Goal: Task Accomplishment & Management: Complete application form

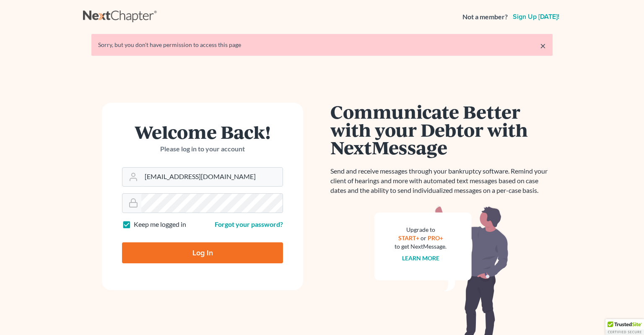
click at [204, 254] on input "Log In" at bounding box center [202, 252] width 161 height 21
type input "Thinking..."
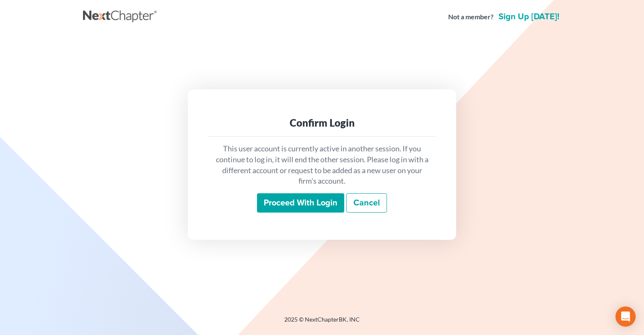
click at [305, 206] on input "Proceed with login" at bounding box center [300, 202] width 87 height 19
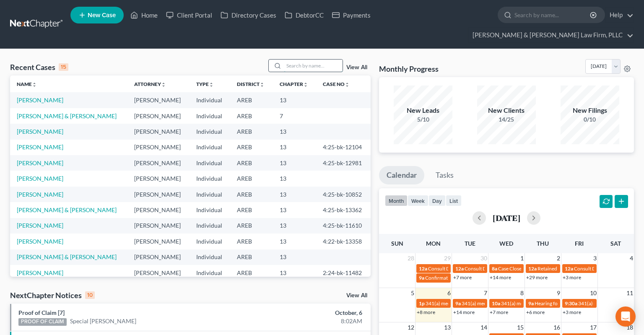
click at [299, 59] on input "search" at bounding box center [313, 65] width 59 height 12
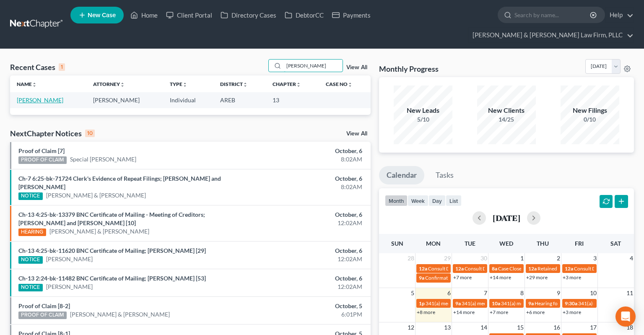
type input "[PERSON_NAME]"
click at [41, 96] on link "[PERSON_NAME]" at bounding box center [40, 99] width 47 height 7
select select "4"
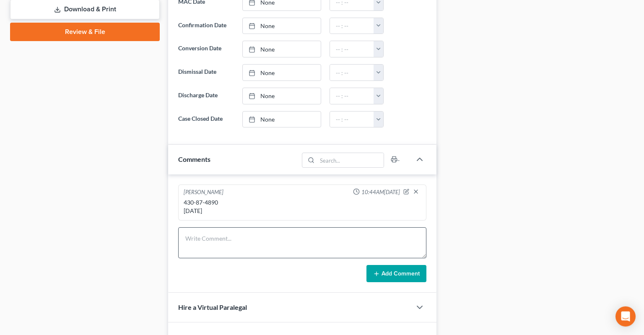
scroll to position [442, 0]
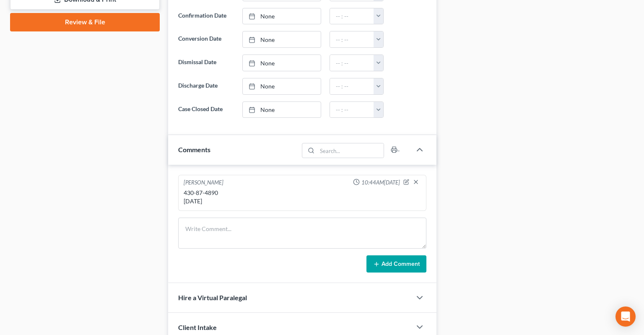
click at [189, 189] on div "430-87-4890 [DATE]" at bounding box center [301, 197] width 237 height 17
drag, startPoint x: 189, startPoint y: 173, endPoint x: 207, endPoint y: 173, distance: 18.4
click at [207, 189] on div "430-87-4890 [DATE]" at bounding box center [301, 197] width 237 height 17
copy div "430-87-4890"
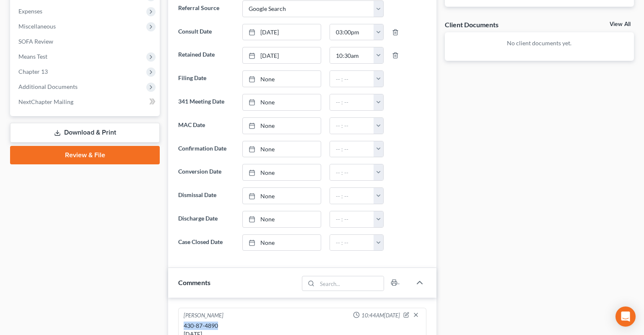
click at [82, 123] on link "Download & Print" at bounding box center [85, 133] width 150 height 20
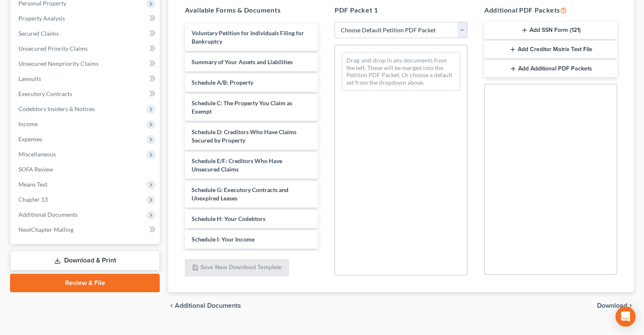
select select "0"
click option "Complete Bankruptcy Petition (all forms and schedules)" at bounding box center [0, 0] width 0 height 0
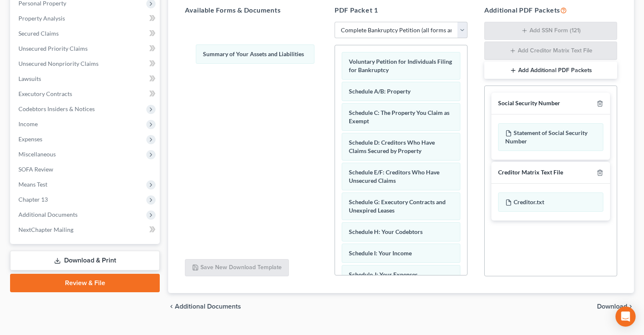
drag, startPoint x: 388, startPoint y: 78, endPoint x: 220, endPoint y: 56, distance: 168.9
click at [335, 56] on div "Summary of Your Assets and Liabilities Voluntary Petition for Individuals Filin…" at bounding box center [401, 279] width 132 height 469
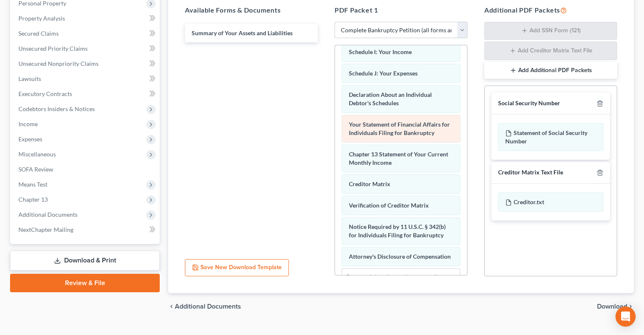
scroll to position [211, 0]
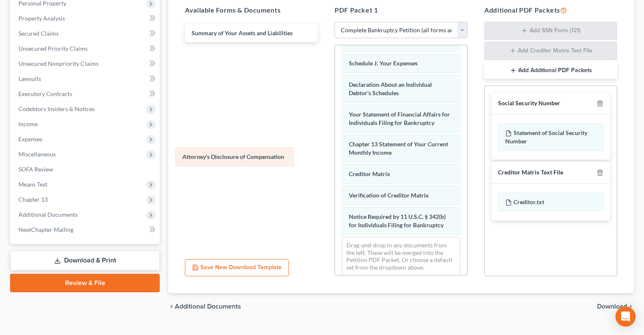
drag, startPoint x: 398, startPoint y: 225, endPoint x: 217, endPoint y: 152, distance: 194.5
click at [335, 152] on div "Attorney's Disclosure of Compensation Voluntary Petition for Individuals Filing…" at bounding box center [401, 58] width 132 height 448
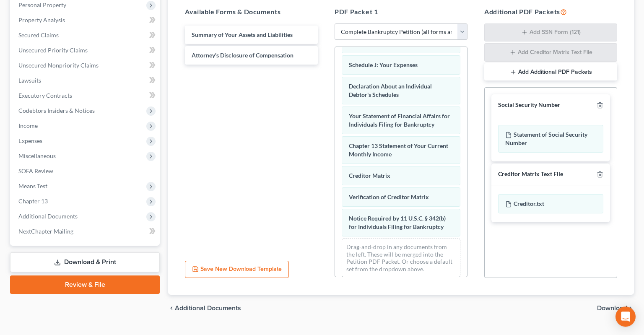
scroll to position [93, 0]
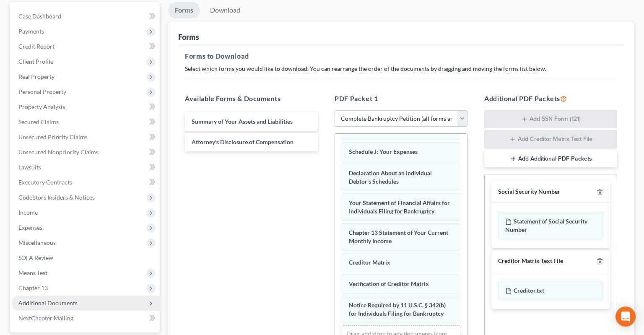
click at [55, 299] on span "Additional Documents" at bounding box center [47, 302] width 59 height 7
click at [57, 326] on link "Client Document Storage" at bounding box center [93, 333] width 131 height 15
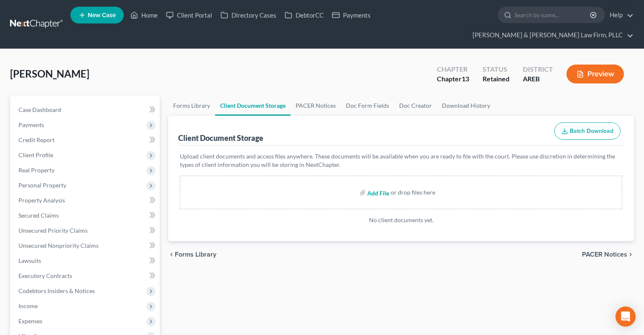
click at [381, 185] on input "file" at bounding box center [377, 192] width 20 height 15
type input "C:\fakepath\Form 1 Voluntary Petition Attachment A.pdf"
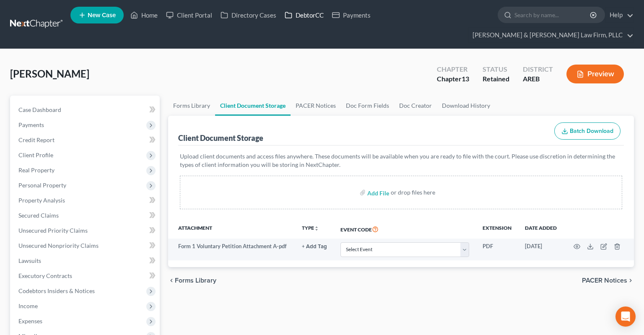
click at [297, 16] on link "DebtorCC" at bounding box center [303, 15] width 47 height 15
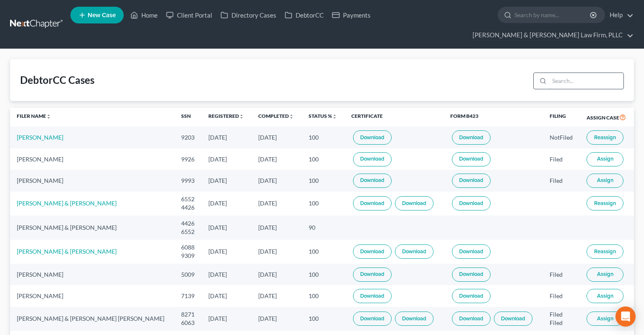
click at [561, 73] on input "search" at bounding box center [586, 81] width 74 height 16
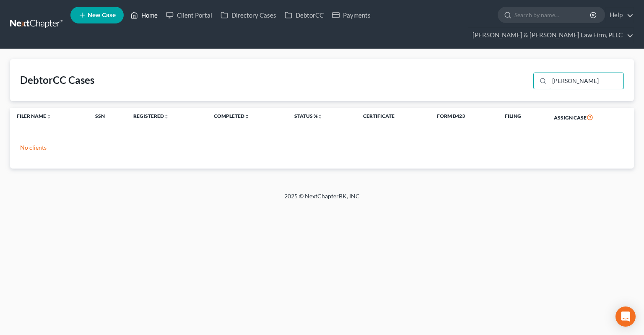
type input "[PERSON_NAME]"
click at [148, 15] on link "Home" at bounding box center [144, 15] width 36 height 15
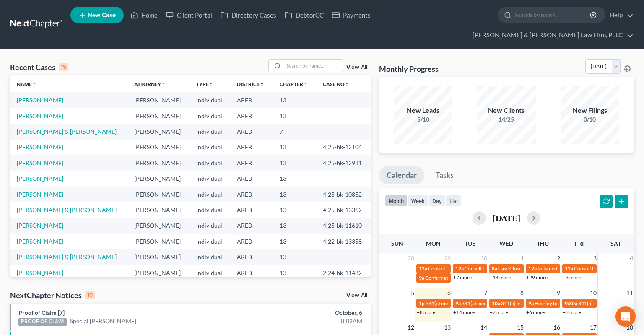
click at [54, 96] on link "[PERSON_NAME]" at bounding box center [40, 99] width 47 height 7
select select "4"
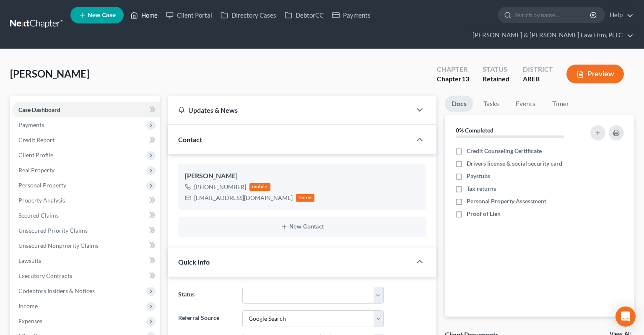
click at [154, 17] on link "Home" at bounding box center [144, 15] width 36 height 15
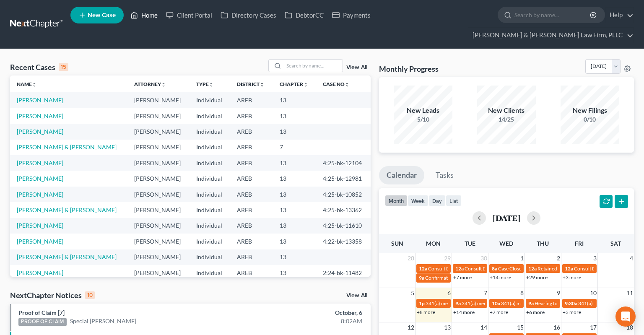
click at [150, 16] on link "Home" at bounding box center [144, 15] width 36 height 15
click at [305, 59] on input "search" at bounding box center [313, 65] width 59 height 12
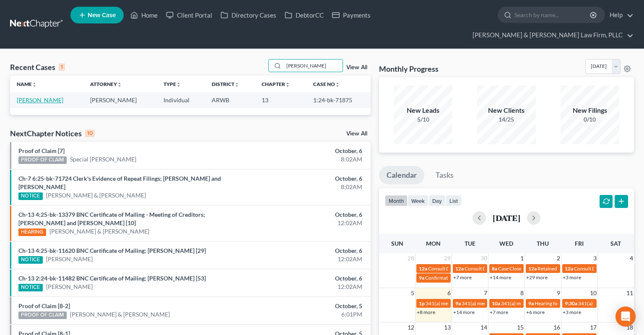
type input "[PERSON_NAME]"
click at [49, 96] on link "[PERSON_NAME]" at bounding box center [40, 99] width 47 height 7
select select "2"
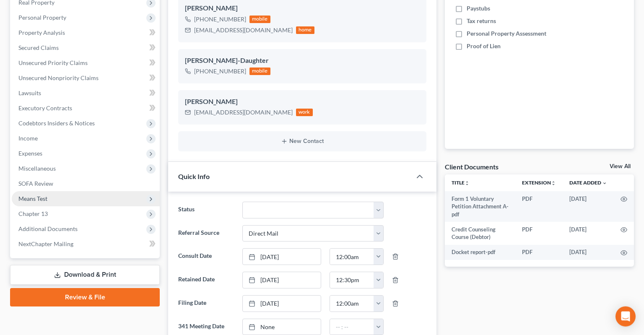
scroll to position [177, 0]
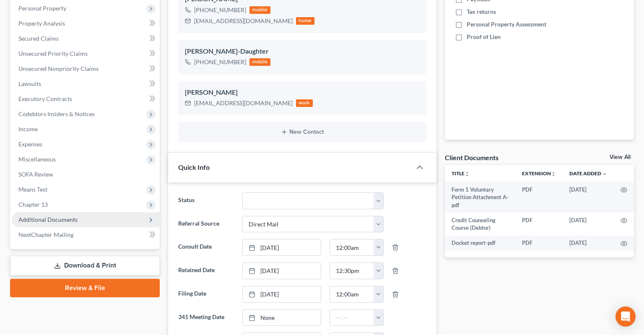
click at [85, 212] on span "Additional Documents" at bounding box center [86, 219] width 148 height 15
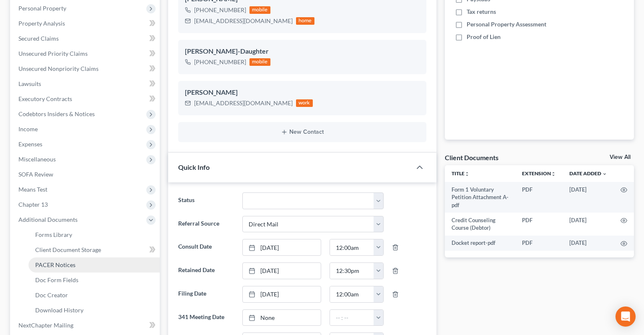
click at [93, 257] on link "PACER Notices" at bounding box center [93, 264] width 131 height 15
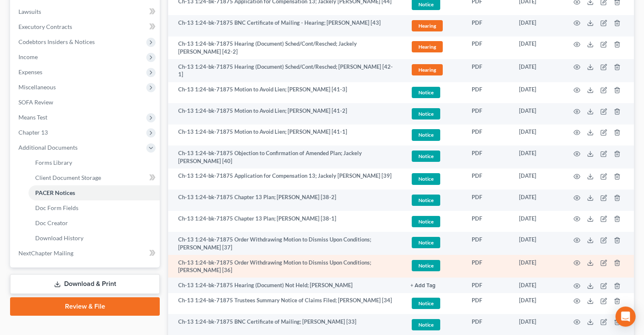
scroll to position [265, 0]
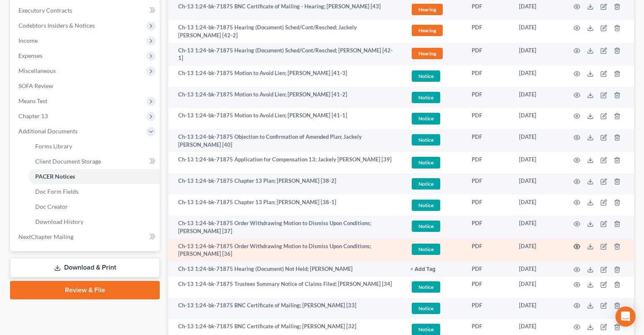
click at [574, 243] on icon "button" at bounding box center [576, 246] width 7 height 7
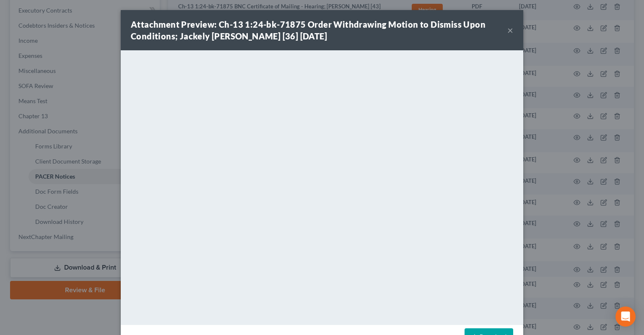
click at [509, 33] on button "×" at bounding box center [510, 30] width 6 height 10
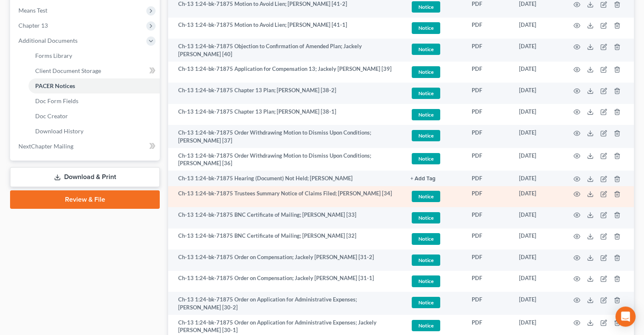
scroll to position [354, 0]
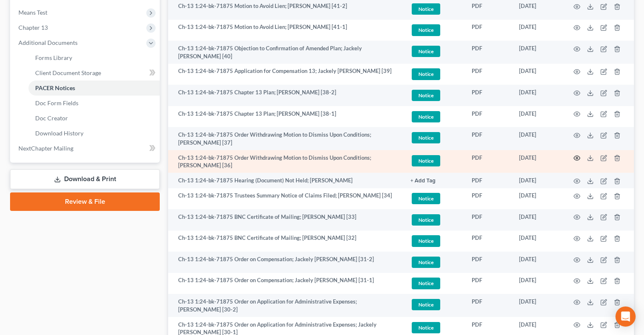
click at [574, 156] on icon "button" at bounding box center [577, 158] width 6 height 5
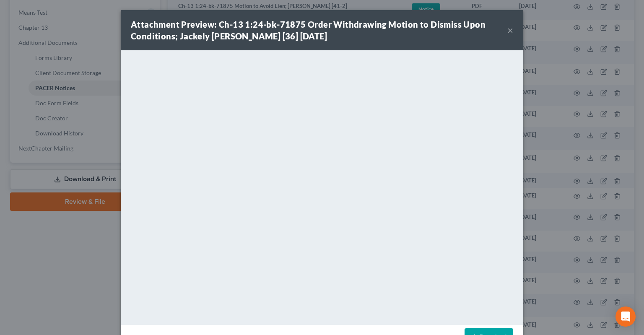
click at [511, 29] on button "×" at bounding box center [510, 30] width 6 height 10
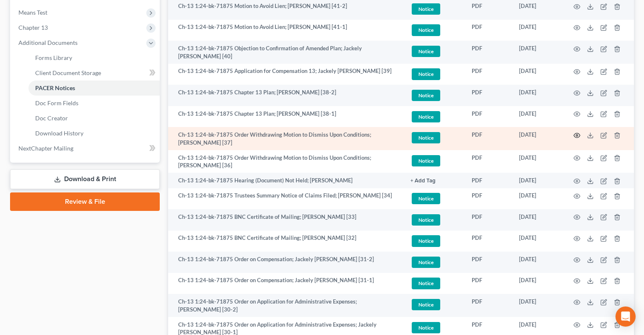
click at [576, 132] on icon "button" at bounding box center [576, 135] width 7 height 7
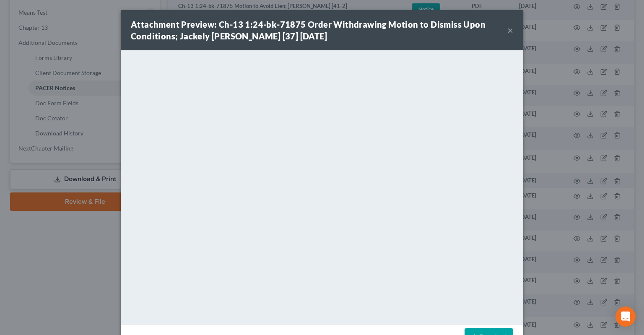
click at [512, 32] on button "×" at bounding box center [510, 30] width 6 height 10
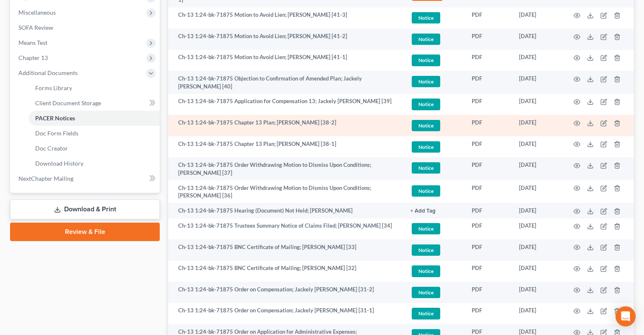
scroll to position [310, 0]
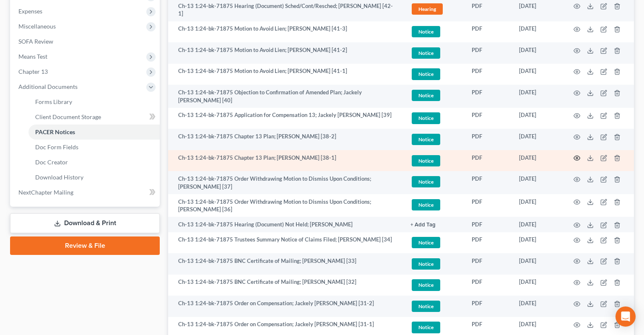
click at [576, 155] on icon "button" at bounding box center [576, 158] width 7 height 7
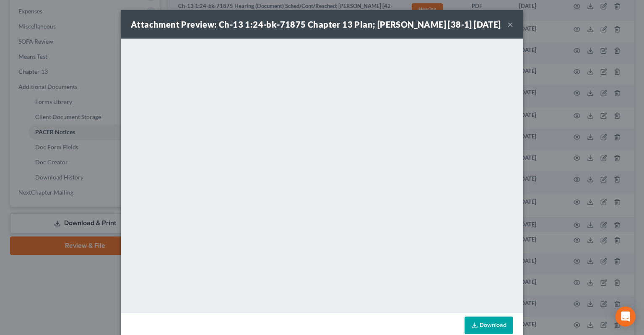
click at [510, 29] on button "×" at bounding box center [510, 24] width 6 height 10
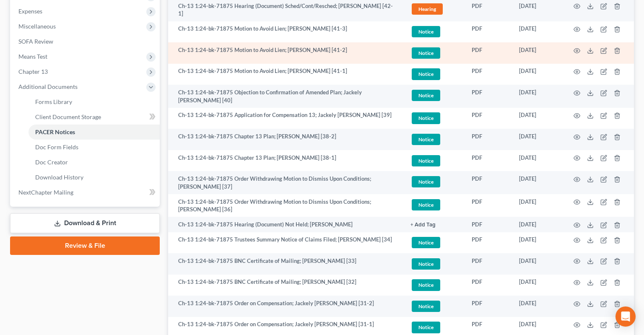
scroll to position [132, 0]
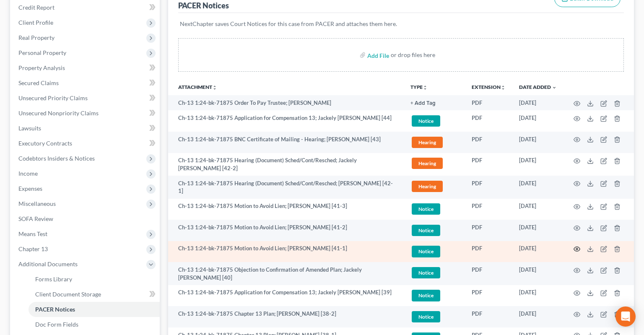
click at [574, 246] on icon "button" at bounding box center [576, 249] width 7 height 7
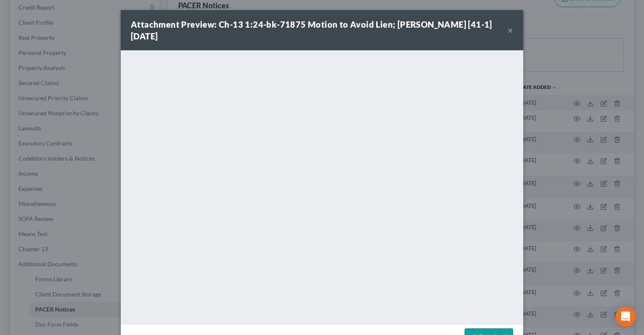
click at [508, 31] on button "×" at bounding box center [510, 30] width 6 height 10
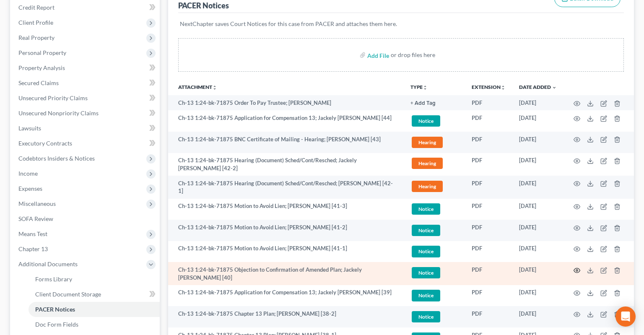
click at [576, 269] on circle "button" at bounding box center [577, 270] width 2 height 2
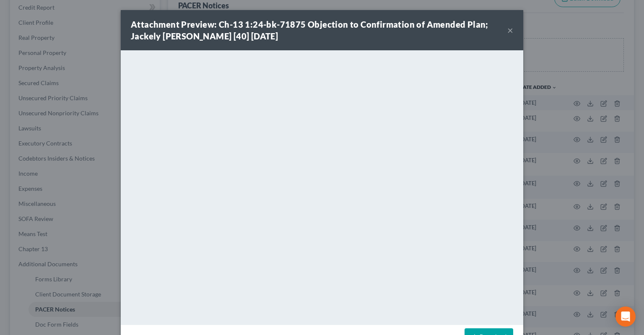
click at [513, 31] on div "Attachment Preview: Ch-13 1:24-bk-71875 Objection to Confirmation of Amended Pl…" at bounding box center [322, 30] width 402 height 40
click at [512, 31] on button "×" at bounding box center [510, 30] width 6 height 10
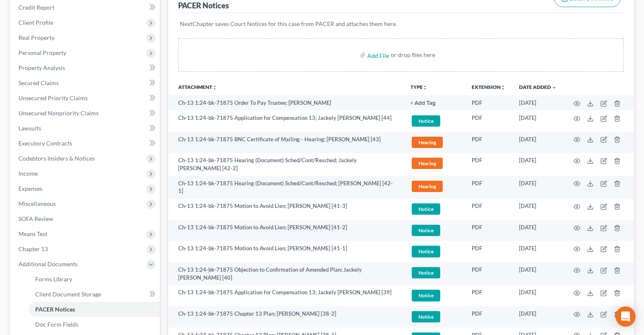
scroll to position [0, 0]
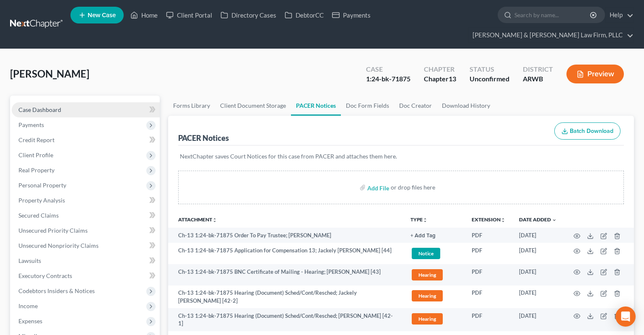
click at [65, 102] on link "Case Dashboard" at bounding box center [86, 109] width 148 height 15
select select "9"
select select "2"
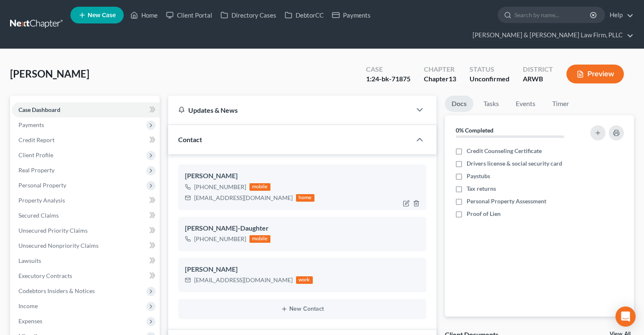
scroll to position [5, 0]
click at [259, 59] on div "[PERSON_NAME], Jackely Upgraded Case 1:24-bk-71875 Chapter Chapter 13 Status Un…" at bounding box center [321, 77] width 623 height 36
click at [138, 16] on icon at bounding box center [134, 15] width 8 height 10
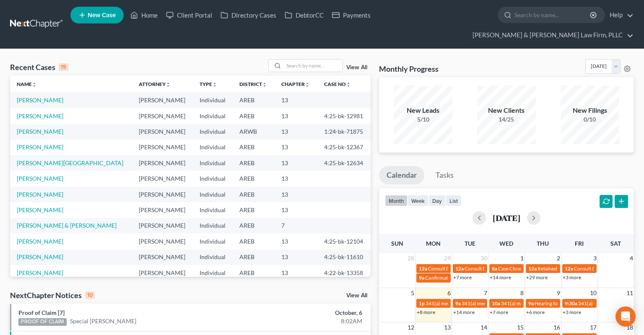
click at [100, 15] on span "New Case" at bounding box center [102, 15] width 28 height 6
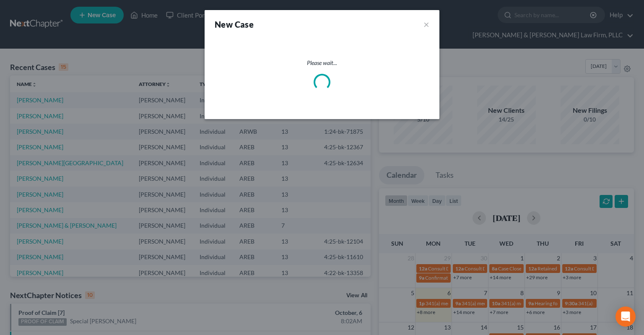
select select "5"
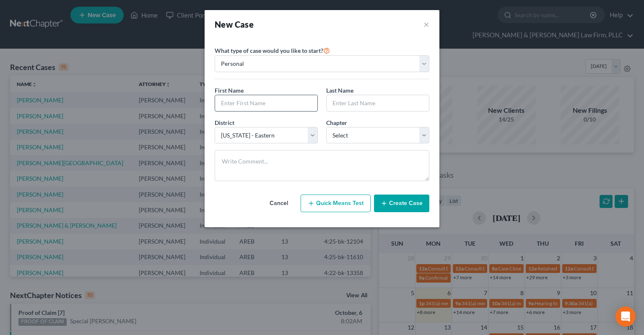
click at [293, 105] on input "text" at bounding box center [266, 103] width 102 height 16
type input "[PERSON_NAME]"
select select "0"
click option "7" at bounding box center [0, 0] width 0 height 0
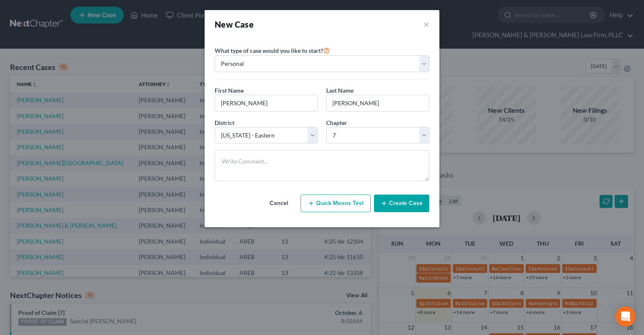
click at [411, 209] on button "Create Case" at bounding box center [401, 203] width 55 height 18
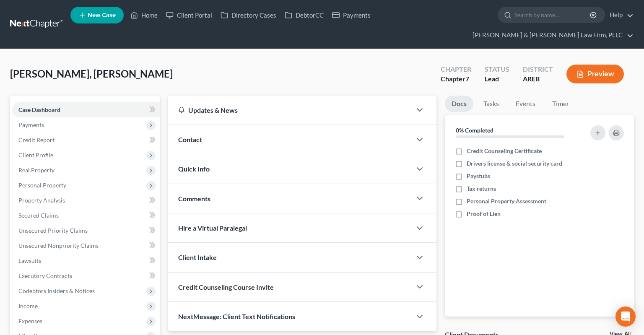
drag, startPoint x: 197, startPoint y: 121, endPoint x: 202, endPoint y: 121, distance: 4.7
click at [197, 135] on span "Contact" at bounding box center [190, 139] width 24 height 8
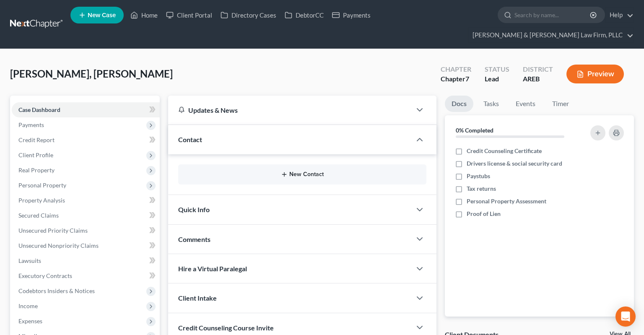
click at [292, 171] on button "New Contact" at bounding box center [302, 174] width 235 height 7
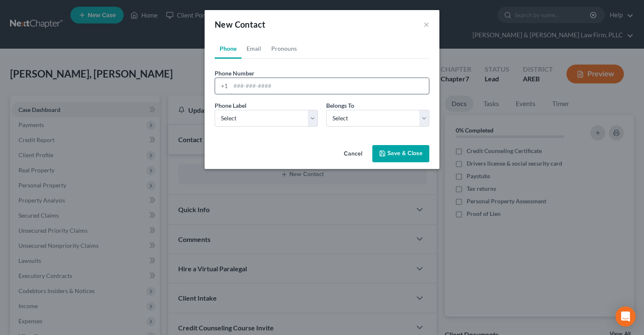
click at [287, 88] on input "tel" at bounding box center [329, 86] width 198 height 16
paste input "[PHONE_NUMBER]"
type input "[PHONE_NUMBER]"
click at [215, 110] on select "Select Mobile Home Work Other" at bounding box center [266, 118] width 103 height 17
select select "0"
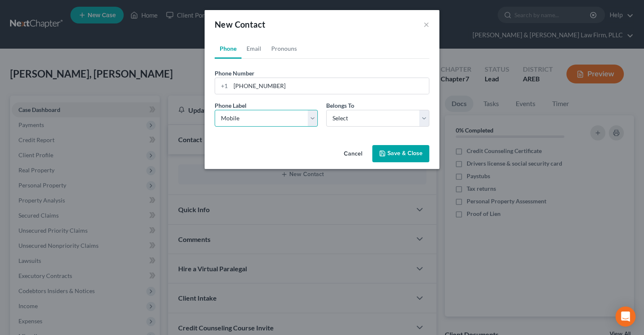
click option "Mobile" at bounding box center [0, 0] width 0 height 0
click at [326, 110] on select "Select Client Other" at bounding box center [377, 118] width 103 height 17
select select "0"
click option "Client" at bounding box center [0, 0] width 0 height 0
select select "0"
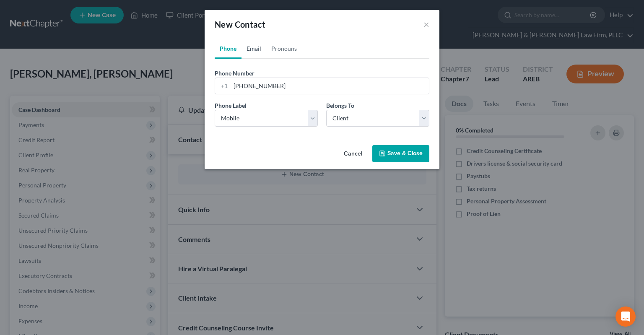
click at [253, 51] on link "Email" at bounding box center [253, 49] width 25 height 20
click at [278, 94] on form "Email Address Email Label Select Home Work Other Belongs To * Select Client Oth…" at bounding box center [322, 101] width 215 height 65
click at [276, 89] on input "email" at bounding box center [329, 86] width 198 height 16
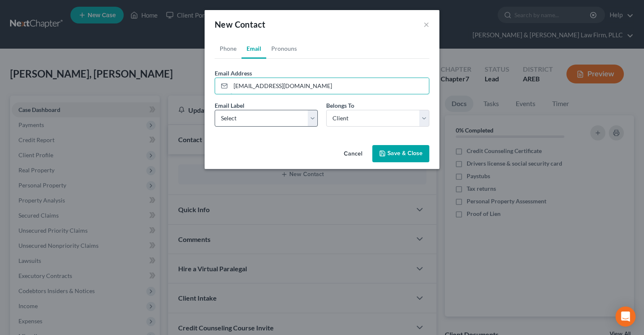
type input "[EMAIL_ADDRESS][DOMAIN_NAME]"
click at [215, 110] on select "Select Home Work Other" at bounding box center [266, 118] width 103 height 17
select select "0"
click option "Home" at bounding box center [0, 0] width 0 height 0
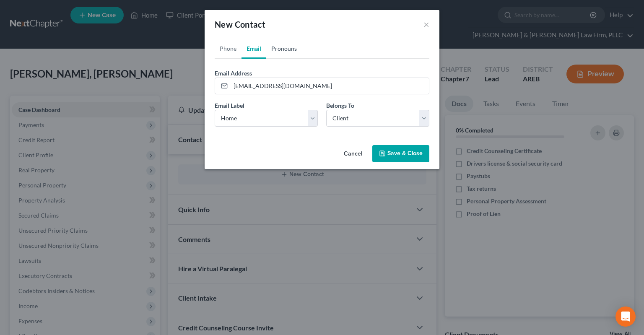
drag, startPoint x: 281, startPoint y: 56, endPoint x: 280, endPoint y: 61, distance: 5.0
click at [281, 55] on link "Pronouns" at bounding box center [284, 49] width 36 height 20
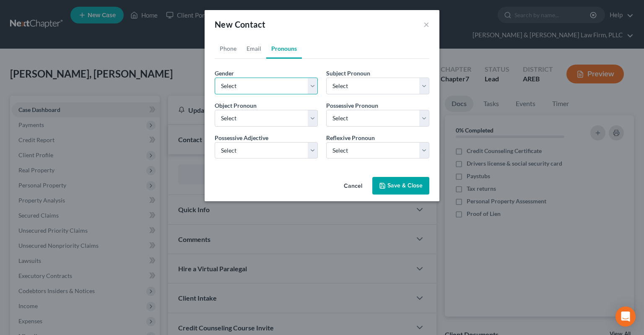
click at [215, 78] on select "Select [DEMOGRAPHIC_DATA] [DEMOGRAPHIC_DATA] [DEMOGRAPHIC_DATA] More Than One P…" at bounding box center [266, 86] width 103 height 17
click option "Select" at bounding box center [0, 0] width 0 height 0
click at [215, 78] on select "Select [DEMOGRAPHIC_DATA] [DEMOGRAPHIC_DATA] [DEMOGRAPHIC_DATA] More Than One P…" at bounding box center [266, 86] width 103 height 17
select select "0"
click option "[DEMOGRAPHIC_DATA]" at bounding box center [0, 0] width 0 height 0
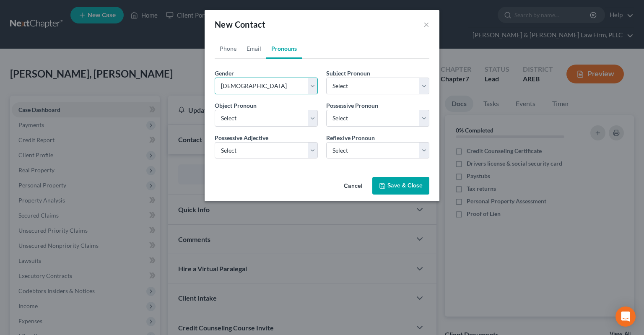
select select "0"
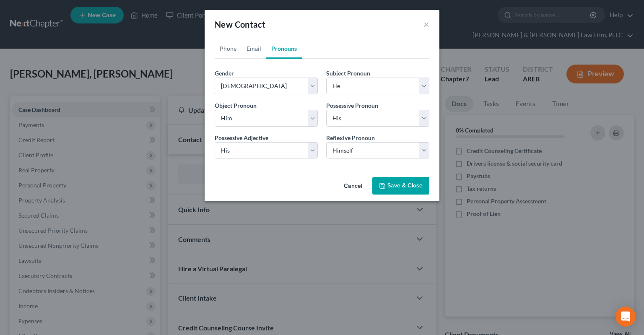
click at [398, 178] on button "Save & Close" at bounding box center [400, 186] width 57 height 18
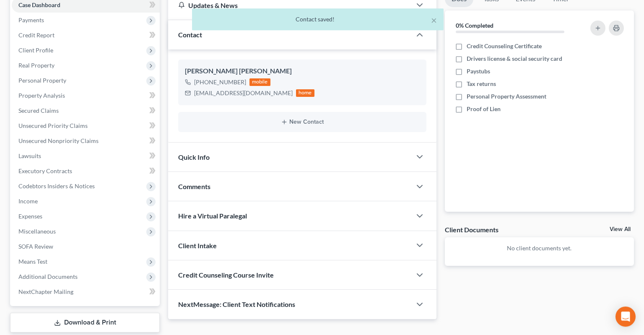
scroll to position [132, 0]
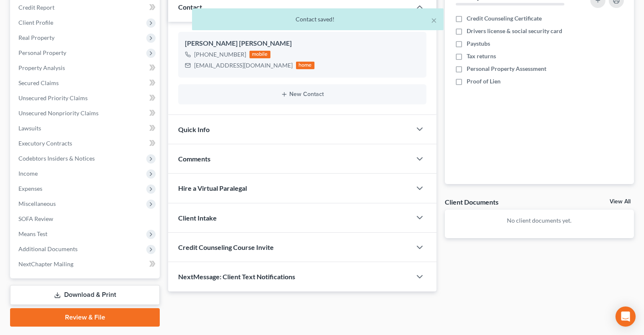
click at [277, 115] on div "Quick Info" at bounding box center [289, 129] width 243 height 29
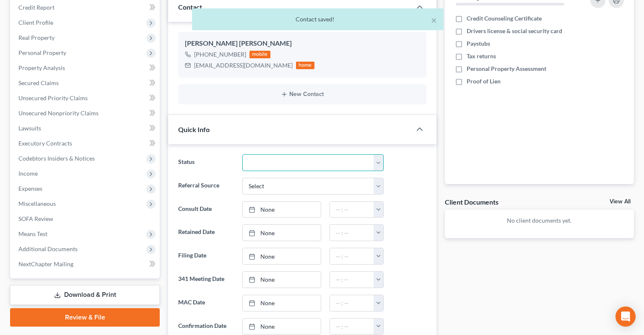
click at [242, 154] on select "Awaiting 341 Chapter 7 - Attended Meeting Confirmed Discharged Dismissed New Co…" at bounding box center [312, 162] width 141 height 17
select select "5"
click option "New Consult" at bounding box center [0, 0] width 0 height 0
click at [242, 178] on select "Select Word Of Mouth Previous Clients Direct Mail Website Google Search Modern …" at bounding box center [312, 186] width 141 height 17
select select "4"
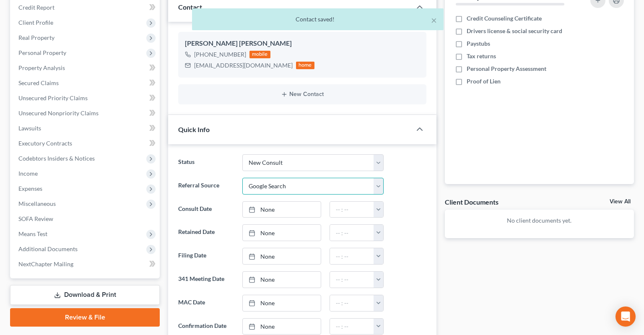
click option "Google Search" at bounding box center [0, 0] width 0 height 0
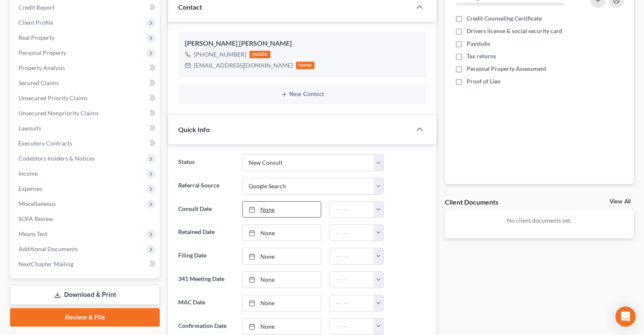
click at [281, 202] on link "None" at bounding box center [282, 210] width 78 height 16
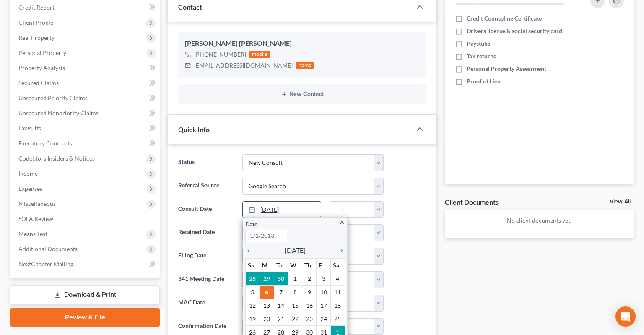
type input "[DATE]"
click at [367, 202] on input "text" at bounding box center [352, 210] width 44 height 16
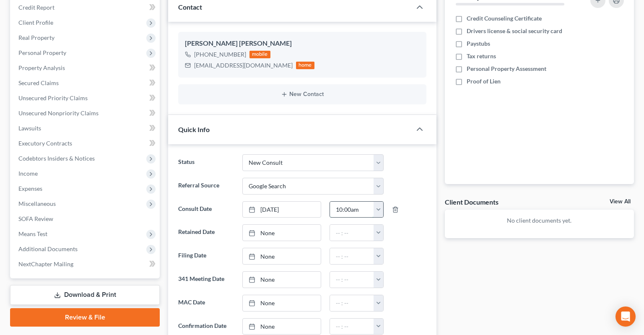
type input "10:00am"
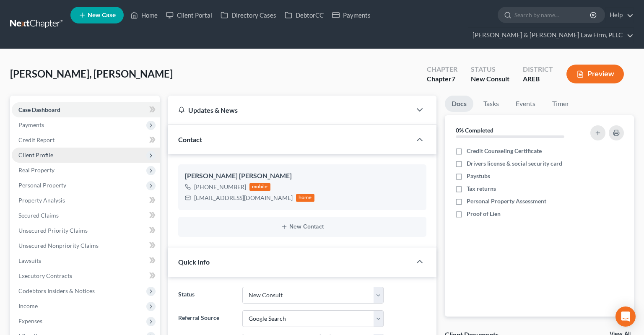
click at [64, 147] on span "Client Profile" at bounding box center [86, 154] width 148 height 15
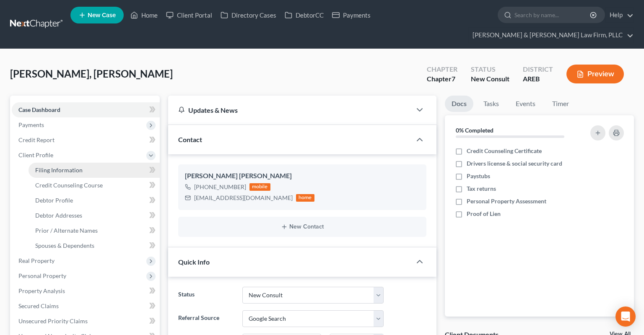
click at [75, 163] on link "Filing Information" at bounding box center [93, 170] width 131 height 15
select select "1"
select select "0"
select select "5"
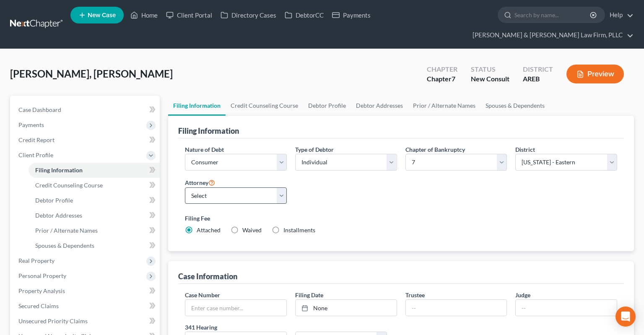
drag, startPoint x: 277, startPoint y: 171, endPoint x: 271, endPoint y: 176, distance: 8.6
click at [275, 177] on div "Attorney Select [PERSON_NAME] - AREB [PERSON_NAME] - ARWB [PERSON_NAME] - AREB …" at bounding box center [236, 190] width 102 height 27
click at [185, 187] on select "Select [PERSON_NAME] - AREB [PERSON_NAME] - ARWB [PERSON_NAME] - AREB [PERSON_N…" at bounding box center [236, 195] width 102 height 17
select select "2"
click option "[PERSON_NAME] - AREB" at bounding box center [0, 0] width 0 height 0
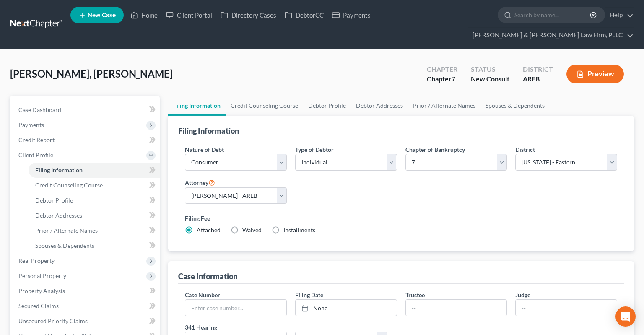
click at [392, 220] on div "Filing Fee Attached Waived Waived Installments Installments" at bounding box center [401, 225] width 440 height 31
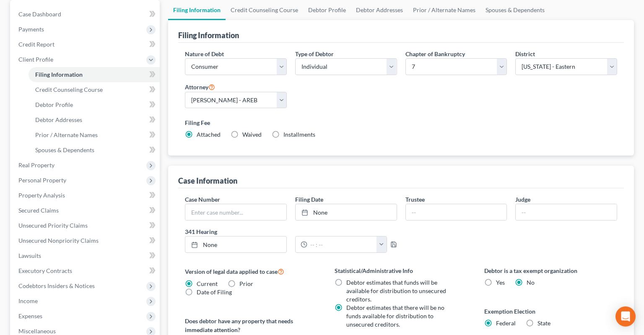
scroll to position [132, 0]
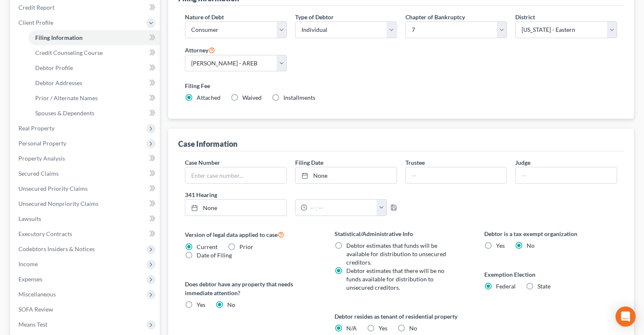
click at [378, 324] on label "Yes Yes" at bounding box center [382, 328] width 9 height 8
click at [382, 324] on input "Yes Yes" at bounding box center [384, 326] width 5 height 5
radio input "true"
radio input "false"
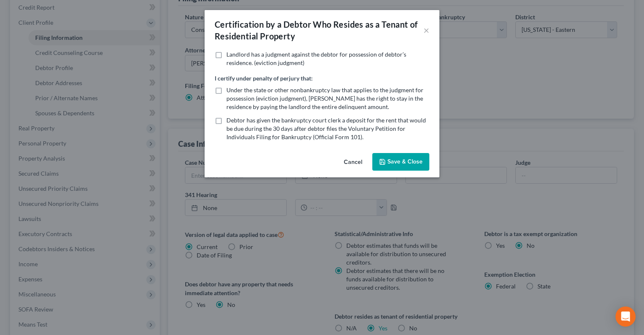
click at [465, 281] on div "Certification by a Debtor Who Resides as a Tenant of Residential Property × Lan…" at bounding box center [322, 167] width 644 height 335
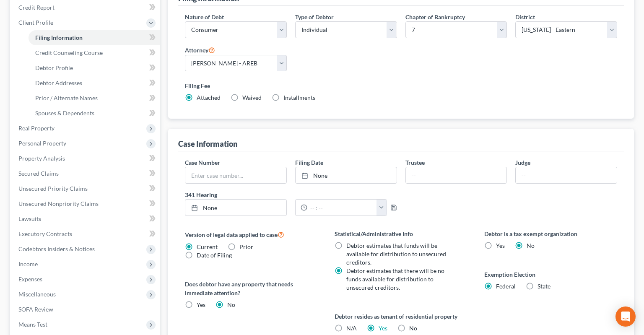
scroll to position [0, 0]
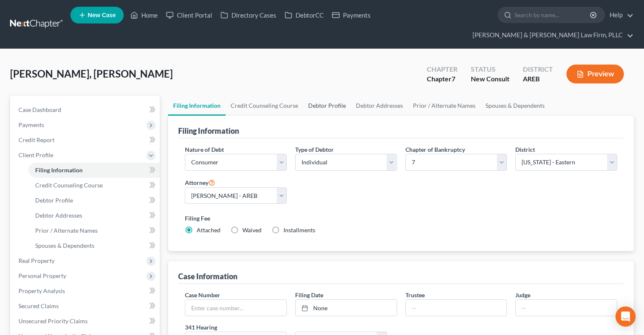
click at [315, 96] on link "Debtor Profile" at bounding box center [327, 106] width 48 height 20
select select "0"
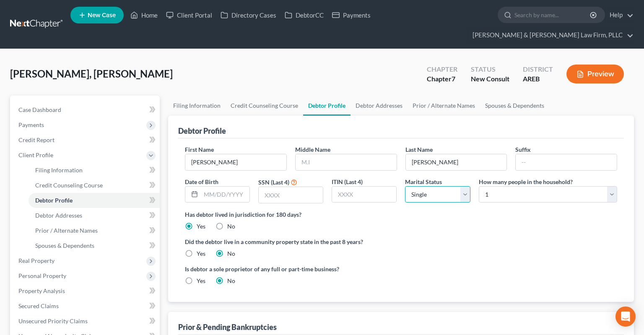
click at [405, 186] on select "Select Single Married Separated Divorced Widowed" at bounding box center [437, 194] width 65 height 17
select select "1"
click option "Married" at bounding box center [0, 0] width 0 height 0
click at [497, 210] on label "Has debtor lived in jurisdiction for 180 days?" at bounding box center [401, 214] width 432 height 9
click at [478, 186] on select "Select 1 2 3 4 5 6 7 8 9 10 11 12 13 14 15 16 17 18 19 20" at bounding box center [547, 194] width 138 height 17
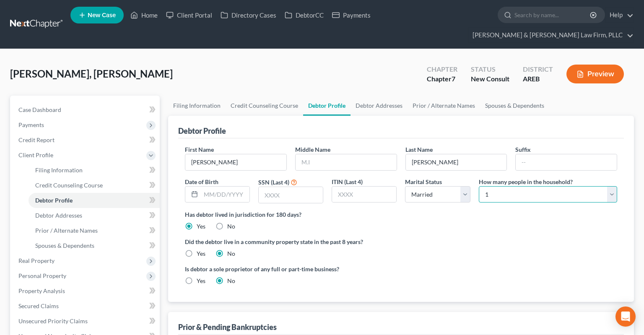
select select "5"
click option "6" at bounding box center [0, 0] width 0 height 0
click at [484, 214] on div "Has debtor lived in jurisdiction for 180 days? Yes No Debtor must reside in jur…" at bounding box center [401, 220] width 432 height 21
click at [504, 96] on link "Spouses & Dependents" at bounding box center [514, 106] width 69 height 20
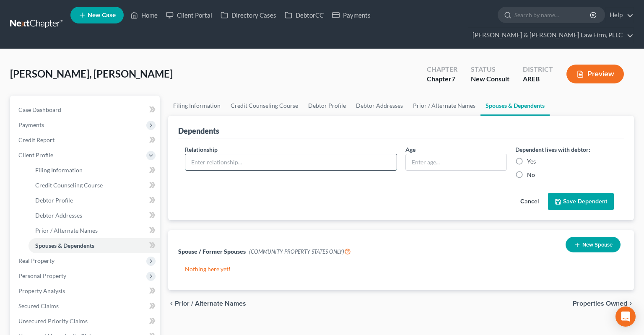
click at [316, 154] on input "text" at bounding box center [290, 162] width 211 height 16
type input "Son"
type input "15 yrs"
click at [396, 170] on input "Son" at bounding box center [290, 162] width 211 height 16
click at [571, 193] on button "Save Dependent" at bounding box center [581, 202] width 66 height 18
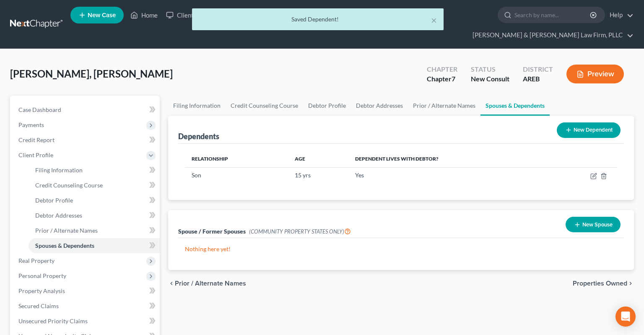
drag, startPoint x: 593, startPoint y: 112, endPoint x: 563, endPoint y: 123, distance: 32.2
click at [593, 122] on button "New Dependent" at bounding box center [588, 130] width 64 height 16
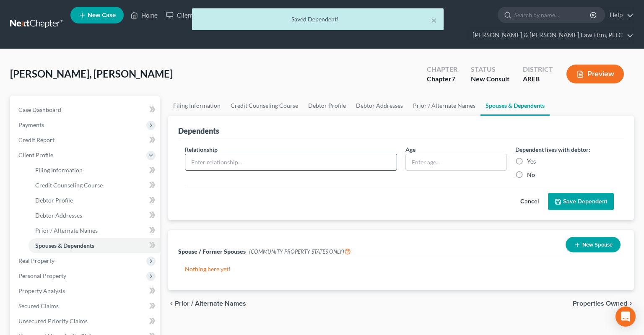
click at [363, 154] on input "text" at bounding box center [290, 162] width 211 height 16
type input "Daughter"
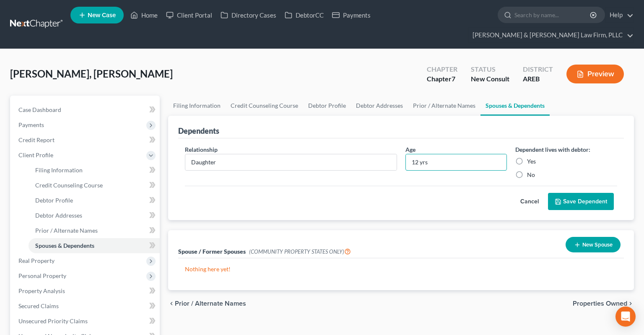
type input "12 yrs"
click at [568, 193] on button "Save Dependent" at bounding box center [581, 202] width 66 height 18
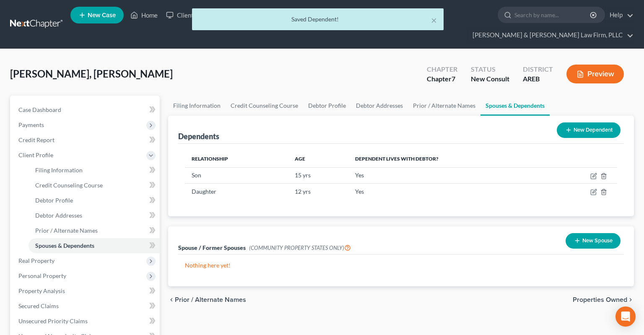
click at [578, 122] on button "New Dependent" at bounding box center [588, 130] width 64 height 16
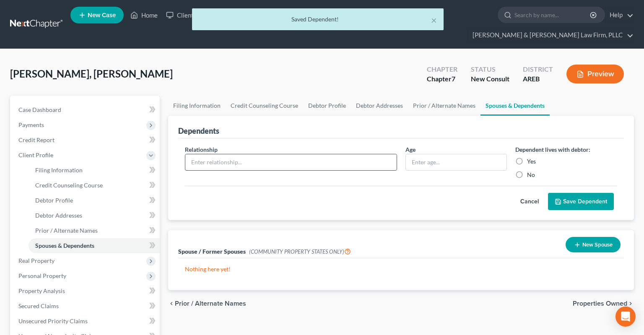
click at [370, 154] on input "text" at bounding box center [290, 162] width 211 height 16
type input "Son"
type input "9 yrs"
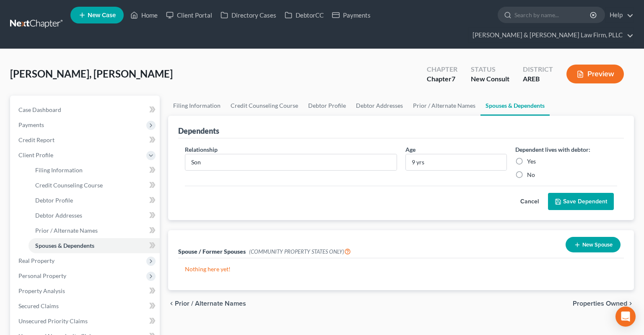
click at [559, 198] on icon "submit" at bounding box center [557, 201] width 7 height 7
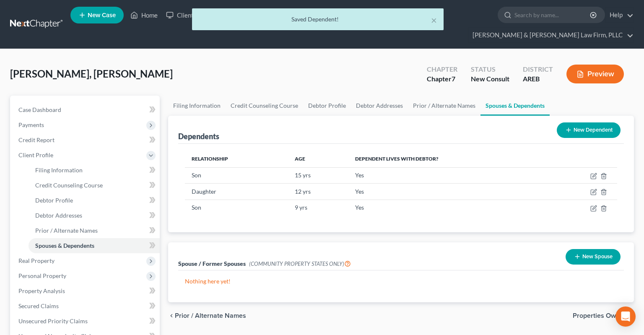
click at [574, 122] on button "New Dependent" at bounding box center [588, 130] width 64 height 16
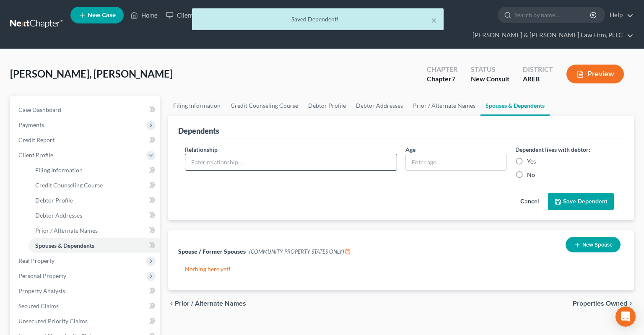
click at [350, 154] on input "text" at bounding box center [290, 162] width 211 height 16
type input "Son"
type input "7 yrs"
click at [579, 193] on button "Save Dependent" at bounding box center [581, 202] width 66 height 18
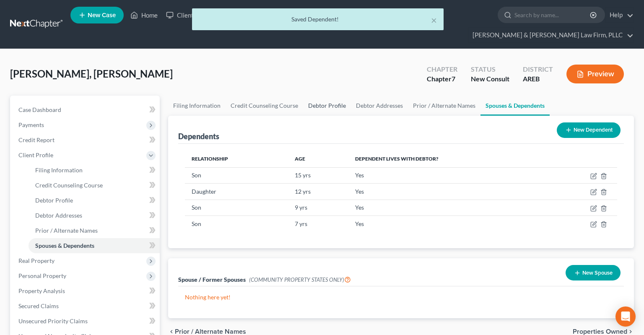
click at [328, 96] on link "Debtor Profile" at bounding box center [327, 106] width 48 height 20
select select "1"
select select "5"
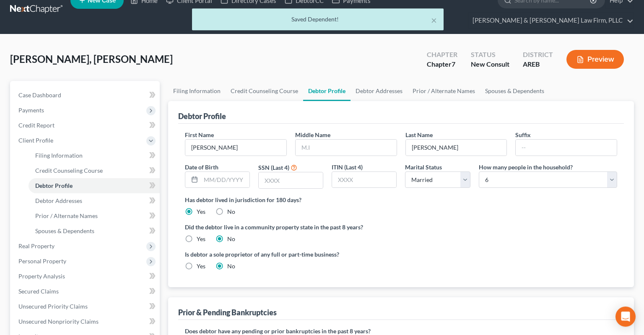
scroll to position [44, 0]
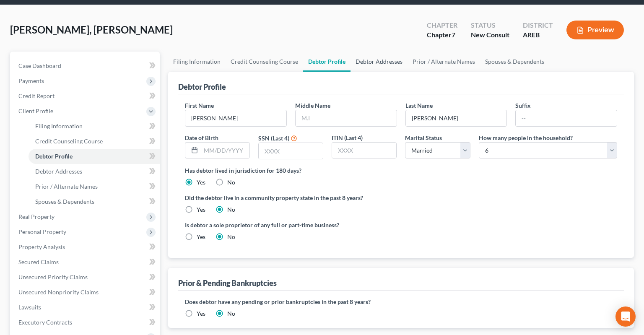
click at [383, 52] on link "Debtor Addresses" at bounding box center [378, 62] width 57 height 20
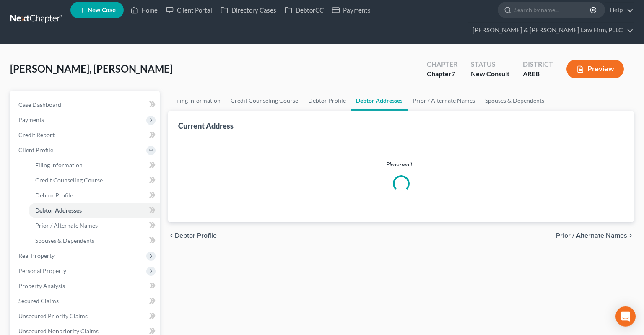
select select "0"
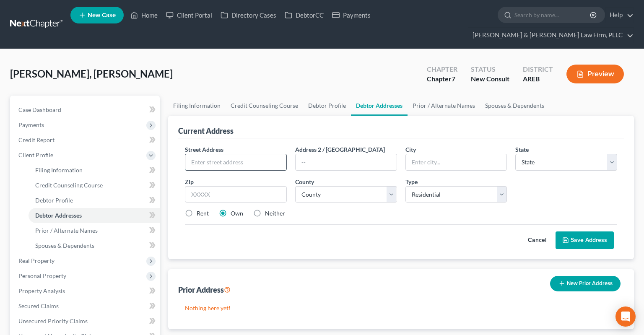
click at [235, 154] on input "text" at bounding box center [235, 162] width 101 height 16
type input "[STREET_ADDRESS]"
type input "72221"
type input "Little Rock"
select select "2"
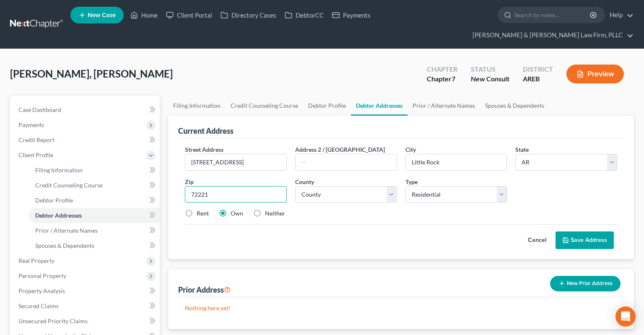
type input "2"
type input "72021"
type input "[PERSON_NAME]"
select select "47"
click at [265, 209] on label "Neither" at bounding box center [275, 213] width 20 height 8
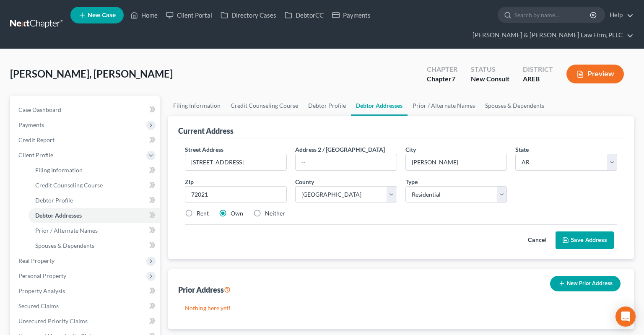
click at [268, 209] on input "Neither" at bounding box center [270, 211] width 5 height 5
radio input "true"
click at [196, 209] on label "Rent" at bounding box center [202, 213] width 12 height 8
click at [200, 209] on input "Rent" at bounding box center [202, 211] width 5 height 5
radio input "true"
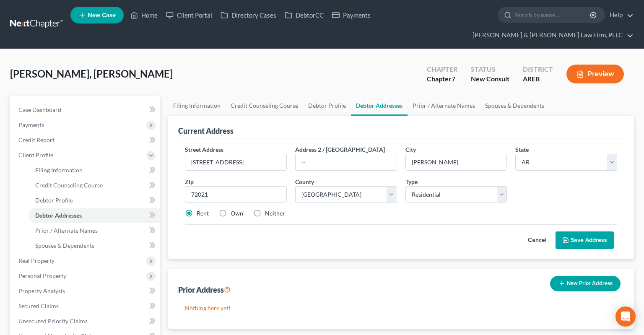
click at [587, 231] on button "Save Address" at bounding box center [584, 240] width 58 height 18
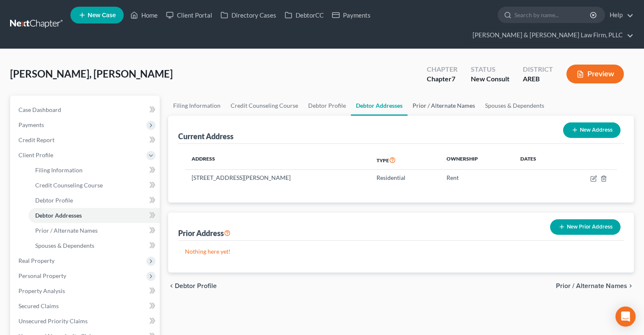
click at [435, 96] on link "Prior / Alternate Names" at bounding box center [443, 106] width 72 height 20
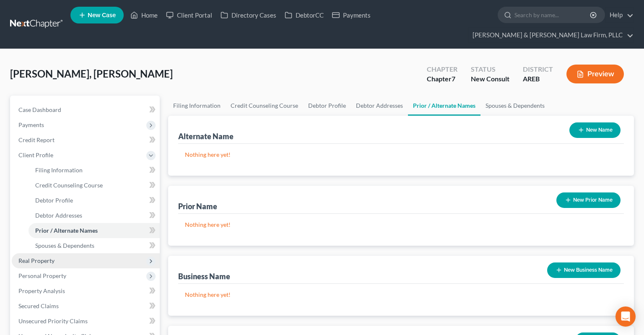
click at [86, 253] on span "Real Property" at bounding box center [86, 260] width 148 height 15
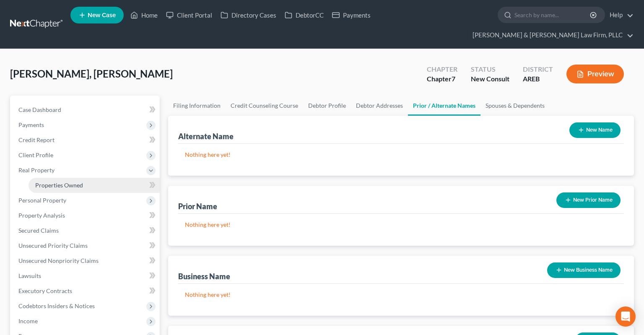
click at [69, 181] on span "Properties Owned" at bounding box center [59, 184] width 48 height 7
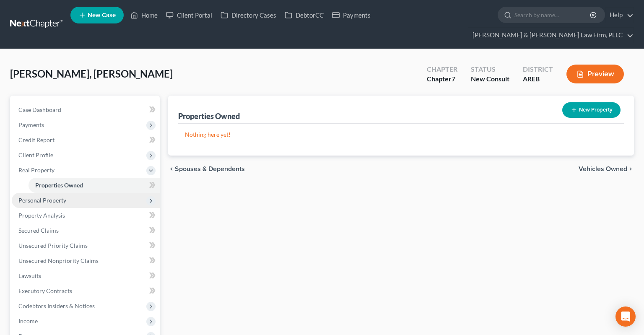
click at [71, 193] on span "Personal Property" at bounding box center [86, 200] width 148 height 15
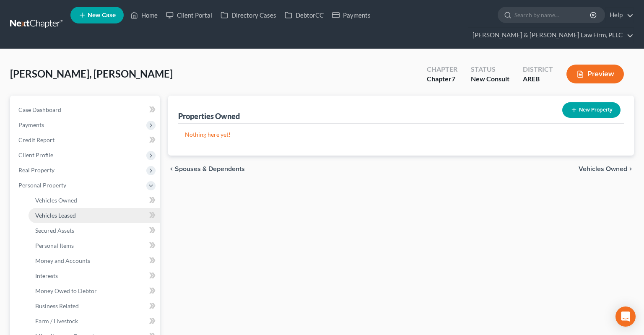
click at [75, 212] on span "Vehicles Leased" at bounding box center [55, 215] width 41 height 7
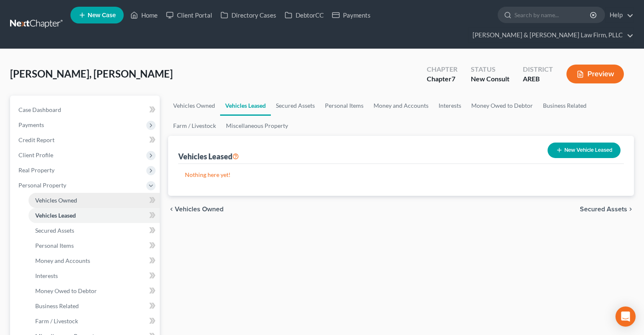
click at [77, 193] on link "Vehicles Owned" at bounding box center [93, 200] width 131 height 15
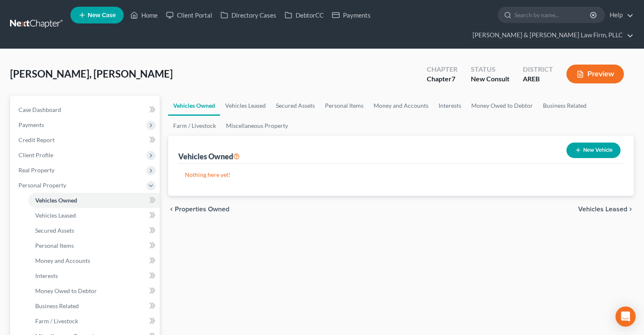
click at [592, 142] on button "New Vehicle" at bounding box center [593, 150] width 54 height 16
select select "0"
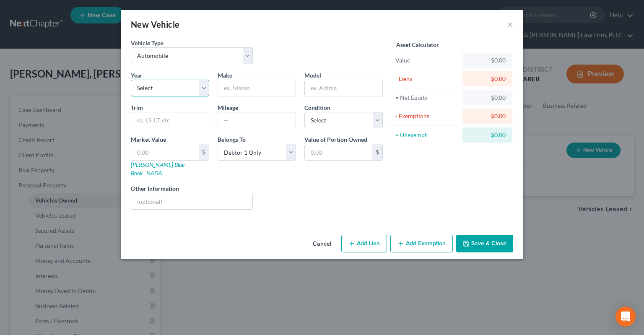
click at [131, 80] on select "Select 2026 2025 2024 2023 2022 2021 2020 2019 2018 2017 2016 2015 2014 2013 20…" at bounding box center [170, 88] width 78 height 17
select select "6"
click option "2020" at bounding box center [0, 0] width 0 height 0
click at [256, 92] on input "text" at bounding box center [257, 88] width 78 height 16
type input "Chevrolet"
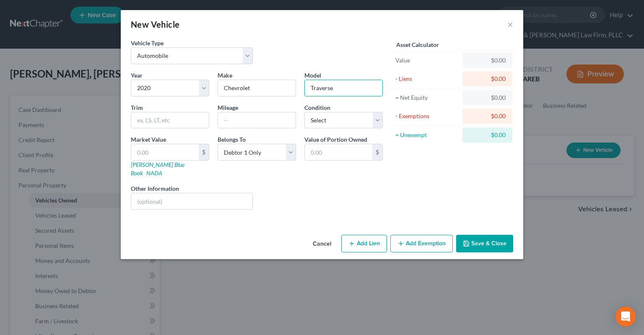
type input "Traverse"
click at [304, 112] on select "Select Excellent Very Good Good Fair Poor" at bounding box center [343, 120] width 78 height 17
select select "3"
click option "Fair" at bounding box center [0, 0] width 0 height 0
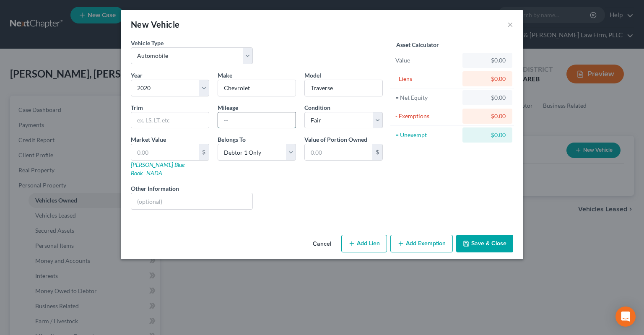
click at [250, 121] on input "text" at bounding box center [257, 120] width 78 height 16
type input "200000"
click at [465, 235] on button "Save & Close" at bounding box center [484, 244] width 57 height 18
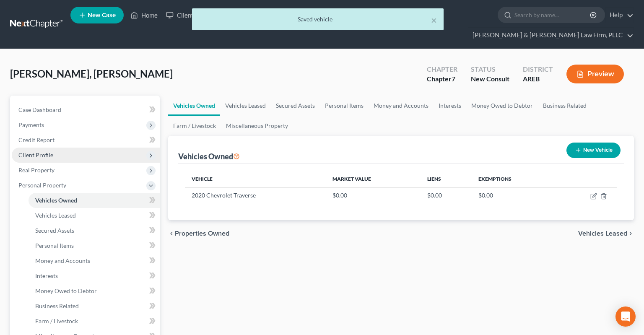
click at [61, 147] on span "Client Profile" at bounding box center [86, 154] width 148 height 15
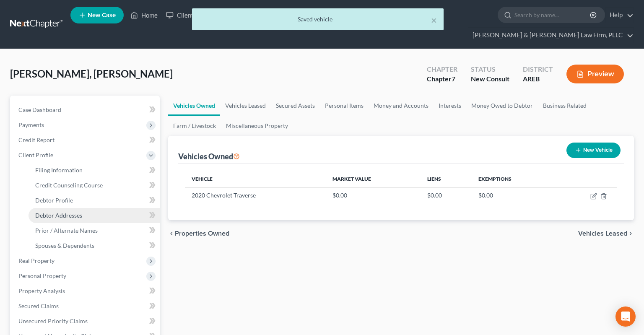
click at [66, 212] on span "Debtor Addresses" at bounding box center [58, 215] width 47 height 7
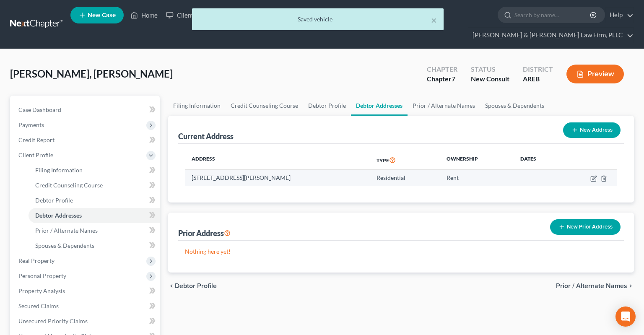
click at [277, 170] on td "[STREET_ADDRESS][PERSON_NAME]" at bounding box center [277, 178] width 185 height 16
copy td "72021"
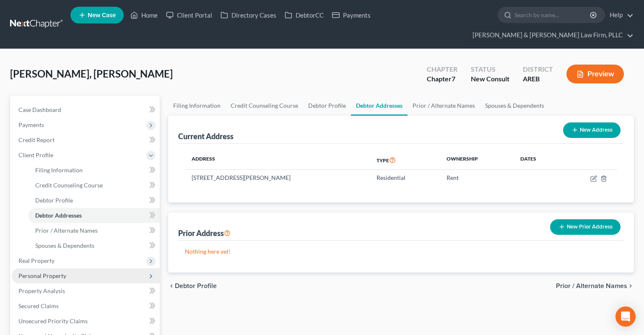
click at [78, 268] on span "Personal Property" at bounding box center [86, 275] width 148 height 15
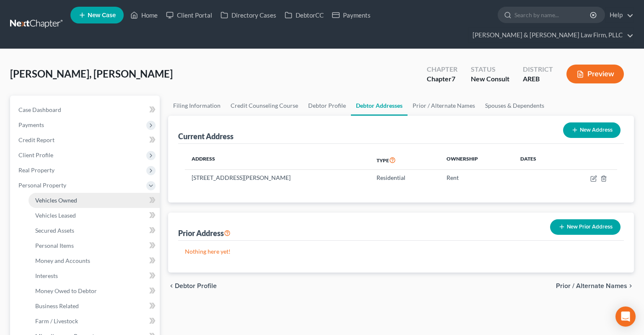
click at [94, 193] on link "Vehicles Owned" at bounding box center [93, 200] width 131 height 15
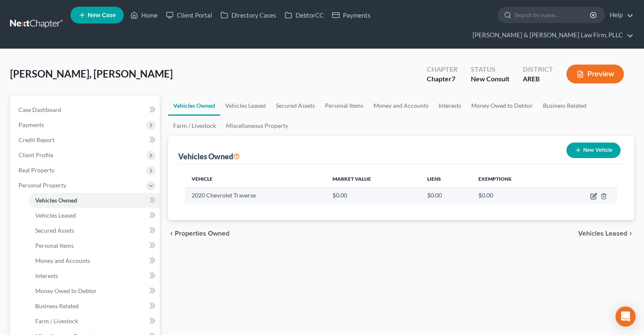
click at [594, 193] on icon "button" at bounding box center [593, 196] width 7 height 7
select select "0"
select select "6"
select select "3"
select select "0"
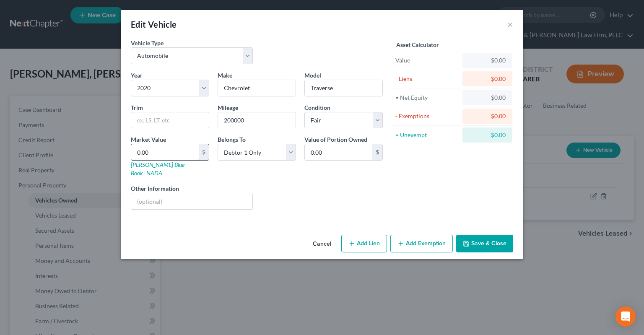
drag, startPoint x: 172, startPoint y: 149, endPoint x: 166, endPoint y: 152, distance: 6.2
click at [168, 151] on input "0.00" at bounding box center [164, 152] width 67 height 16
paste input "11,698"
type input "11,698"
type input "11,698.00"
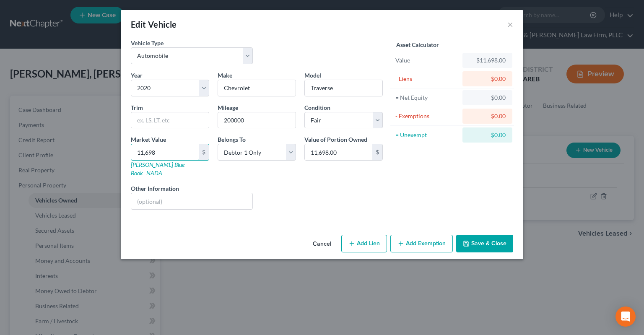
type input "11,698"
click at [319, 199] on div "Liens Select" at bounding box center [322, 197] width 130 height 26
click at [358, 235] on button "Add Lien" at bounding box center [364, 244] width 46 height 18
select select "0"
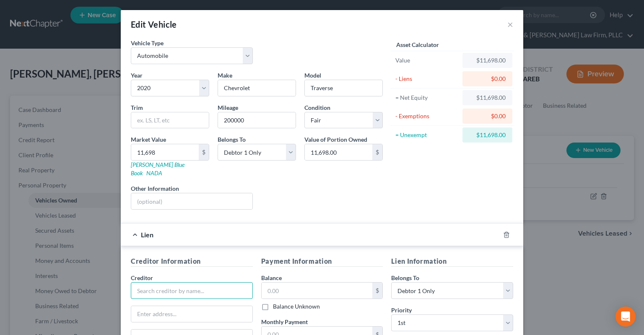
click at [176, 282] on input "text" at bounding box center [192, 290] width 122 height 17
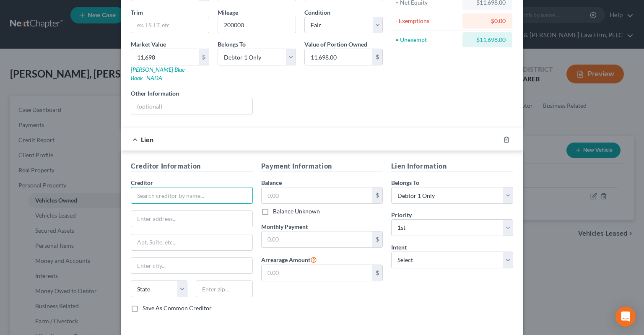
scroll to position [121, 0]
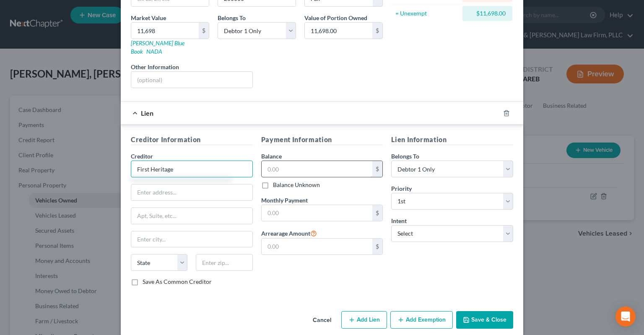
type input "First Heritage"
click at [287, 161] on input "text" at bounding box center [316, 169] width 111 height 16
type input "25,000"
click at [327, 206] on input "text" at bounding box center [316, 213] width 111 height 16
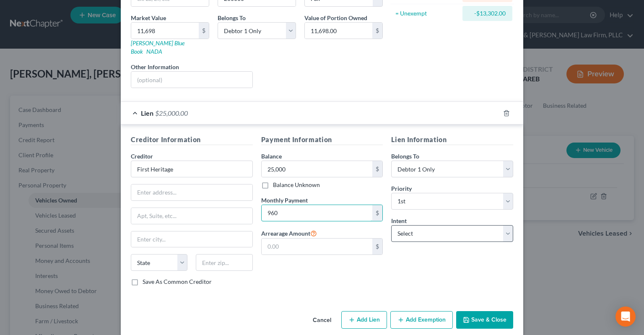
type input "960"
click at [391, 225] on select "Select Surrender Redeem Reaffirm Avoid Other" at bounding box center [452, 233] width 122 height 17
select select "2"
click option "Reaffirm" at bounding box center [0, 0] width 0 height 0
click at [446, 268] on div "Lien Information Belongs To * Select Debtor 1 Only Debtor 2 Only Debtor 1 And D…" at bounding box center [452, 213] width 130 height 158
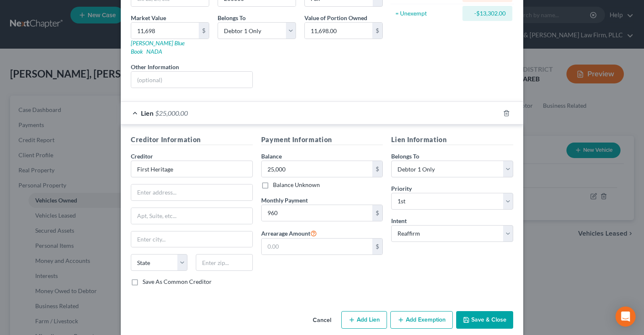
click at [478, 311] on button "Save & Close" at bounding box center [484, 320] width 57 height 18
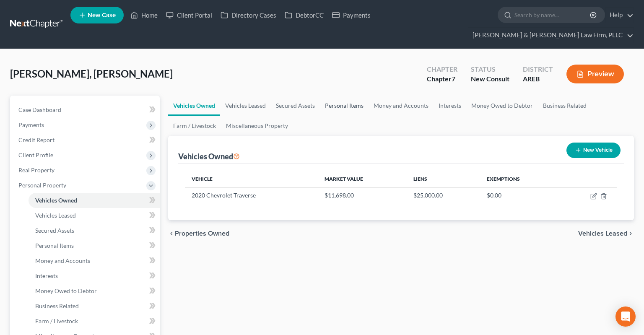
click at [349, 96] on link "Personal Items" at bounding box center [344, 106] width 49 height 20
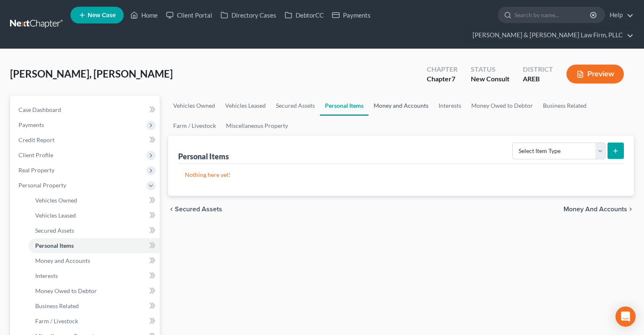
click at [398, 96] on link "Money and Accounts" at bounding box center [400, 106] width 65 height 20
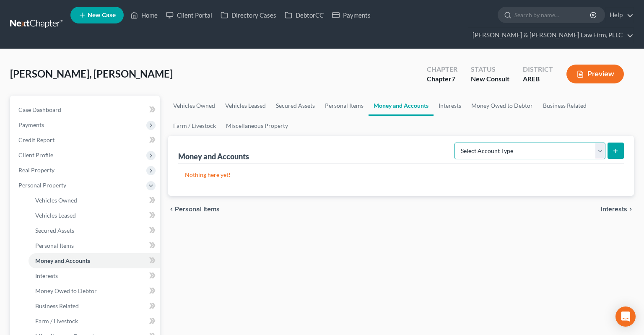
click at [454, 142] on select "Select Account Type Brokerage Cash on Hand Certificates of Deposit Checking Acc…" at bounding box center [529, 150] width 151 height 17
select select "checking"
click option "Checking Account" at bounding box center [0, 0] width 0 height 0
click at [620, 142] on button "submit" at bounding box center [615, 150] width 16 height 16
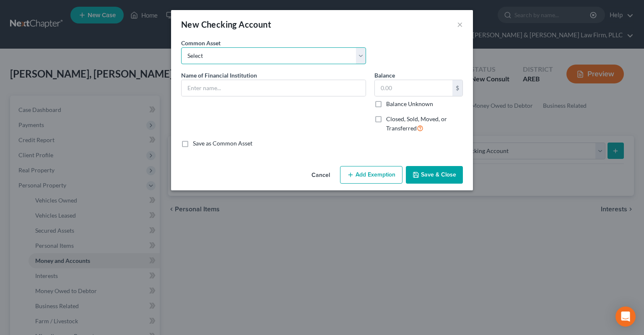
click at [181, 47] on select "Select Checking account" at bounding box center [273, 55] width 185 height 17
select select "0"
click option "Checking account" at bounding box center [0, 0] width 0 height 0
click at [181, 86] on input "Checking account" at bounding box center [273, 88] width 184 height 16
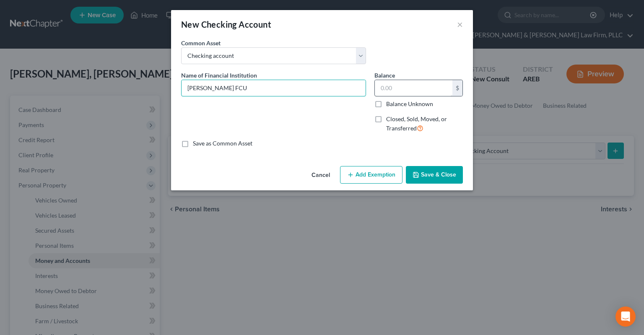
type input "[PERSON_NAME] FCU"
click at [416, 90] on input "text" at bounding box center [414, 88] width 78 height 16
type input "0"
click at [440, 182] on button "Save & Close" at bounding box center [434, 175] width 57 height 18
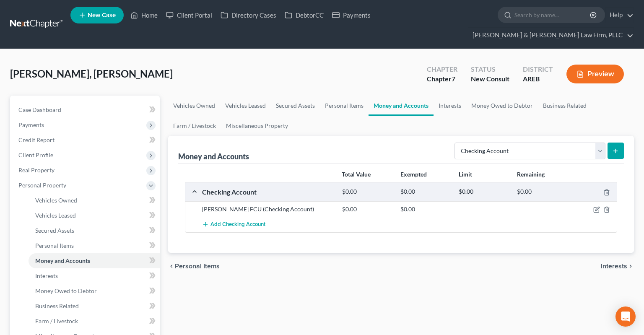
click at [263, 221] on span "Add Checking Account" at bounding box center [237, 224] width 55 height 7
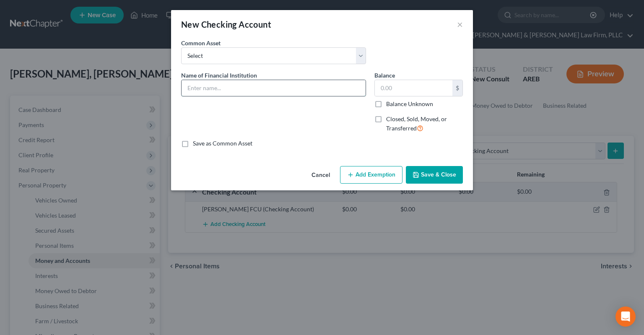
click at [254, 88] on input "text" at bounding box center [273, 88] width 184 height 16
type input "Cash App"
click at [443, 175] on button "Save & Close" at bounding box center [434, 175] width 57 height 18
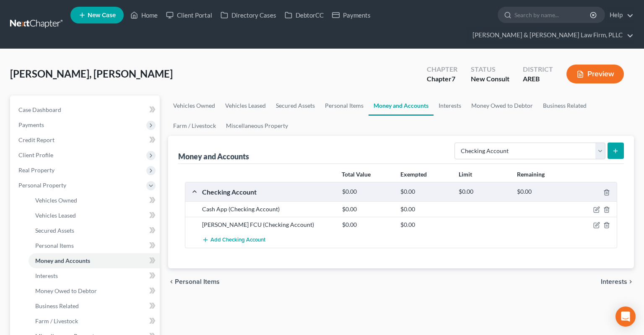
click at [313, 270] on div "chevron_left Personal Items Interests chevron_right" at bounding box center [400, 281] width 465 height 27
click at [443, 96] on link "Interests" at bounding box center [449, 106] width 33 height 20
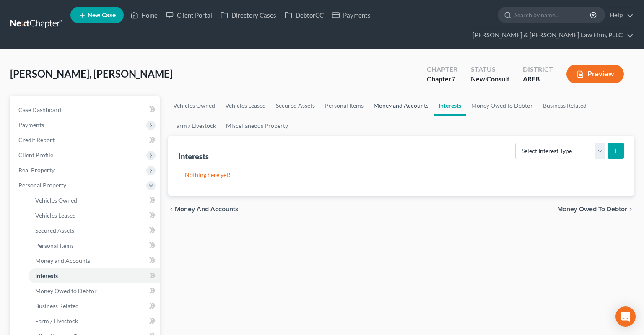
click at [416, 96] on link "Money and Accounts" at bounding box center [400, 106] width 65 height 20
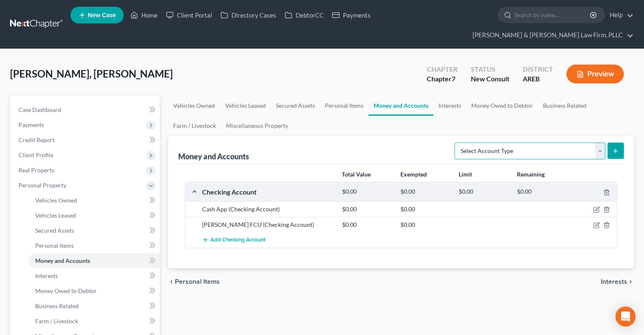
click at [454, 142] on select "Select Account Type Brokerage Cash on Hand Certificates of Deposit Checking Acc…" at bounding box center [529, 150] width 151 height 17
select select "savings"
click option "Savings Account" at bounding box center [0, 0] width 0 height 0
click at [612, 142] on button "submit" at bounding box center [615, 150] width 16 height 16
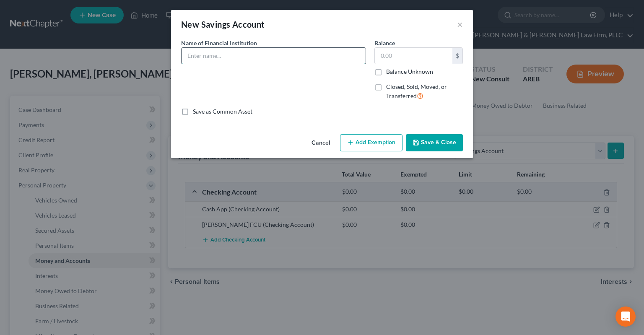
click at [225, 58] on input "text" at bounding box center [273, 56] width 184 height 16
type input "[PERSON_NAME] FCU"
click at [426, 137] on button "Save & Close" at bounding box center [434, 143] width 57 height 18
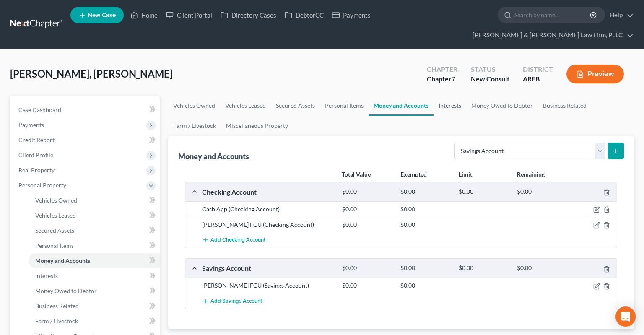
click at [438, 96] on link "Interests" at bounding box center [449, 106] width 33 height 20
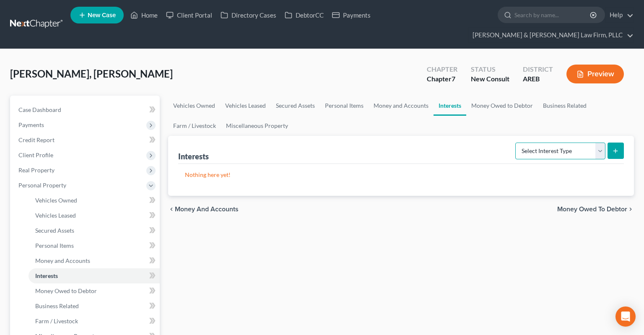
click at [515, 142] on select "Select Interest Type 401K Annuity Bond Education IRA Government Bond Government…" at bounding box center [560, 150] width 90 height 17
click at [499, 96] on link "Money Owed to Debtor" at bounding box center [502, 106] width 72 height 20
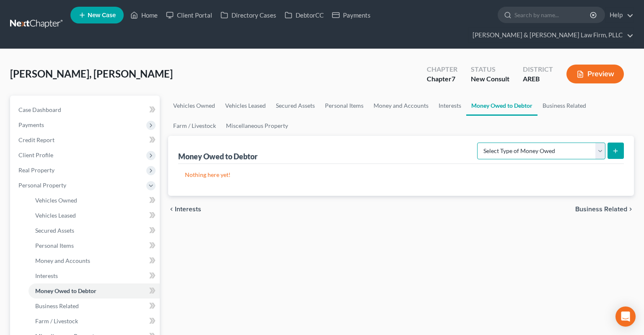
click at [477, 142] on select "Select Type of Money Owed Accounts Receivable Alimony Child Support Claims Agai…" at bounding box center [541, 150] width 128 height 17
drag, startPoint x: 535, startPoint y: 128, endPoint x: 271, endPoint y: 111, distance: 265.3
click at [263, 116] on link "Miscellaneous Property" at bounding box center [257, 126] width 72 height 20
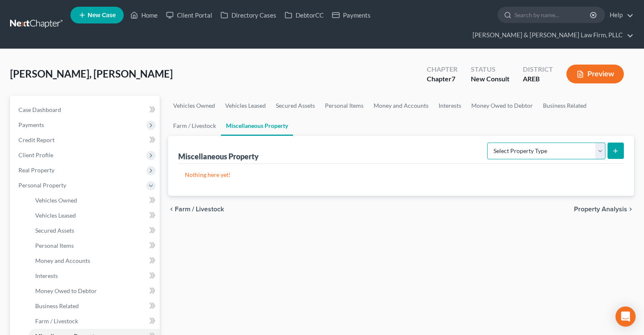
click at [487, 142] on select "Select Property Type Assigned for Creditor Benefit [DATE] Holding for Another N…" at bounding box center [546, 150] width 118 height 17
select select "transferred"
click option "Transferred" at bounding box center [0, 0] width 0 height 0
click at [610, 142] on button "submit" at bounding box center [615, 150] width 16 height 16
select select "Ordinary ([DATE])"
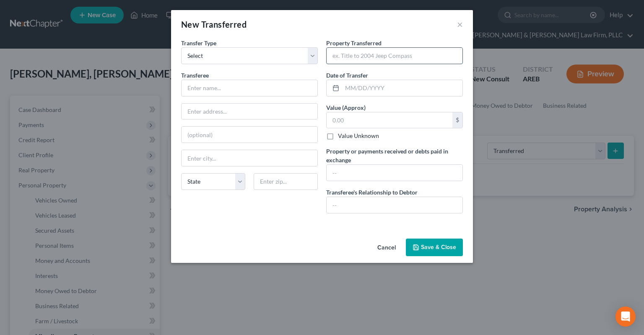
click at [348, 60] on input "text" at bounding box center [394, 56] width 136 height 16
type input "Trailer and land"
click at [373, 88] on input "text" at bounding box center [402, 88] width 120 height 16
type input "[DATE]"
click at [364, 118] on input "text" at bounding box center [389, 120] width 126 height 16
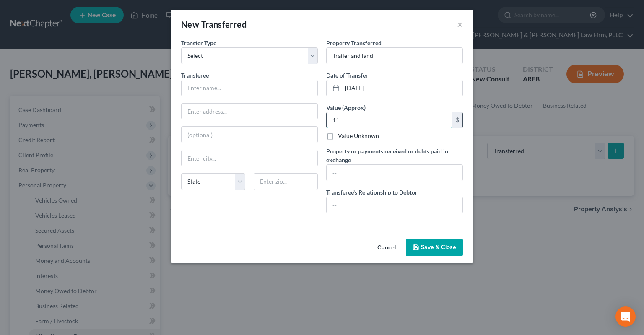
type input "1"
type input "112,000"
click at [357, 172] on input "text" at bounding box center [394, 173] width 136 height 16
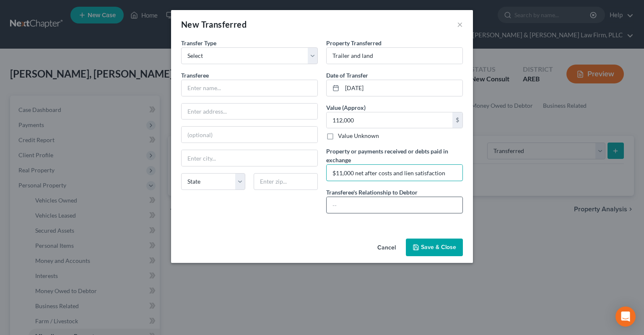
type input "$11,000 net after costs and lien satisfaction"
click at [368, 200] on input "text" at bounding box center [394, 205] width 136 height 16
click at [251, 86] on input "text" at bounding box center [249, 88] width 136 height 16
type input "N"
type input "Buyer"
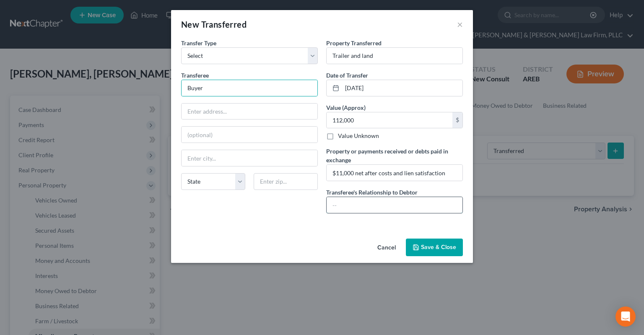
click at [351, 207] on input "text" at bounding box center [394, 205] width 136 height 16
type input "None"
click at [452, 246] on button "Save & Close" at bounding box center [434, 247] width 57 height 18
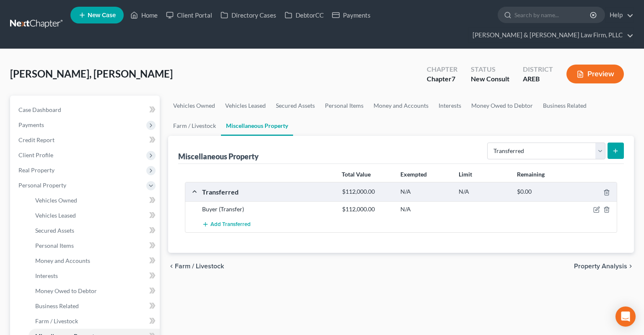
click at [610, 142] on button "submit" at bounding box center [615, 150] width 16 height 16
select select "Ordinary ([DATE])"
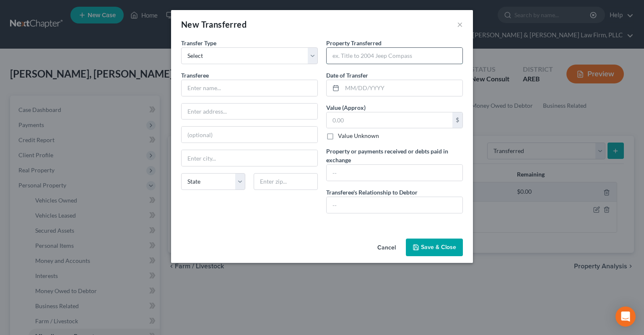
click at [357, 58] on input "text" at bounding box center [394, 56] width 136 height 16
type input "Ford Ranger"
drag, startPoint x: 359, startPoint y: 58, endPoint x: 244, endPoint y: 66, distance: 115.1
click at [326, 64] on input "Ford Ranger" at bounding box center [394, 56] width 136 height 16
click at [386, 242] on button "Cancel" at bounding box center [386, 247] width 32 height 17
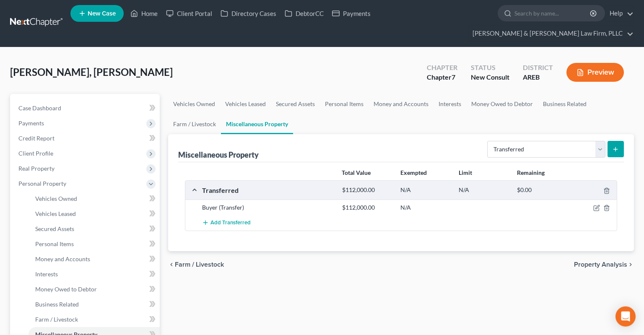
scroll to position [132, 0]
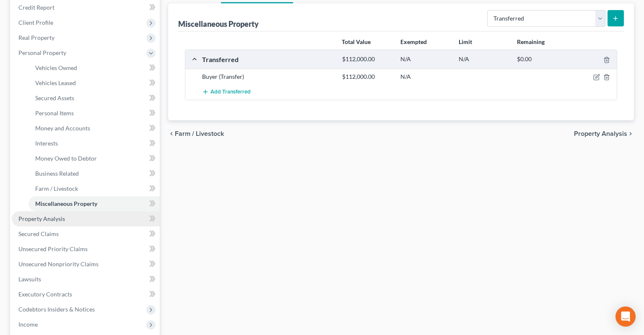
click at [101, 211] on link "Property Analysis" at bounding box center [86, 218] width 148 height 15
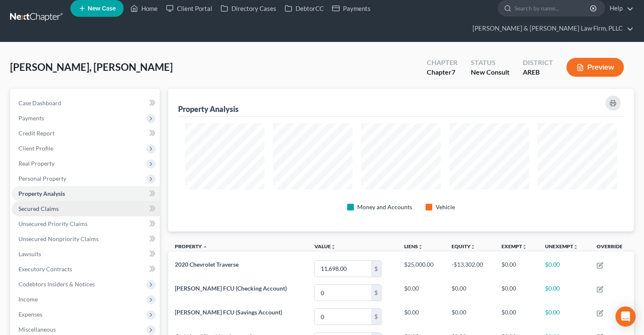
click at [122, 201] on link "Secured Claims" at bounding box center [86, 208] width 148 height 15
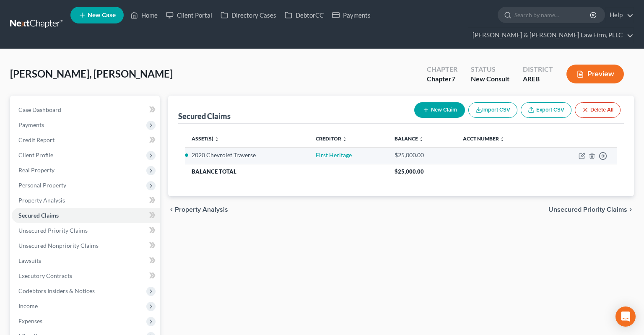
click at [230, 151] on li "2020 Chevrolet Traverse" at bounding box center [246, 155] width 111 height 8
drag, startPoint x: 230, startPoint y: 137, endPoint x: 242, endPoint y: 137, distance: 11.3
click at [242, 151] on li "2020 Chevrolet Traverse" at bounding box center [246, 155] width 111 height 8
click at [256, 168] on div "Asset(s) expand_more expand_less unfold_more Creditor expand_more expand_less u…" at bounding box center [400, 160] width 445 height 72
click at [254, 229] on div "Secured Claims New Claim Import CSV Export CSV Delete All Asset(s) expand_more …" at bounding box center [401, 277] width 474 height 363
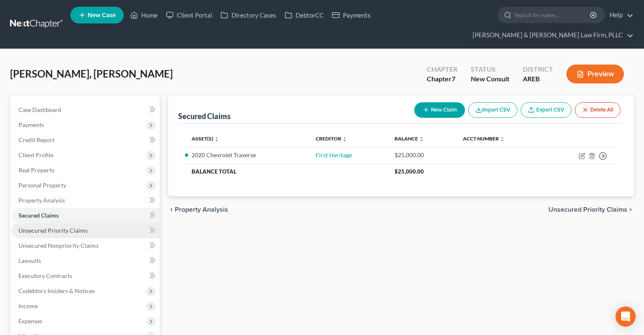
click at [96, 223] on link "Unsecured Priority Claims" at bounding box center [86, 230] width 148 height 15
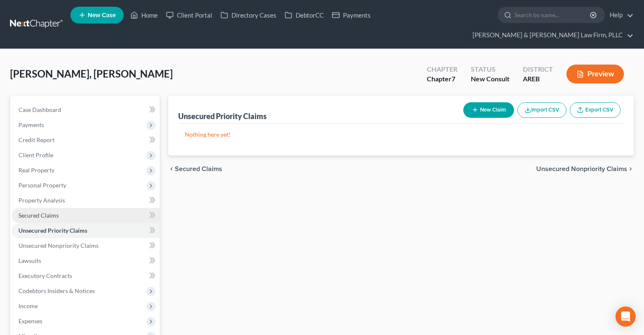
click at [65, 208] on link "Secured Claims" at bounding box center [86, 215] width 148 height 15
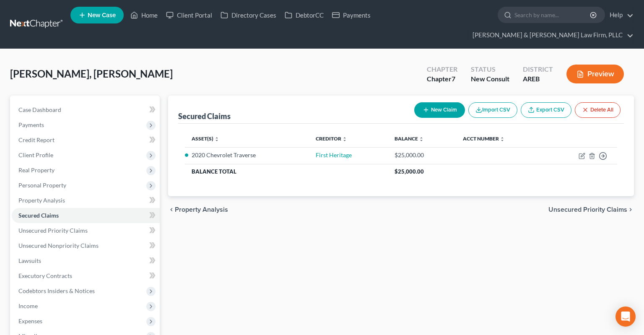
click at [264, 235] on div "Secured Claims New Claim Import CSV Export CSV Delete All Asset(s) expand_more …" at bounding box center [401, 277] width 474 height 363
click at [433, 102] on button "New Claim" at bounding box center [439, 110] width 51 height 16
select select "0"
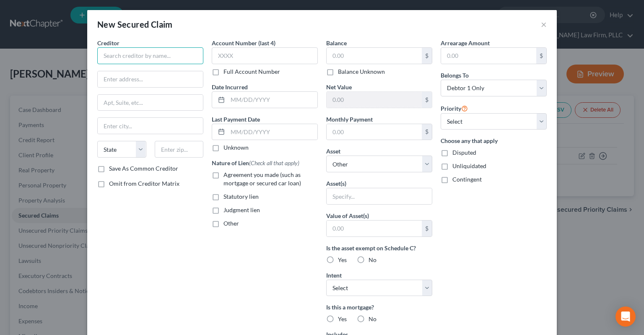
click at [168, 54] on input "text" at bounding box center [150, 55] width 106 height 17
type input "Personal loans"
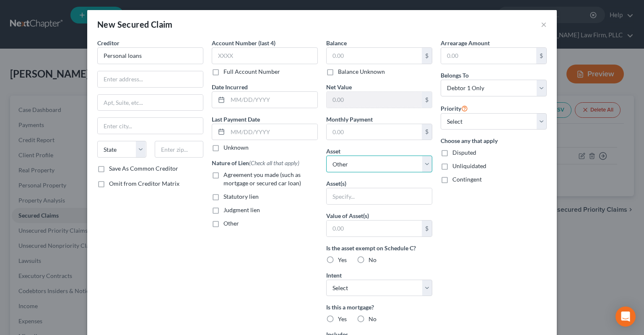
click at [326, 155] on select "Select Other Multiple Assets Cash App (Checking Account) - $0.0 Buyer (Transfer…" at bounding box center [379, 163] width 106 height 17
click option "Other" at bounding box center [0, 0] width 0 height 0
click at [382, 194] on input "text" at bounding box center [378, 196] width 105 height 16
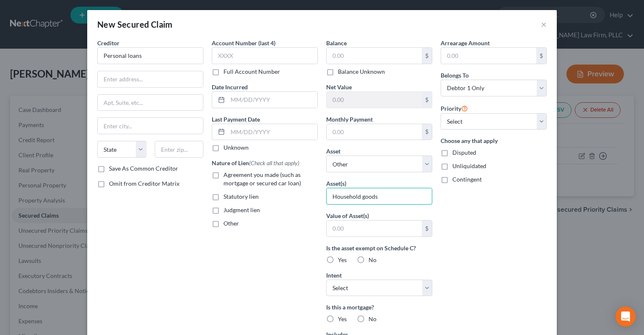
type input "Household goods"
click at [366, 70] on label "Balance Unknown" at bounding box center [361, 71] width 47 height 8
click at [346, 70] on input "Balance Unknown" at bounding box center [343, 69] width 5 height 5
checkbox input "true"
type input "0.00"
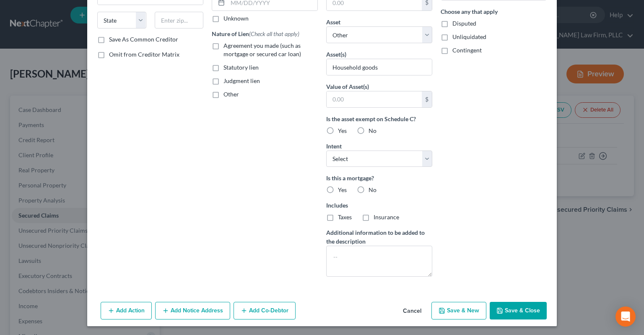
click at [512, 308] on button "Save & Close" at bounding box center [517, 311] width 57 height 18
select select
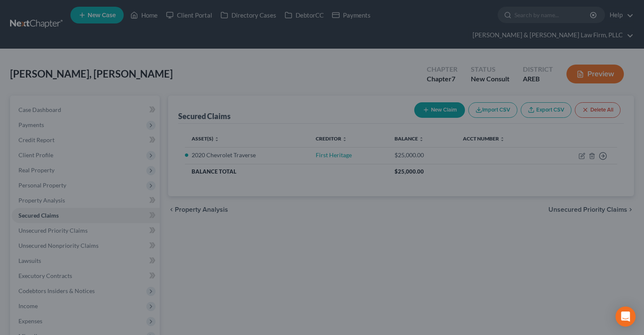
scroll to position [38, 0]
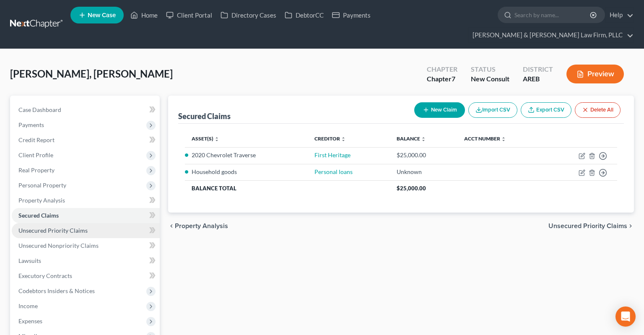
click at [112, 223] on link "Unsecured Priority Claims" at bounding box center [86, 230] width 148 height 15
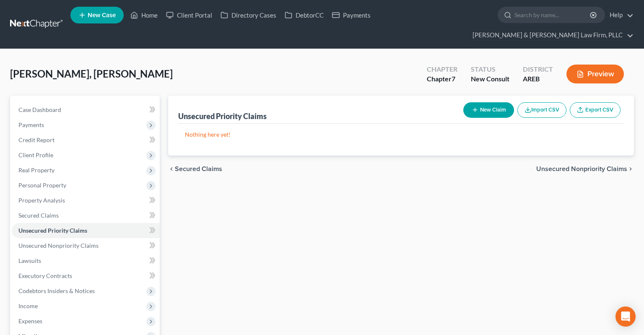
click at [478, 102] on button "New Claim" at bounding box center [488, 110] width 51 height 16
select select "0"
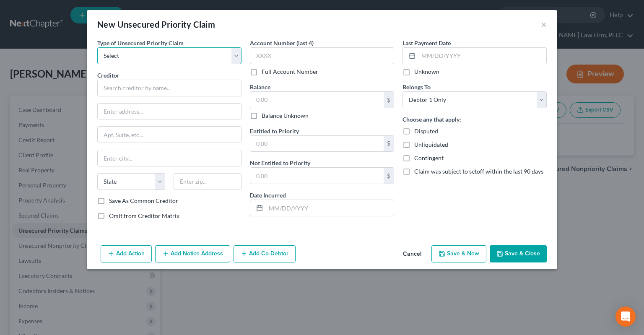
click at [97, 47] on select "Select Taxes & Other Government Units Domestic Support Obligations Extensions o…" at bounding box center [169, 55] width 144 height 17
select select "1"
click option "Domestic Support Obligations" at bounding box center [0, 0] width 0 height 0
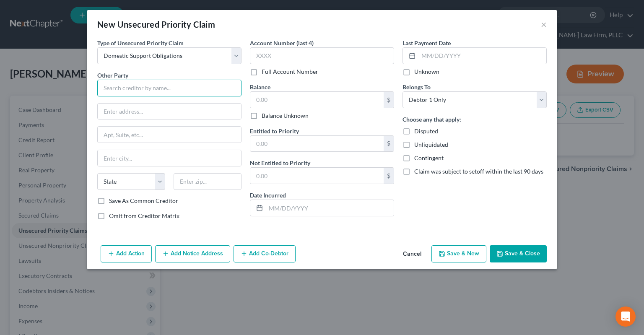
drag, startPoint x: 173, startPoint y: 85, endPoint x: 170, endPoint y: 92, distance: 7.9
click at [172, 85] on input "text" at bounding box center [169, 88] width 144 height 17
type input "Recipient"
click at [521, 257] on button "Save & Close" at bounding box center [517, 254] width 57 height 18
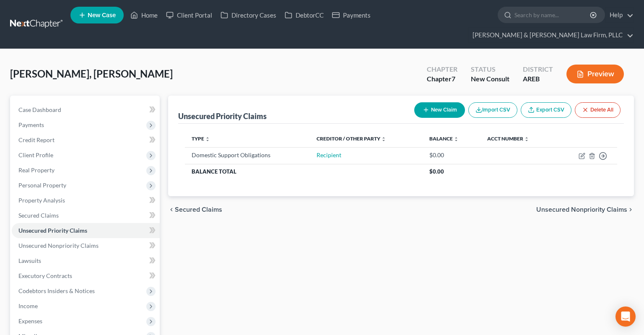
click at [285, 235] on div "Unsecured Priority Claims New Claim Import CSV Export CSV Delete All Type expan…" at bounding box center [401, 277] width 474 height 363
click at [328, 151] on link "Recipient" at bounding box center [328, 154] width 25 height 7
select select "0"
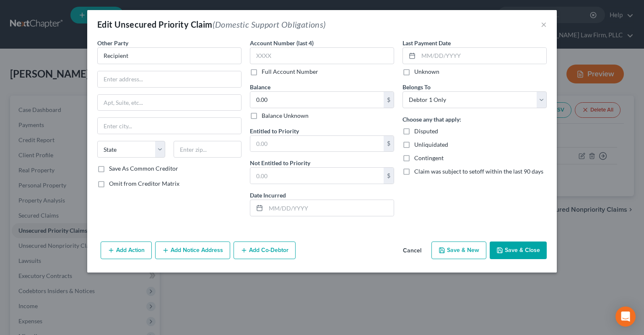
click at [188, 248] on button "Add Notice Address" at bounding box center [192, 250] width 75 height 18
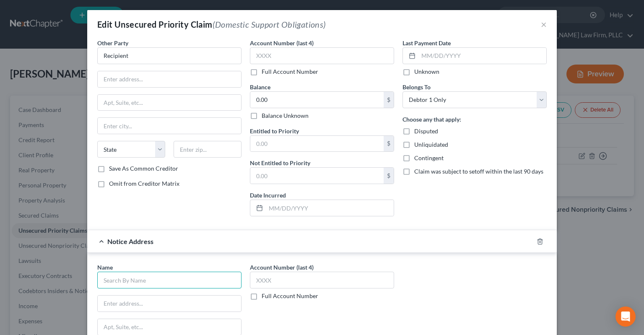
click at [153, 280] on input "text" at bounding box center [169, 279] width 144 height 17
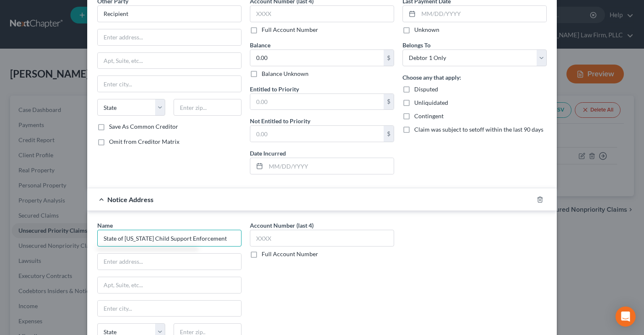
scroll to position [126, 0]
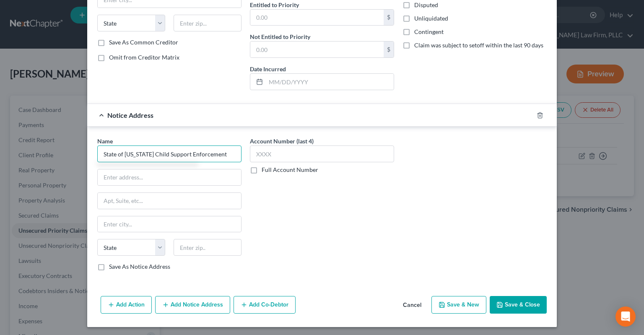
type input "State of [US_STATE] Child Support Enforcement"
click at [510, 306] on button "Save & Close" at bounding box center [517, 305] width 57 height 18
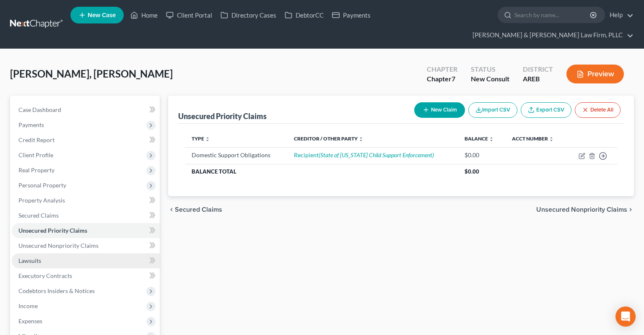
click at [102, 253] on link "Lawsuits" at bounding box center [86, 260] width 148 height 15
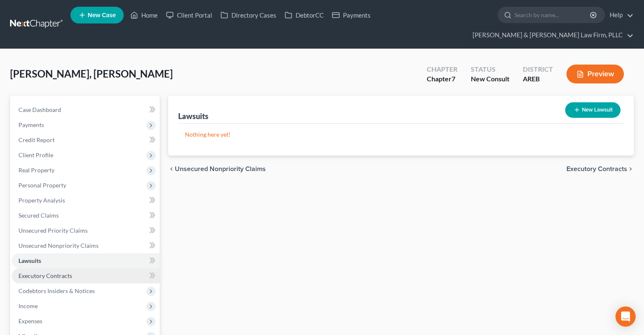
click at [91, 268] on link "Executory Contracts" at bounding box center [86, 275] width 148 height 15
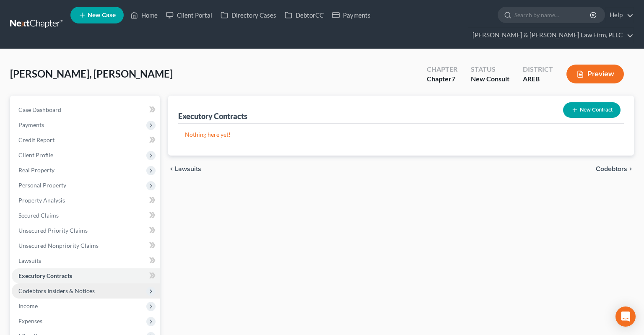
click at [91, 287] on span "Codebtors Insiders & Notices" at bounding box center [56, 290] width 76 height 7
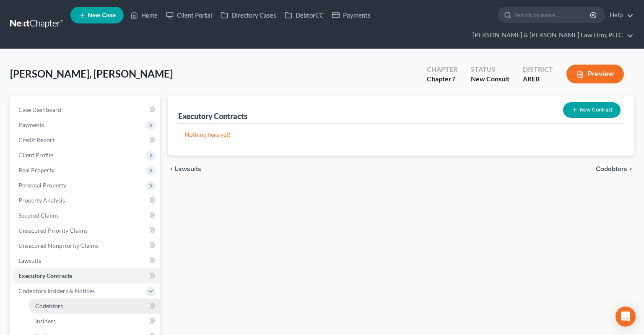
click at [86, 298] on link "Codebtors" at bounding box center [93, 305] width 131 height 15
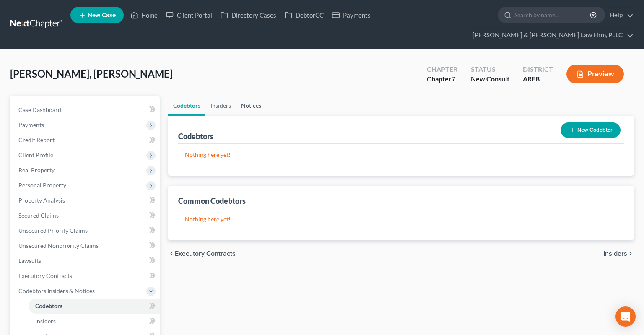
click at [251, 96] on link "Notices" at bounding box center [251, 106] width 30 height 20
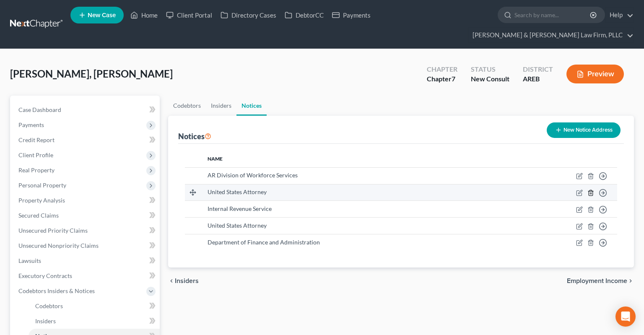
click at [589, 190] on icon "button" at bounding box center [590, 192] width 4 height 5
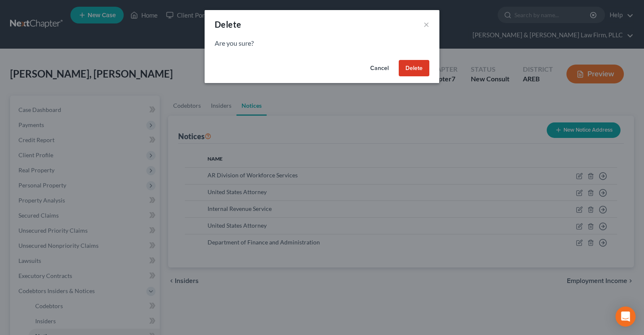
click at [413, 69] on button "Delete" at bounding box center [413, 68] width 31 height 17
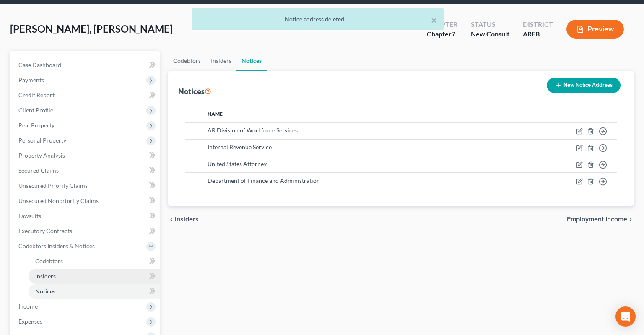
scroll to position [132, 0]
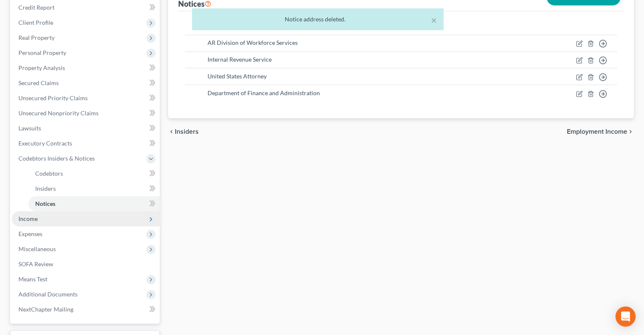
click at [79, 211] on span "Income" at bounding box center [86, 218] width 148 height 15
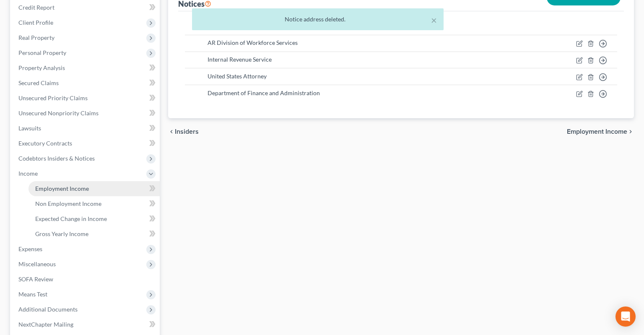
click at [74, 185] on span "Employment Income" at bounding box center [62, 188] width 54 height 7
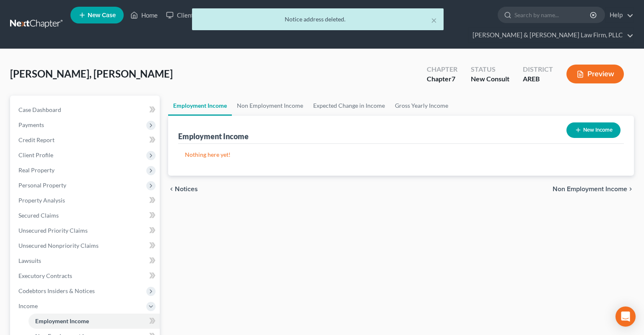
click at [597, 122] on button "New Income" at bounding box center [593, 130] width 54 height 16
select select "0"
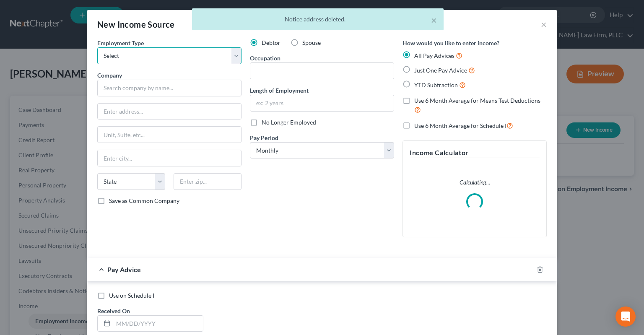
click at [97, 47] on select "Select Full or [DEMOGRAPHIC_DATA] Employment Self Employment" at bounding box center [169, 55] width 144 height 17
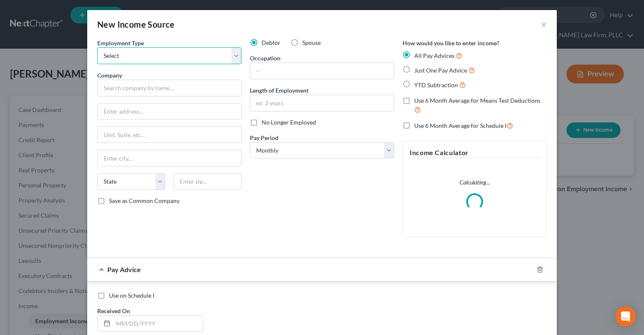
select select "0"
click option "Full or [DEMOGRAPHIC_DATA] Employment" at bounding box center [0, 0] width 0 height 0
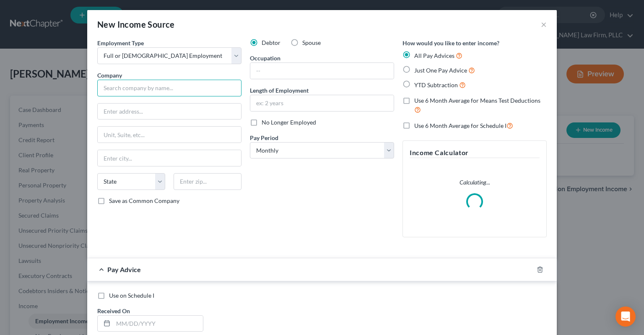
click at [143, 89] on input "text" at bounding box center [169, 88] width 144 height 17
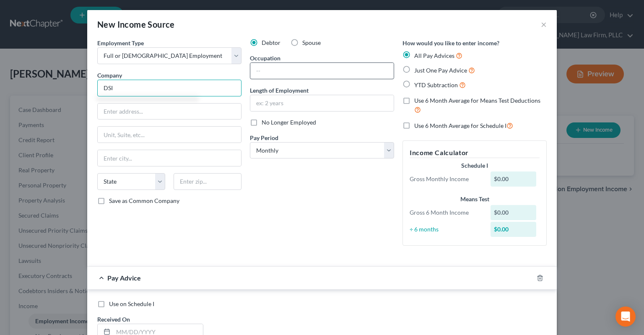
type input "DSI"
click at [274, 68] on input "text" at bounding box center [321, 71] width 143 height 16
type input "Truck driver"
click at [284, 99] on input "text" at bounding box center [321, 103] width 143 height 16
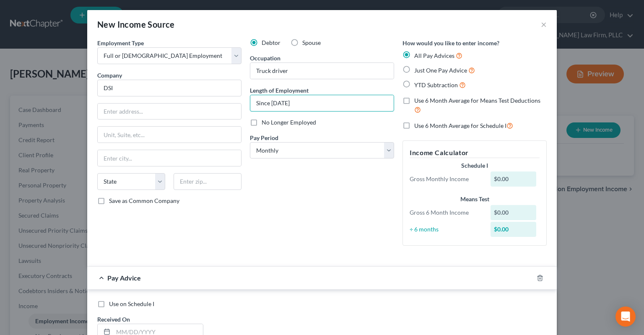
type input "Since [DATE]"
click at [414, 71] on label "Just One Pay Advice" at bounding box center [444, 70] width 61 height 10
click at [417, 71] on input "Just One Pay Advice" at bounding box center [419, 67] width 5 height 5
radio input "true"
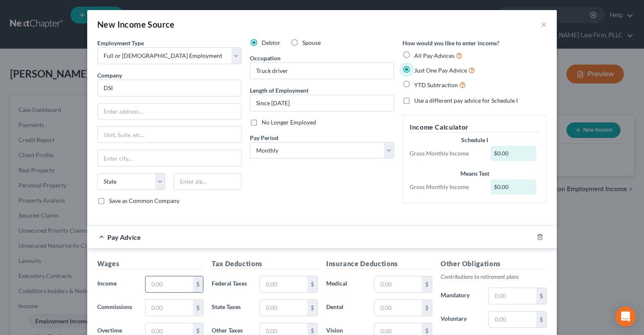
click at [176, 280] on input "text" at bounding box center [168, 284] width 47 height 16
type input "1,500"
click at [278, 276] on input "text" at bounding box center [283, 284] width 47 height 16
type input "500"
click at [305, 189] on div "Debtor Spouse Occupation Truck driver Length of Employment Since [DATE] No Long…" at bounding box center [322, 125] width 152 height 173
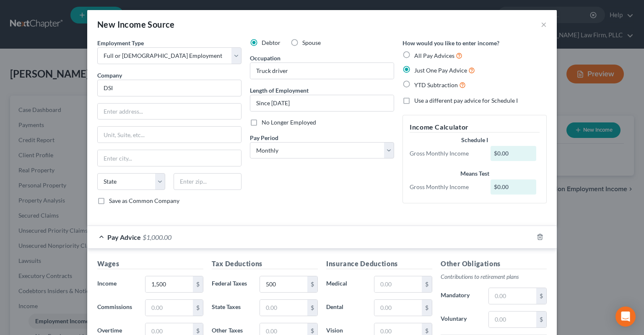
click at [321, 158] on div "Debtor Spouse Occupation Truck driver Length of Employment Since [DATE] No Long…" at bounding box center [322, 125] width 152 height 173
click at [250, 142] on select "Select Monthly Twice Monthly Every Other Week Weekly" at bounding box center [322, 150] width 144 height 17
select select "3"
click option "Weekly" at bounding box center [0, 0] width 0 height 0
drag, startPoint x: 323, startPoint y: 198, endPoint x: 331, endPoint y: 192, distance: 9.6
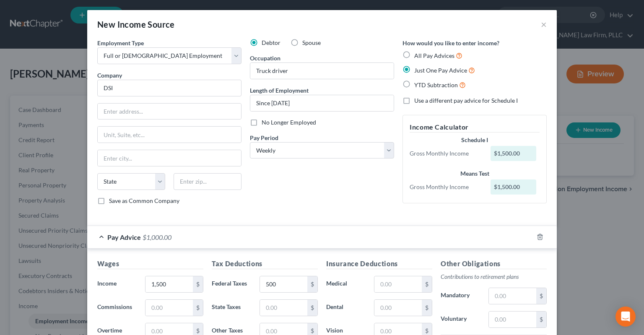
click at [328, 197] on div "Debtor Spouse Occupation Truck driver Length of Employment Since [DATE] No Long…" at bounding box center [322, 125] width 152 height 173
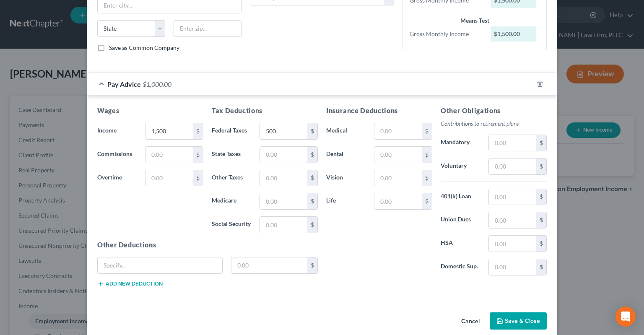
scroll to position [162, 0]
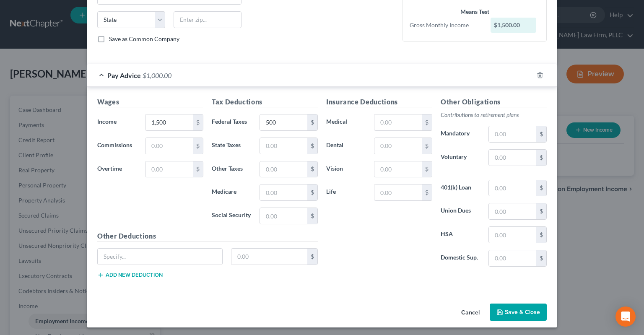
click at [509, 318] on button "Save & Close" at bounding box center [517, 312] width 57 height 18
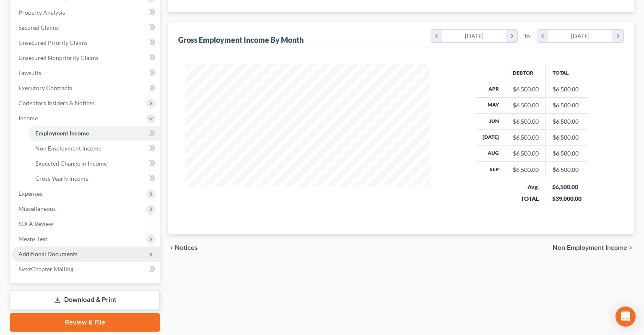
scroll to position [200, 0]
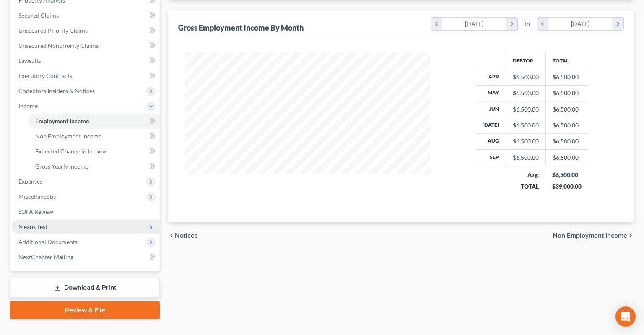
click at [62, 219] on span "Means Test" at bounding box center [86, 226] width 148 height 15
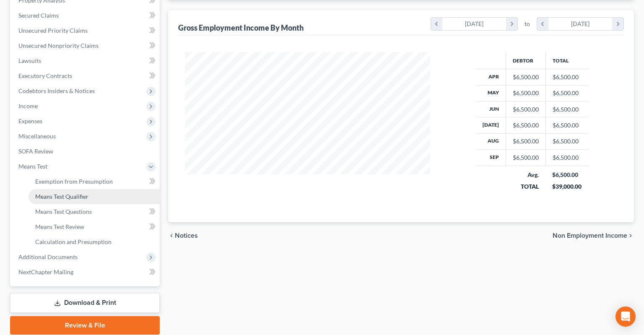
click at [80, 193] on span "Means Test Qualifier" at bounding box center [61, 196] width 53 height 7
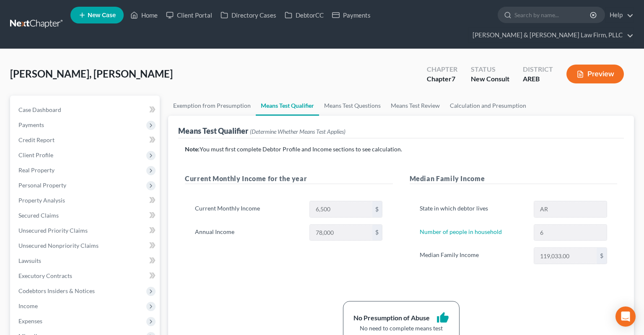
click at [328, 254] on div "Current Monthly Income for the year Current Monthly Income 6,500 $ Annual Incom…" at bounding box center [288, 226] width 225 height 107
click at [340, 248] on div "Current Monthly Income for the year Current Monthly Income 6,500 $ Annual Incom…" at bounding box center [288, 226] width 225 height 107
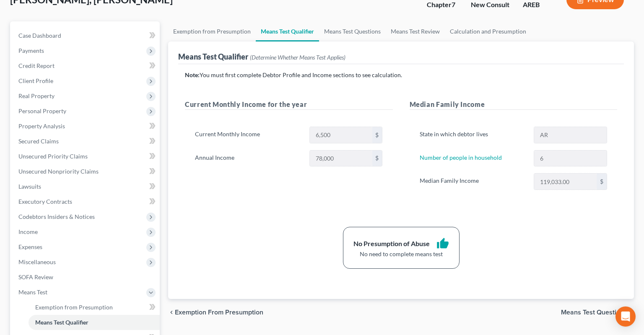
scroll to position [132, 0]
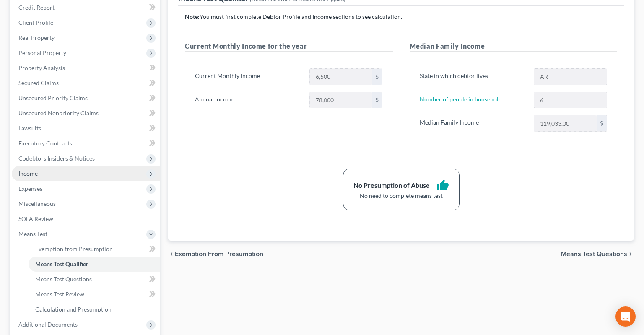
click at [124, 166] on span "Income" at bounding box center [86, 173] width 148 height 15
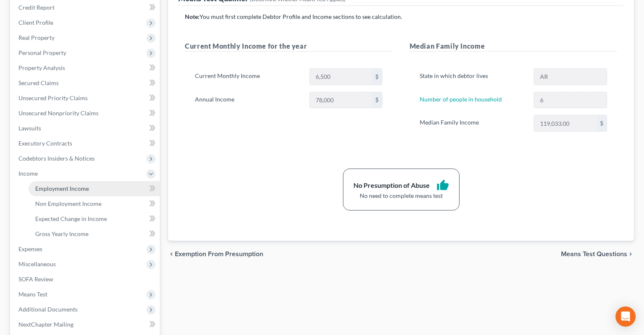
click at [118, 181] on link "Employment Income" at bounding box center [93, 188] width 131 height 15
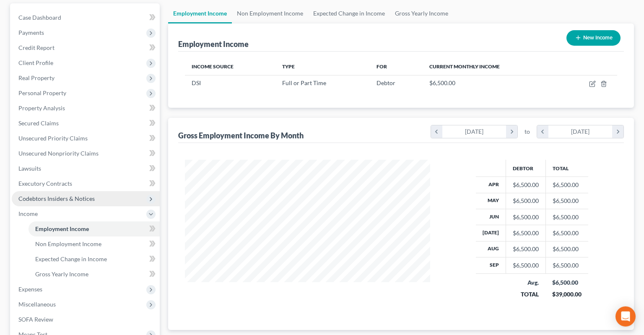
scroll to position [132, 0]
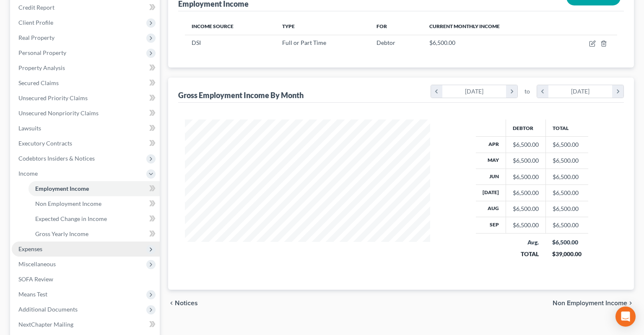
click at [72, 241] on span "Expenses" at bounding box center [86, 248] width 148 height 15
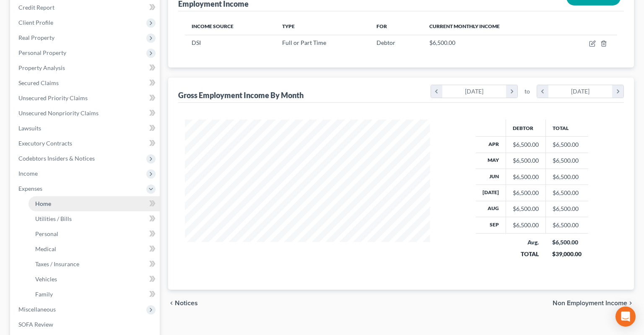
click at [65, 196] on link "Home" at bounding box center [93, 203] width 131 height 15
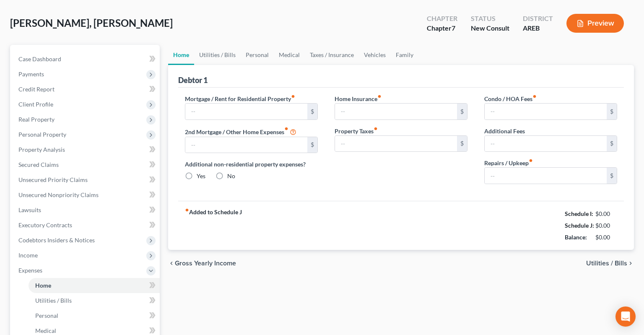
type input "0.00"
radio input "true"
type input "0.00"
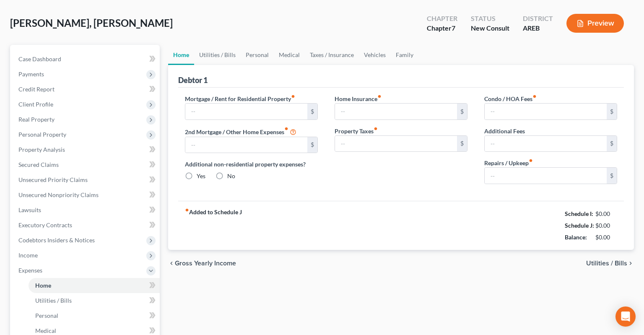
type input "0.00"
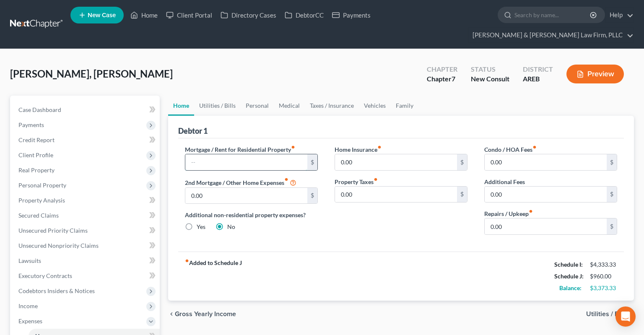
click at [269, 154] on input "text" at bounding box center [246, 162] width 122 height 16
type input "500"
click at [232, 96] on link "Utilities / Bills" at bounding box center [217, 106] width 47 height 20
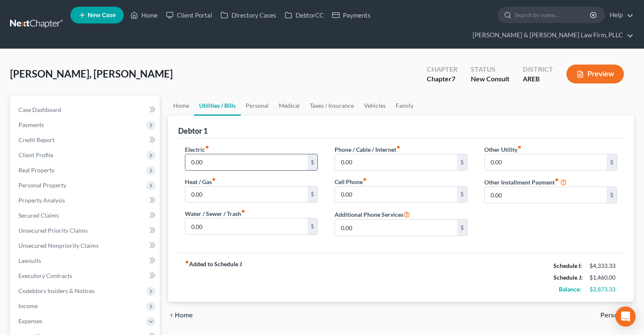
click at [219, 154] on input "0.00" at bounding box center [246, 162] width 122 height 16
type input "150"
click at [219, 186] on input "0.00" at bounding box center [246, 194] width 122 height 16
type input "60"
click at [220, 218] on input "0.00" at bounding box center [246, 226] width 122 height 16
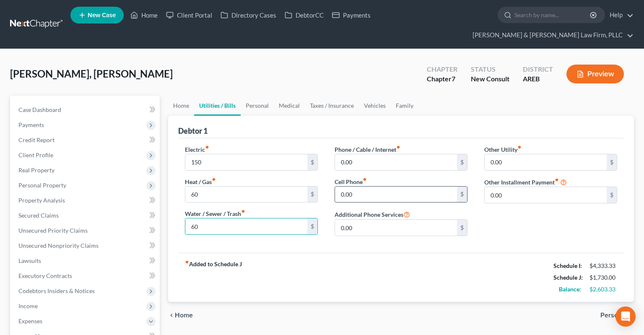
type input "60"
drag, startPoint x: 349, startPoint y: 173, endPoint x: 356, endPoint y: 174, distance: 6.7
click at [351, 186] on input "0.00" at bounding box center [396, 194] width 122 height 16
type input "300"
click at [375, 154] on input "0.00" at bounding box center [396, 162] width 122 height 16
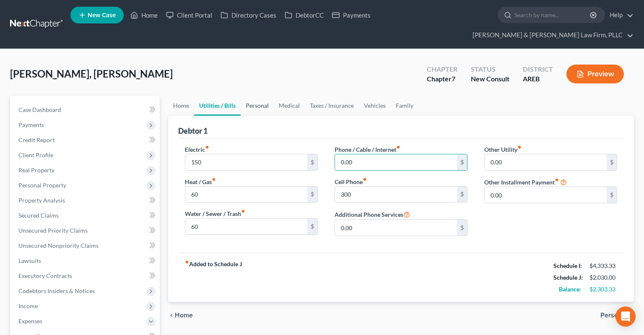
click at [251, 96] on link "Personal" at bounding box center [256, 106] width 33 height 20
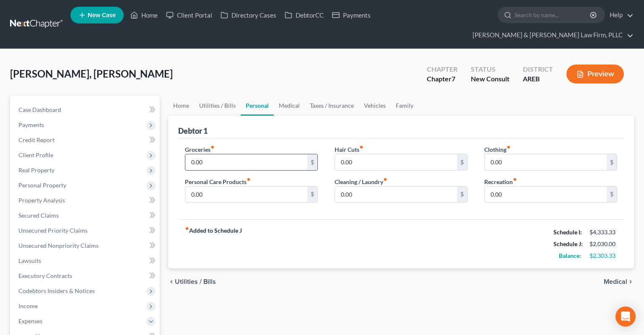
click at [221, 154] on input "0.00" at bounding box center [246, 162] width 122 height 16
click at [245, 154] on input "0.00" at bounding box center [246, 162] width 122 height 16
drag, startPoint x: 168, startPoint y: 150, endPoint x: 159, endPoint y: 152, distance: 8.9
click at [185, 154] on input "0.00" at bounding box center [246, 162] width 122 height 16
type input "1,500"
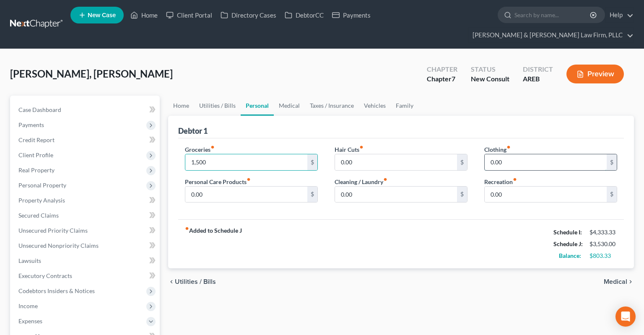
click at [534, 154] on input "0.00" at bounding box center [545, 162] width 122 height 16
type input "300"
click at [301, 186] on input "0.00" at bounding box center [246, 194] width 122 height 16
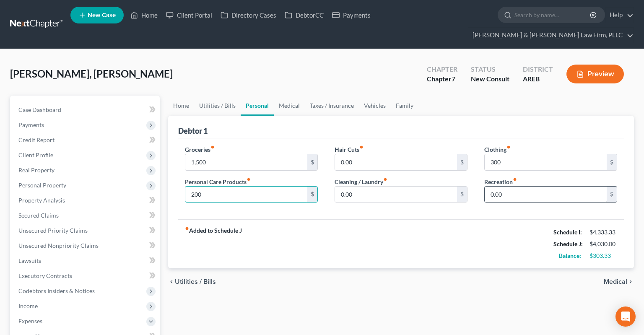
type input "200"
click at [517, 186] on input "0.00" at bounding box center [545, 194] width 122 height 16
type input "100"
click at [294, 96] on link "Medical" at bounding box center [289, 106] width 31 height 20
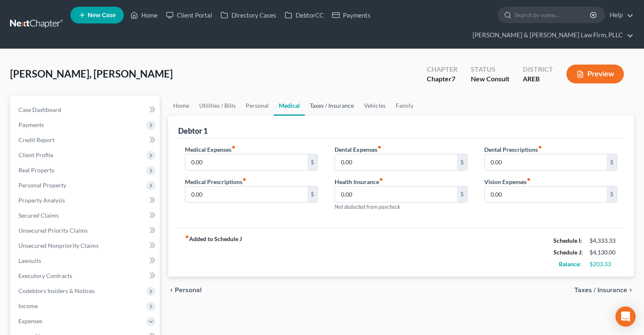
click at [333, 96] on link "Taxes / Insurance" at bounding box center [332, 106] width 54 height 20
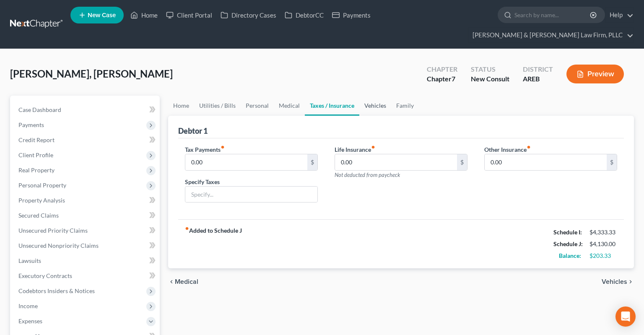
click at [372, 96] on link "Vehicles" at bounding box center [375, 106] width 32 height 20
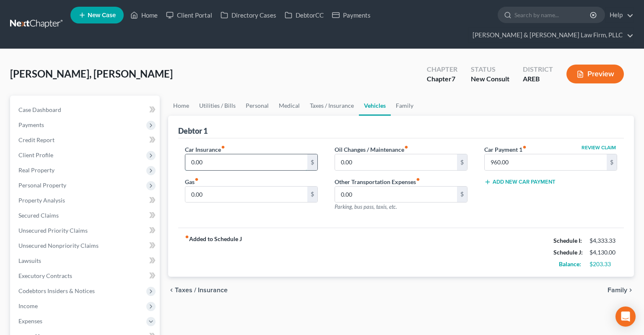
click at [271, 154] on input "0.00" at bounding box center [246, 162] width 122 height 16
type input "300"
click at [275, 186] on input "0.00" at bounding box center [246, 194] width 122 height 16
click at [279, 96] on link "Medical" at bounding box center [289, 106] width 31 height 20
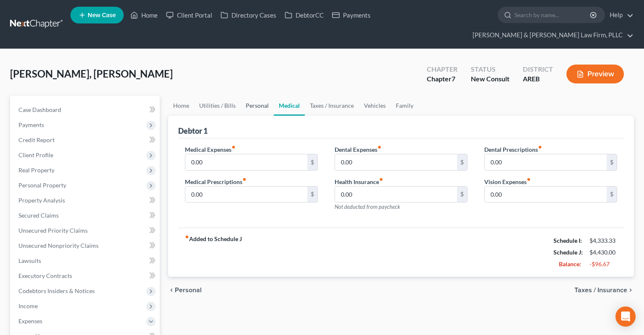
click at [253, 96] on link "Personal" at bounding box center [256, 106] width 33 height 20
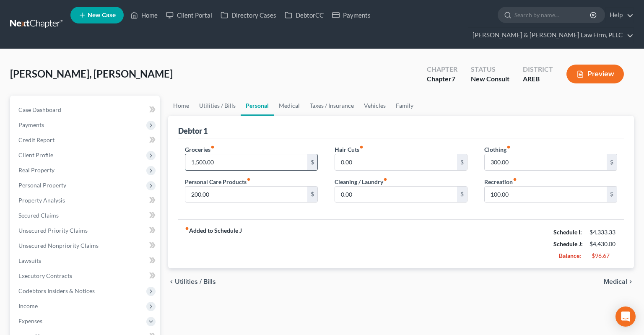
click at [221, 154] on input "1,500.00" at bounding box center [246, 162] width 122 height 16
type input "1,200"
click at [381, 96] on link "Vehicles" at bounding box center [375, 106] width 32 height 20
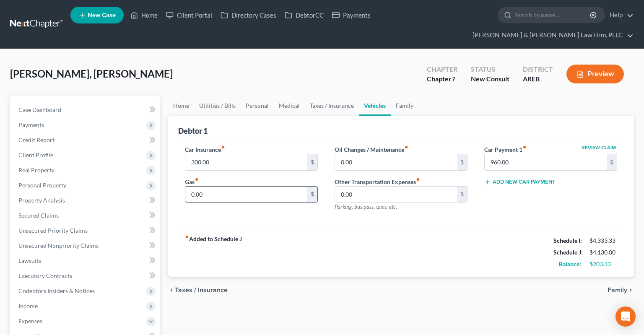
click at [210, 186] on input "0.00" at bounding box center [246, 194] width 122 height 16
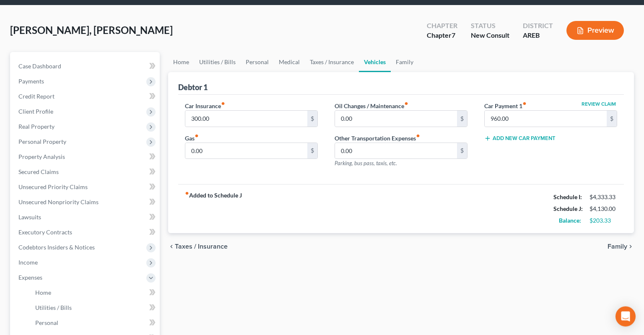
scroll to position [44, 0]
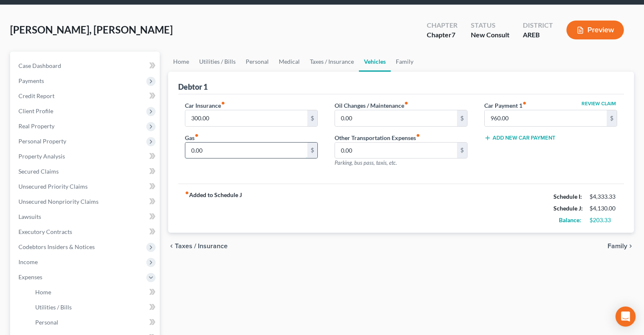
click at [235, 142] on input "0.00" at bounding box center [246, 150] width 122 height 16
drag, startPoint x: 176, startPoint y: 143, endPoint x: 154, endPoint y: 145, distance: 22.3
click at [185, 145] on input "0.00" at bounding box center [246, 150] width 122 height 16
type input "175"
click at [354, 110] on input "0.00" at bounding box center [396, 118] width 122 height 16
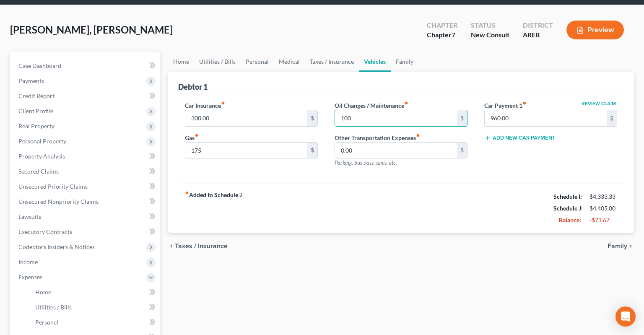
drag, startPoint x: 364, startPoint y: 104, endPoint x: 345, endPoint y: 77, distance: 33.5
click at [355, 110] on input "100" at bounding box center [396, 118] width 122 height 16
type input "100"
click at [255, 52] on link "Personal" at bounding box center [256, 62] width 33 height 20
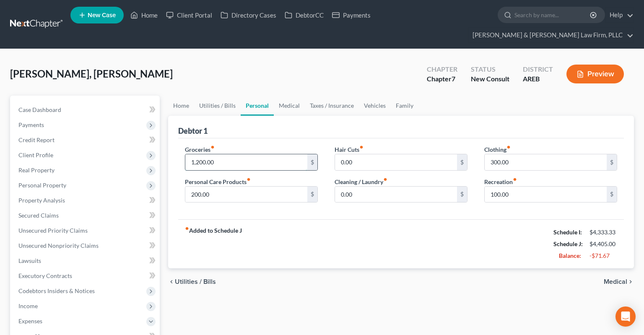
click at [218, 154] on input "1,200.00" at bounding box center [246, 162] width 122 height 16
type input "1,125"
click at [396, 96] on link "Family" at bounding box center [404, 106] width 28 height 20
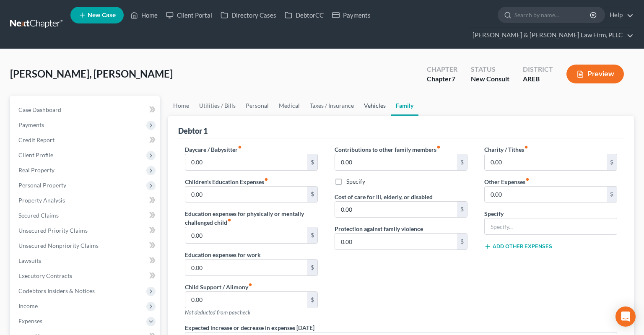
click at [380, 96] on link "Vehicles" at bounding box center [375, 106] width 32 height 20
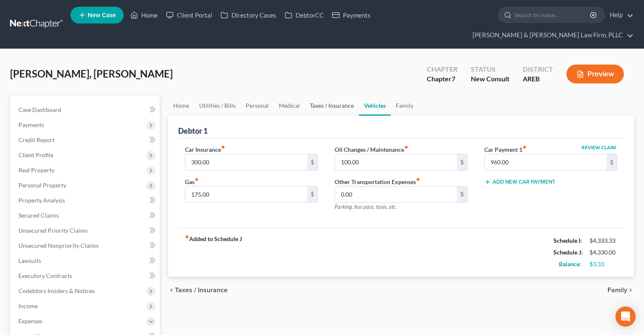
click at [344, 96] on link "Taxes / Insurance" at bounding box center [332, 106] width 54 height 20
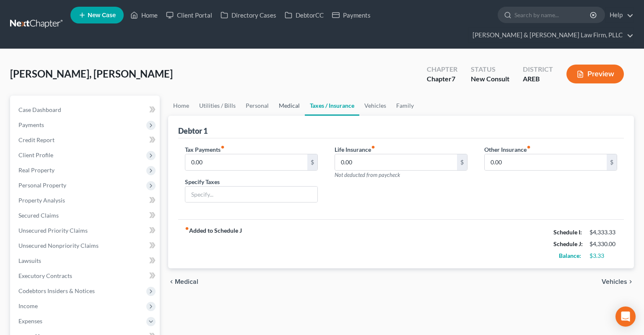
click at [289, 96] on link "Medical" at bounding box center [289, 106] width 31 height 20
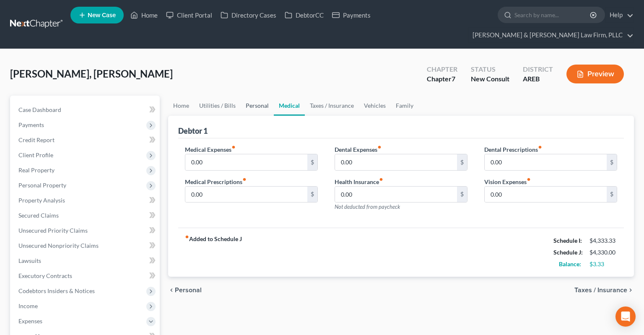
click at [254, 96] on link "Personal" at bounding box center [256, 106] width 33 height 20
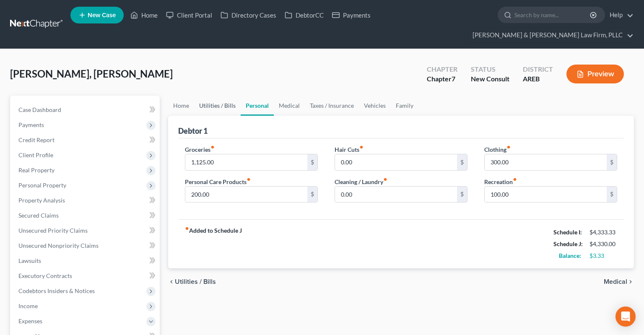
click at [218, 96] on link "Utilities / Bills" at bounding box center [217, 106] width 47 height 20
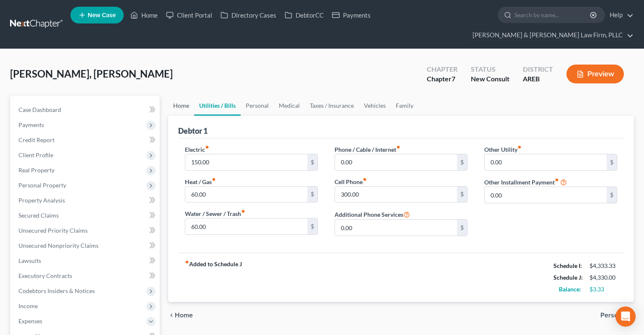
click at [187, 96] on link "Home" at bounding box center [181, 106] width 26 height 20
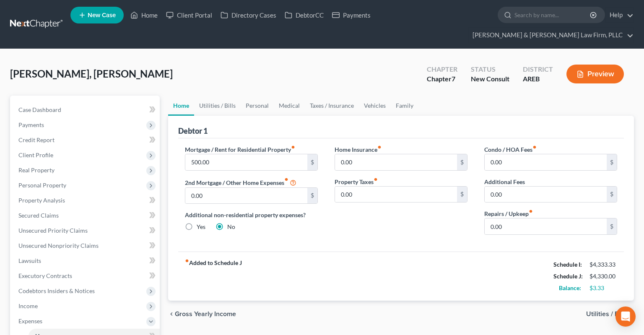
drag, startPoint x: 209, startPoint y: 73, endPoint x: 210, endPoint y: 77, distance: 4.4
click at [210, 73] on div "[PERSON_NAME], [PERSON_NAME] Upgraded Chapter Chapter 7 Status New Consult Dist…" at bounding box center [321, 77] width 623 height 36
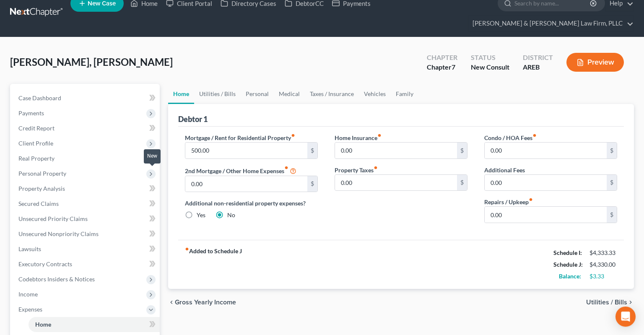
scroll to position [221, 0]
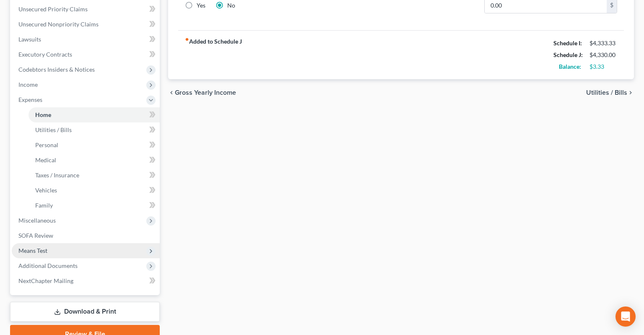
click at [71, 243] on span "Means Test" at bounding box center [86, 250] width 148 height 15
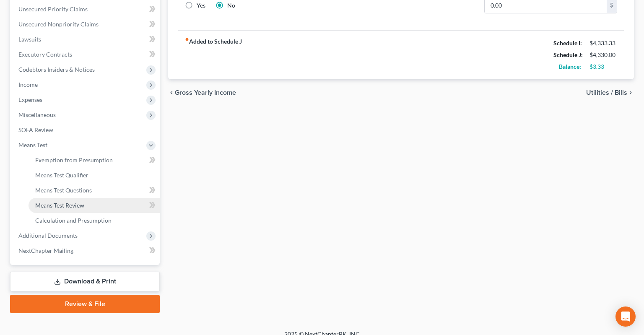
scroll to position [215, 0]
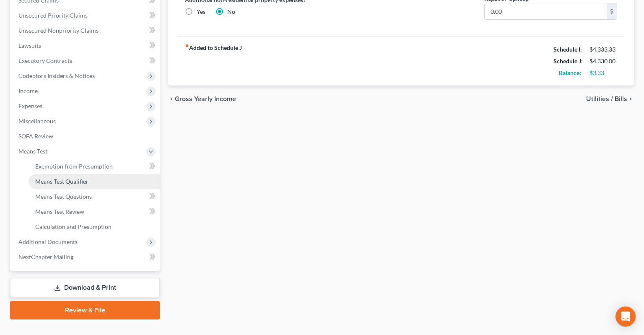
click at [62, 178] on span "Means Test Qualifier" at bounding box center [61, 181] width 53 height 7
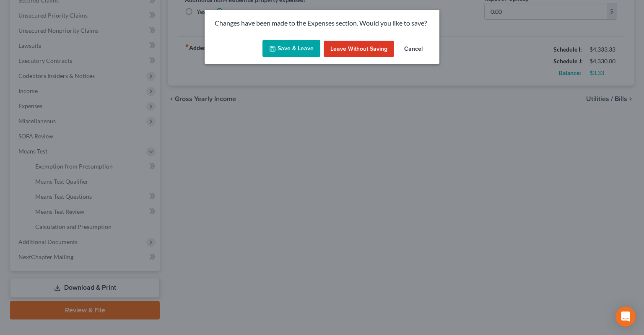
click at [311, 54] on button "Save & Leave" at bounding box center [291, 49] width 58 height 18
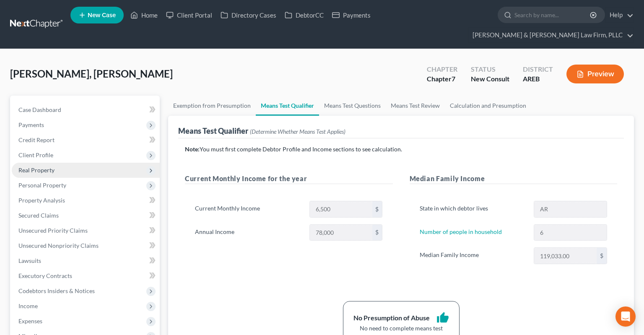
click at [83, 163] on span "Real Property" at bounding box center [86, 170] width 148 height 15
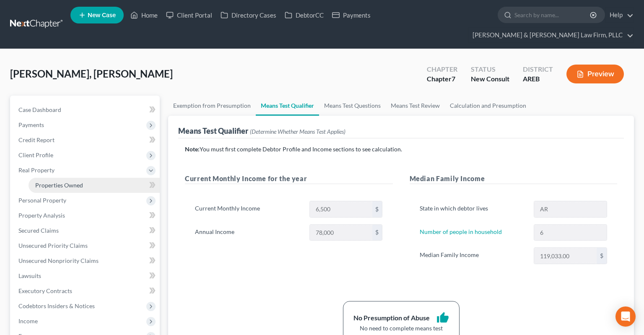
click at [84, 178] on link "Properties Owned" at bounding box center [93, 185] width 131 height 15
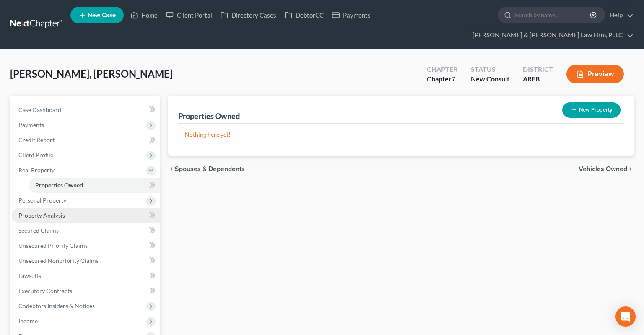
click at [68, 208] on link "Property Analysis" at bounding box center [86, 215] width 148 height 15
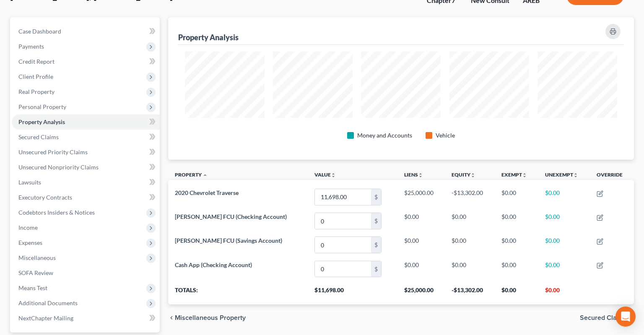
scroll to position [132, 0]
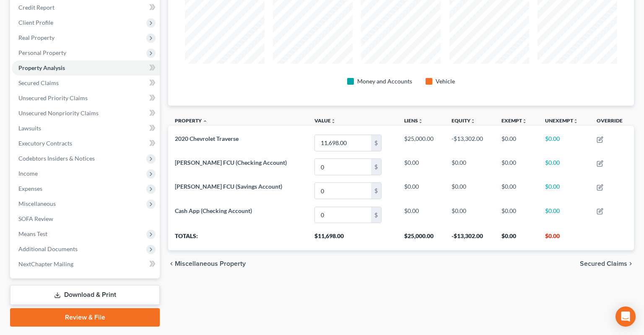
click at [445, 277] on div "Property Analysis Money and Accounts Vehicle Property unfold_more expand_more e…" at bounding box center [401, 144] width 474 height 363
click at [437, 267] on div "Property Analysis Money and Accounts Vehicle Property unfold_more expand_more e…" at bounding box center [401, 144] width 474 height 363
click at [436, 252] on div "chevron_left Miscellaneous Property Secured Claims chevron_right" at bounding box center [400, 263] width 465 height 27
click at [397, 259] on div "chevron_left Miscellaneous Property Secured Claims chevron_right" at bounding box center [400, 263] width 465 height 27
click at [399, 264] on div "Property Analysis Money and Accounts Vehicle Property unfold_more expand_more e…" at bounding box center [401, 144] width 474 height 363
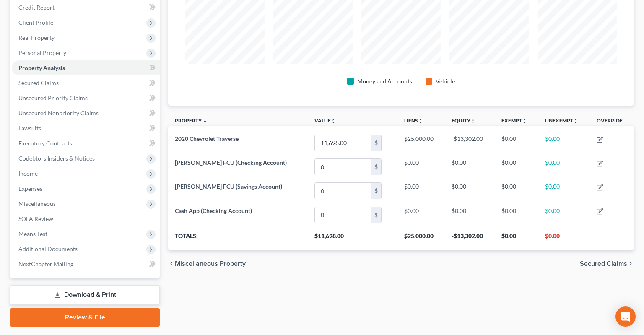
click at [395, 276] on div "Property Analysis Money and Accounts Vehicle Property unfold_more expand_more e…" at bounding box center [401, 144] width 474 height 363
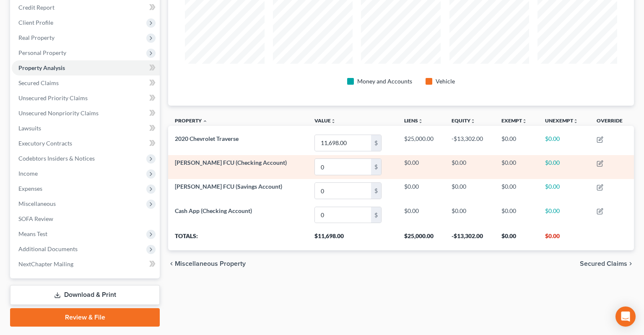
scroll to position [0, 0]
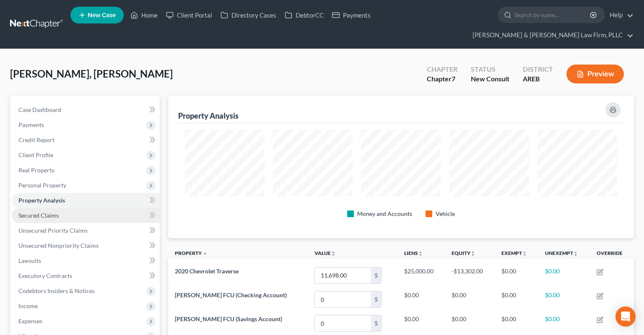
click at [62, 208] on link "Secured Claims" at bounding box center [86, 215] width 148 height 15
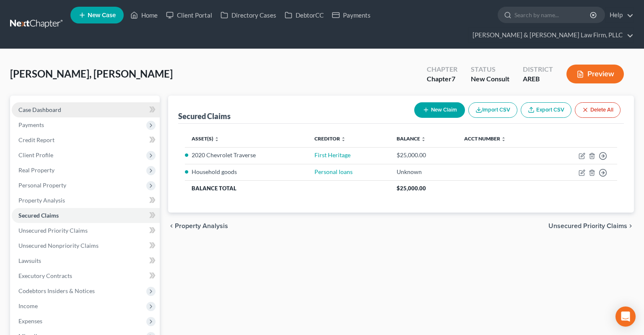
drag, startPoint x: 111, startPoint y: 89, endPoint x: 116, endPoint y: 95, distance: 7.8
click at [111, 102] on link "Case Dashboard" at bounding box center [86, 109] width 148 height 15
select select "4"
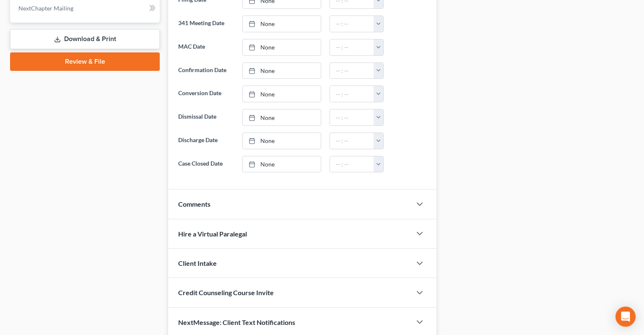
scroll to position [403, 0]
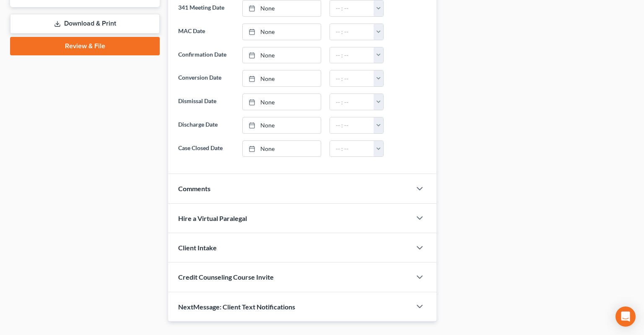
click at [243, 174] on div "Comments" at bounding box center [289, 188] width 243 height 29
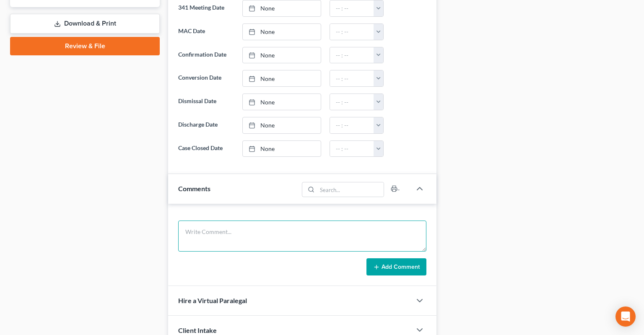
click at [248, 220] on textarea at bounding box center [302, 235] width 248 height 31
type textarea "Client authorizes us to talk to his mother, [PERSON_NAME]."
drag, startPoint x: 396, startPoint y: 251, endPoint x: 465, endPoint y: 222, distance: 74.9
click at [398, 258] on button "Add Comment" at bounding box center [396, 267] width 60 height 18
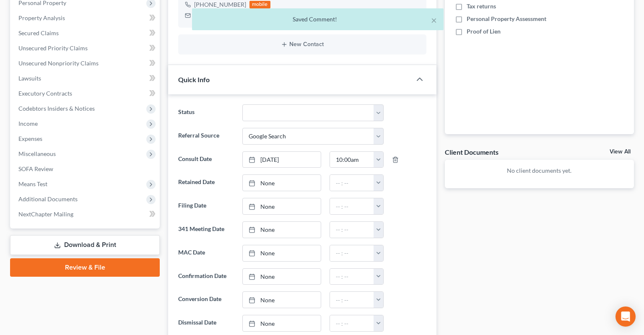
scroll to position [0, 0]
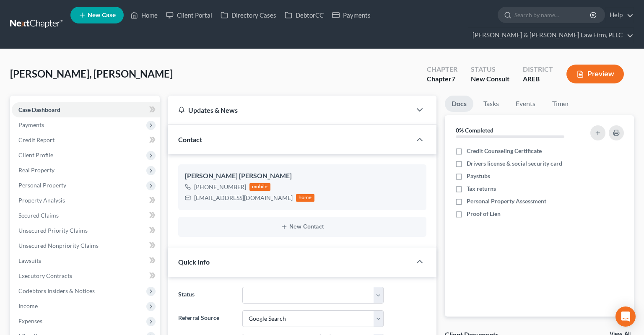
click at [164, 65] on div "[PERSON_NAME], [PERSON_NAME] Upgraded Chapter Chapter 7 Status New Consult Dist…" at bounding box center [321, 77] width 623 height 36
click at [180, 61] on div "[PERSON_NAME], [PERSON_NAME] Upgraded Chapter Chapter 7 Status New Consult Dist…" at bounding box center [321, 77] width 623 height 36
click at [151, 59] on div "[PERSON_NAME], [PERSON_NAME] Upgraded Chapter Chapter 7 Status New Consult Dist…" at bounding box center [321, 77] width 623 height 36
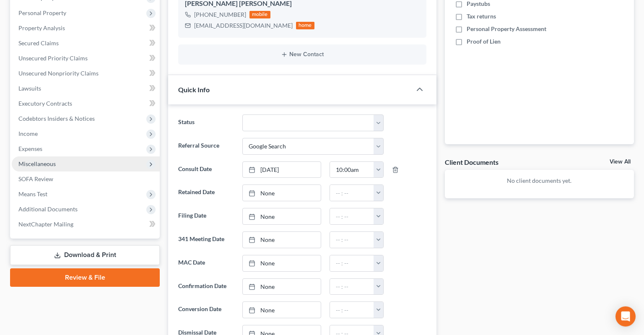
scroll to position [177, 0]
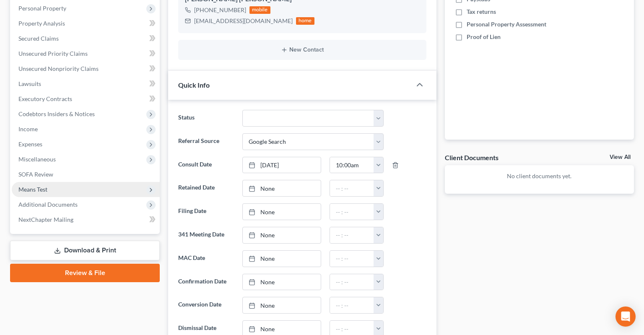
click at [92, 197] on span "Additional Documents" at bounding box center [86, 204] width 148 height 15
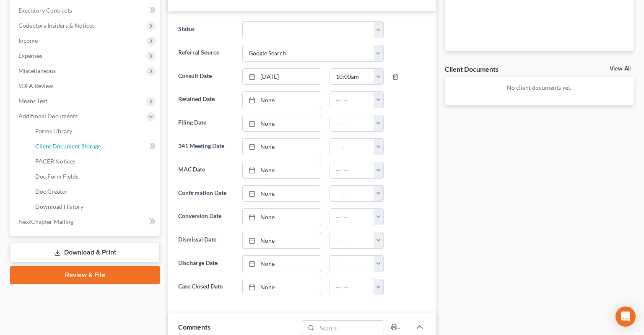
drag, startPoint x: 102, startPoint y: 133, endPoint x: 165, endPoint y: 117, distance: 65.1
click at [103, 139] on link "Client Document Storage" at bounding box center [93, 146] width 131 height 15
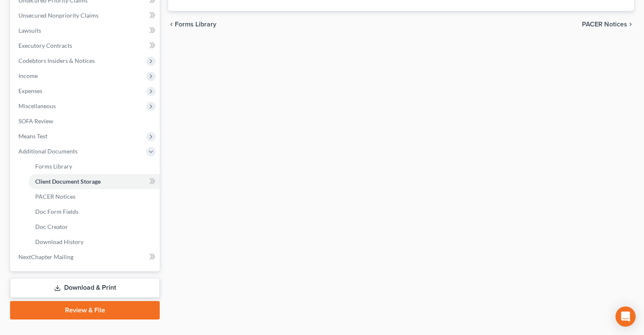
scroll to position [53, 0]
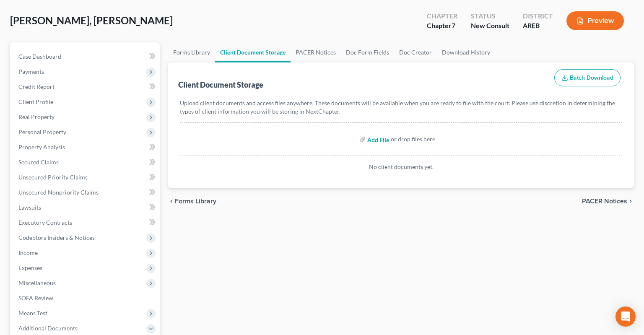
click at [378, 132] on input "file" at bounding box center [377, 139] width 20 height 15
type input "C:\fakepath\Consult sheet.docx"
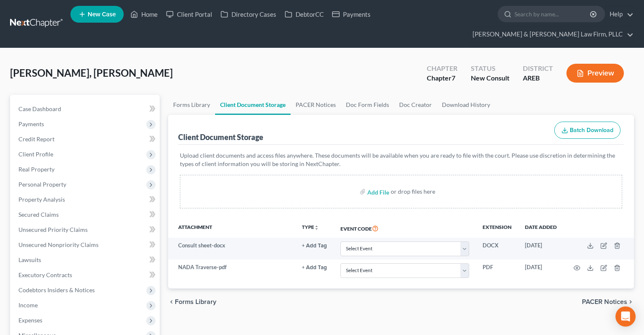
scroll to position [0, 0]
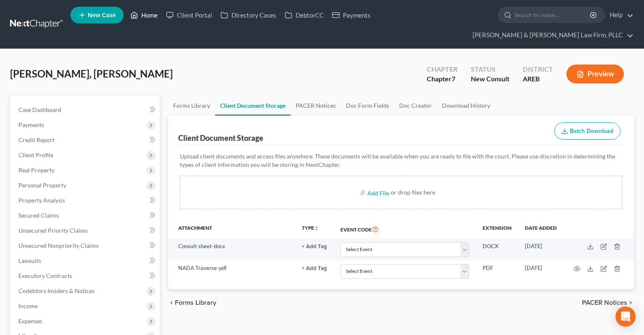
drag, startPoint x: 134, startPoint y: 18, endPoint x: 157, endPoint y: 8, distance: 25.5
click at [135, 18] on icon at bounding box center [134, 15] width 8 height 10
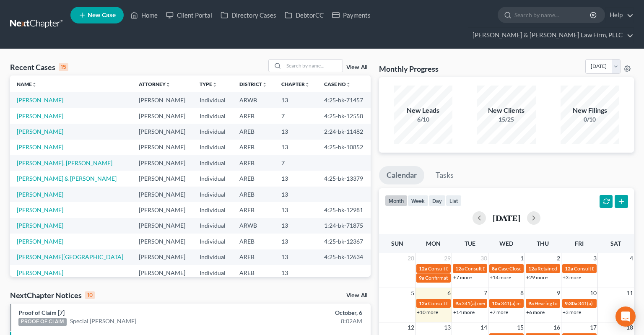
click at [100, 18] on span "New Case" at bounding box center [102, 15] width 28 height 6
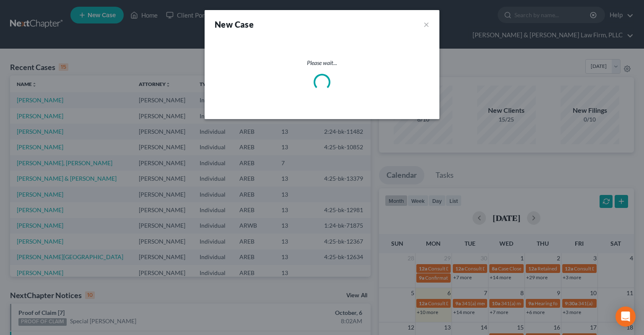
select select "5"
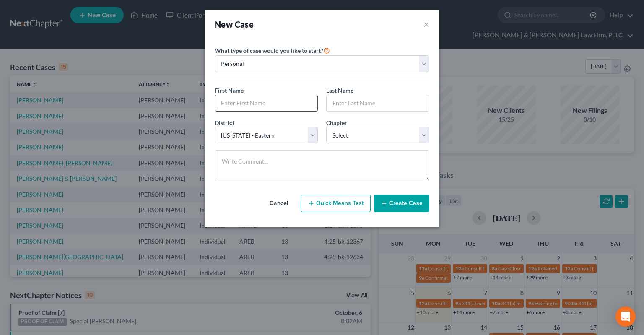
click at [277, 105] on input "text" at bounding box center [266, 103] width 102 height 16
type input "Seikia"
type input "[PERSON_NAME]"
select select "0"
click option "7" at bounding box center [0, 0] width 0 height 0
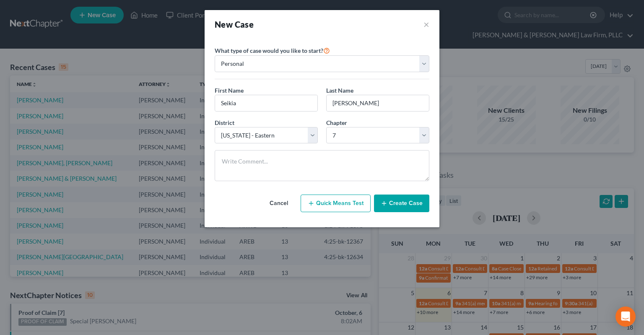
click at [418, 207] on button "Create Case" at bounding box center [401, 203] width 55 height 18
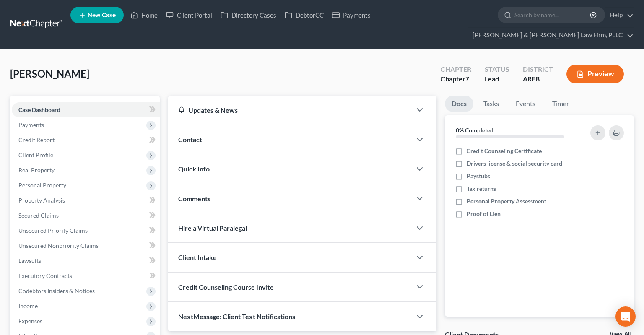
click at [210, 125] on div "Contact" at bounding box center [289, 139] width 243 height 29
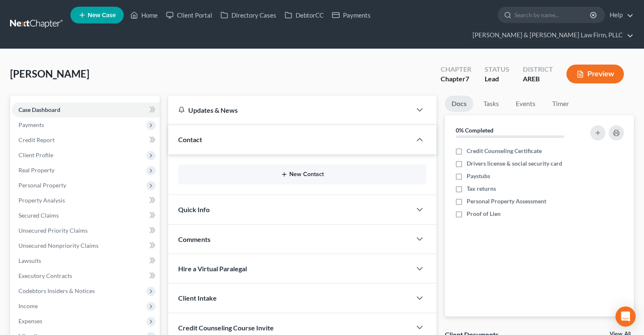
click at [306, 171] on button "New Contact" at bounding box center [302, 174] width 235 height 7
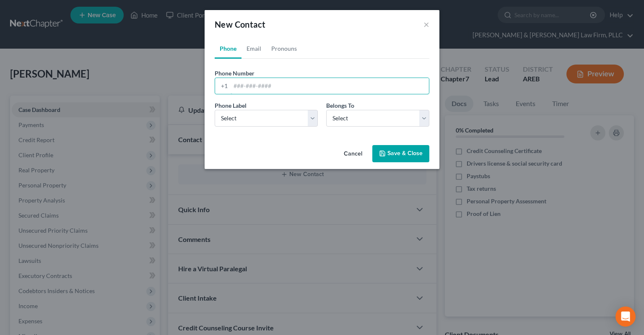
drag, startPoint x: 269, startPoint y: 90, endPoint x: 268, endPoint y: 100, distance: 10.1
click at [269, 88] on input "tel" at bounding box center [329, 86] width 198 height 16
paste input "[PHONE_NUMBER]"
type input "[PHONE_NUMBER]"
click at [215, 110] on select "Select Mobile Home Work Other" at bounding box center [266, 118] width 103 height 17
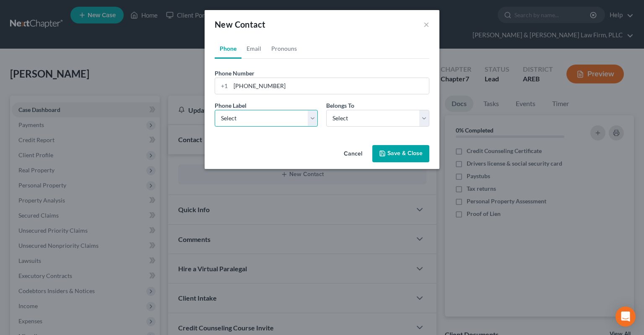
select select "0"
click option "Mobile" at bounding box center [0, 0] width 0 height 0
click at [326, 110] on select "Select Client Other" at bounding box center [377, 118] width 103 height 17
select select "0"
click option "Client" at bounding box center [0, 0] width 0 height 0
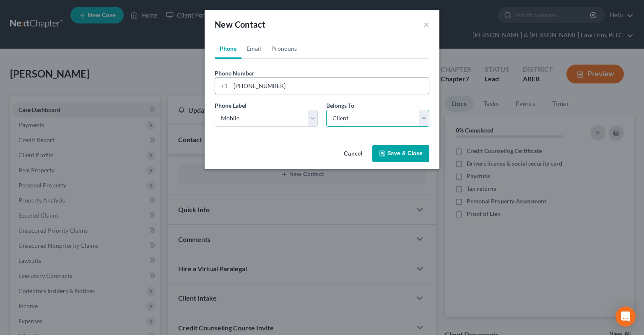
select select "0"
click at [253, 54] on link "Email" at bounding box center [253, 49] width 25 height 20
drag, startPoint x: 256, startPoint y: 80, endPoint x: 258, endPoint y: 85, distance: 5.8
click at [256, 81] on input "email" at bounding box center [329, 86] width 198 height 16
type input "[EMAIL_ADDRESS][DOMAIN_NAME]"
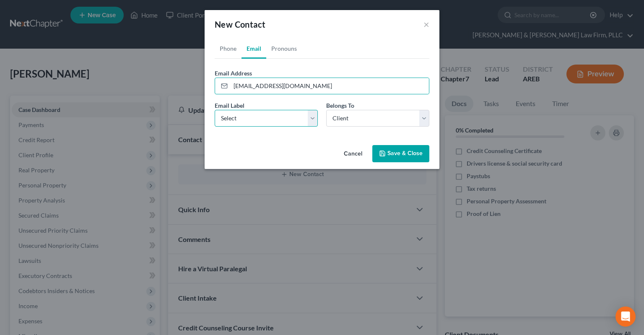
click at [215, 110] on select "Select Home Work Other" at bounding box center [266, 118] width 103 height 17
select select "0"
click option "Home" at bounding box center [0, 0] width 0 height 0
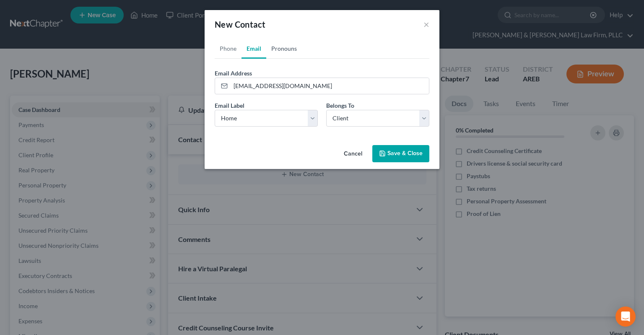
click at [287, 49] on link "Pronouns" at bounding box center [284, 49] width 36 height 20
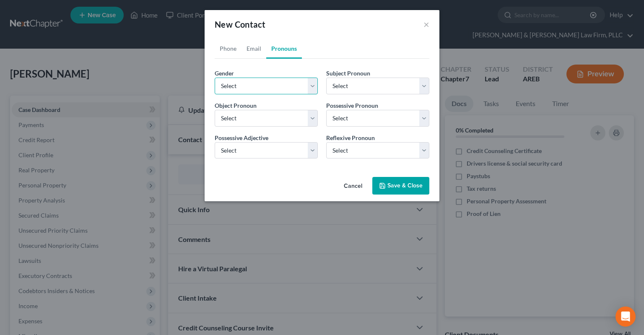
click at [215, 78] on select "Select [DEMOGRAPHIC_DATA] [DEMOGRAPHIC_DATA] [DEMOGRAPHIC_DATA] More Than One P…" at bounding box center [266, 86] width 103 height 17
select select "1"
click option "[DEMOGRAPHIC_DATA]" at bounding box center [0, 0] width 0 height 0
select select "1"
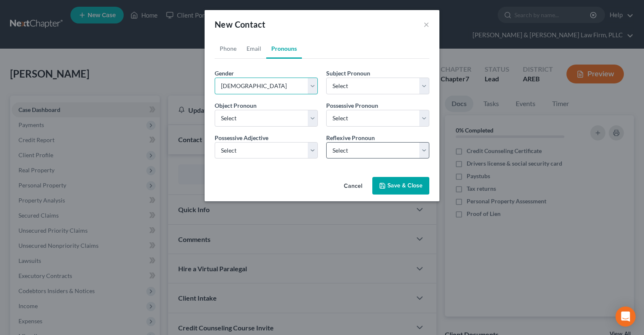
select select "1"
click at [404, 176] on div "Cancel Save & Close" at bounding box center [321, 187] width 235 height 28
click at [404, 184] on button "Save & Close" at bounding box center [400, 186] width 57 height 18
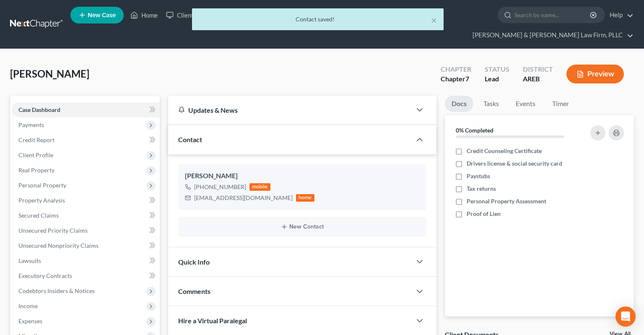
click at [223, 247] on div "Quick Info" at bounding box center [289, 261] width 243 height 29
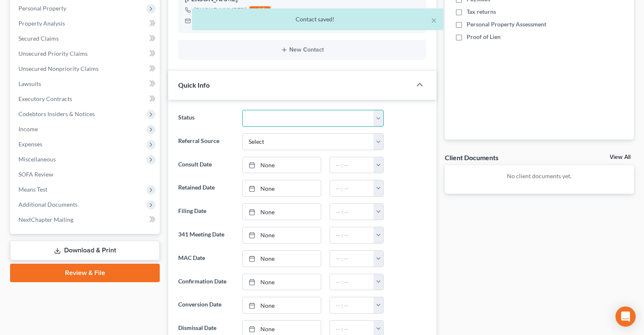
click at [242, 110] on select "Awaiting 341 Chapter 7 - Attended Meeting Confirmed Discharged Dismissed New Co…" at bounding box center [312, 118] width 141 height 17
select select "5"
click option "New Consult" at bounding box center [0, 0] width 0 height 0
click at [242, 133] on select "Select Word Of Mouth Previous Clients Direct Mail Website Google Search Modern …" at bounding box center [312, 141] width 141 height 17
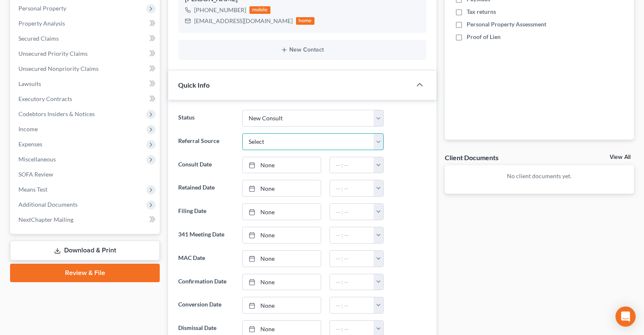
select select "2"
click option "Direct Mail" at bounding box center [0, 0] width 0 height 0
click at [298, 157] on link "None" at bounding box center [282, 165] width 78 height 16
type input "[DATE]"
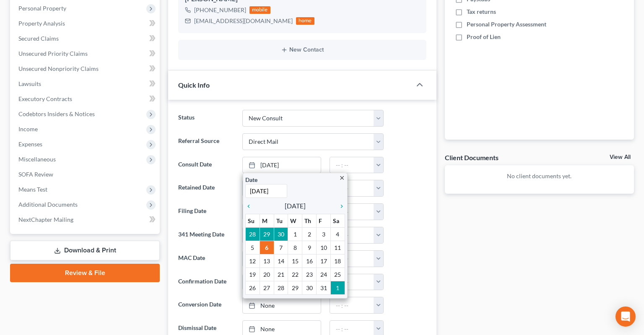
click at [417, 203] on div at bounding box center [409, 211] width 43 height 17
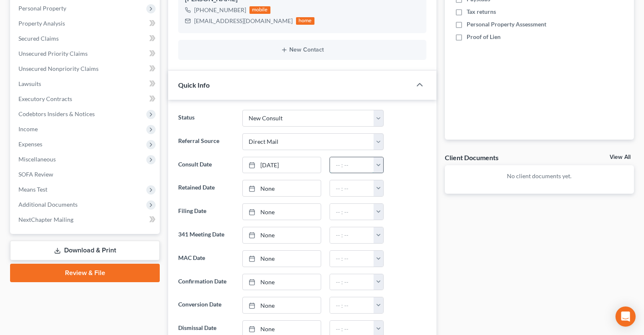
click at [341, 157] on input "text" at bounding box center [352, 165] width 44 height 16
type input "11:00am"
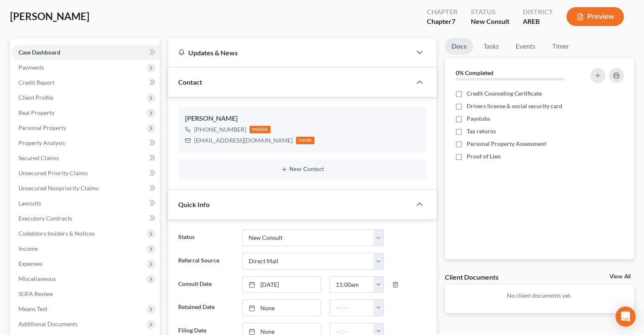
scroll to position [44, 0]
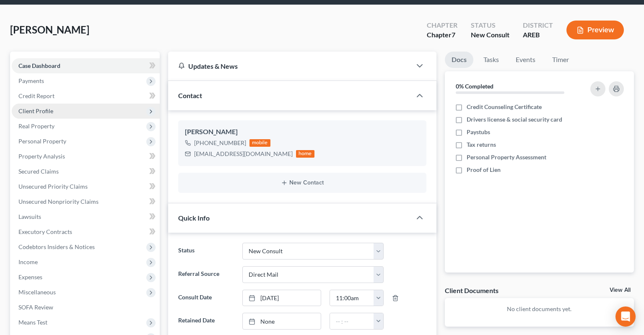
click at [75, 103] on span "Client Profile" at bounding box center [86, 110] width 148 height 15
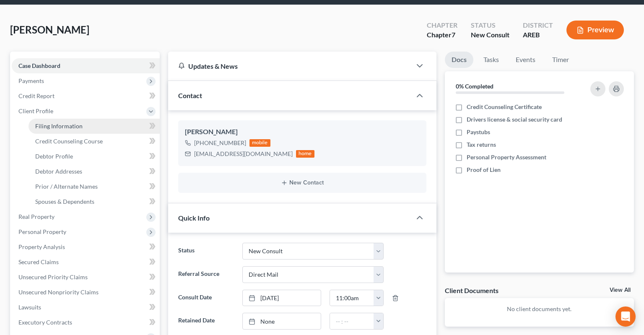
click at [80, 119] on link "Filing Information" at bounding box center [93, 126] width 131 height 15
select select "1"
select select "0"
select select "5"
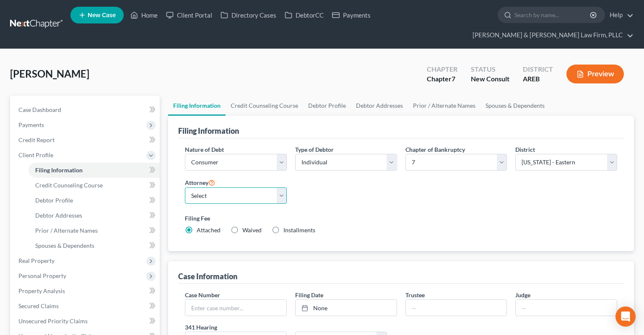
click at [185, 187] on select "Select [PERSON_NAME] - AREB [PERSON_NAME] - ARWB [PERSON_NAME] - AREB [PERSON_N…" at bounding box center [236, 195] width 102 height 17
select select "2"
click option "[PERSON_NAME] - AREB" at bounding box center [0, 0] width 0 height 0
click at [354, 214] on div "Filing Fee Attached Waived Waived Installments Installments" at bounding box center [401, 224] width 432 height 21
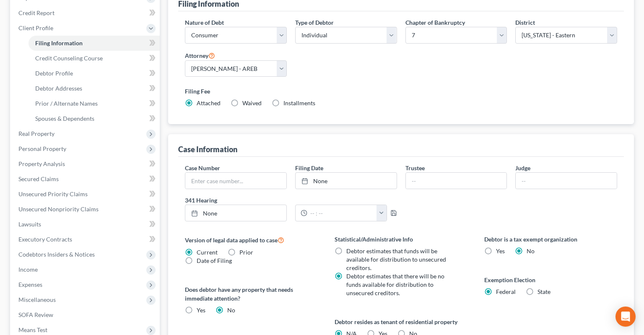
scroll to position [177, 0]
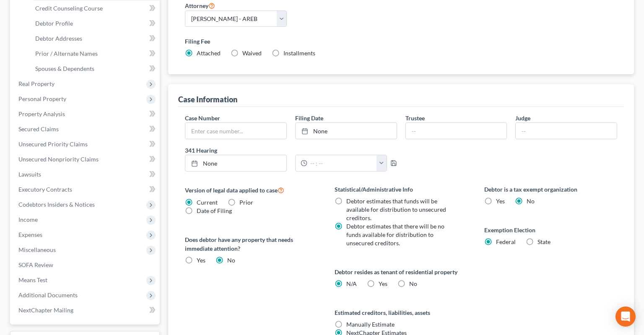
click at [378, 279] on label "Yes Yes" at bounding box center [382, 283] width 9 height 8
click at [382, 279] on input "Yes Yes" at bounding box center [384, 281] width 5 height 5
radio input "true"
radio input "false"
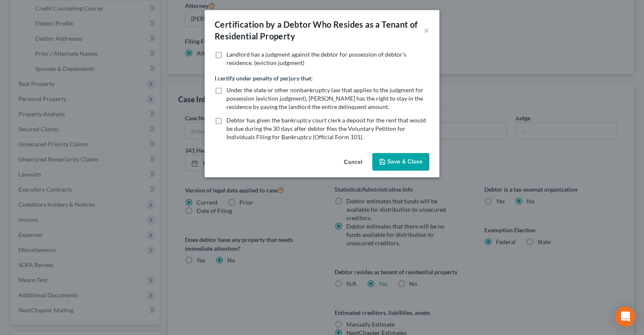
click at [473, 266] on div "Certification by a Debtor Who Resides as a Tenant of Residential Property × Lan…" at bounding box center [322, 167] width 644 height 335
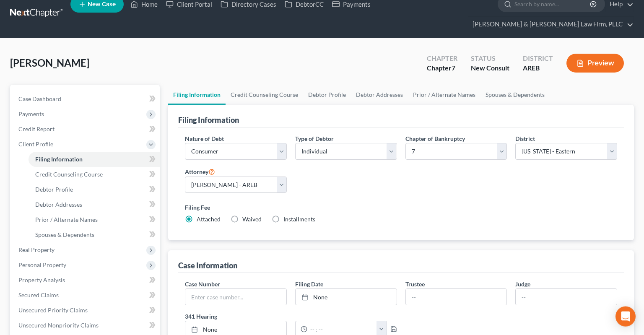
scroll to position [0, 0]
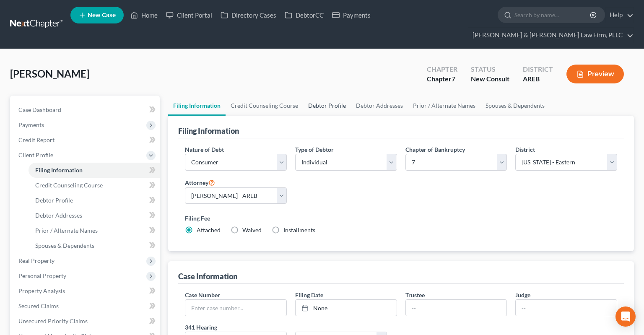
click at [328, 96] on link "Debtor Profile" at bounding box center [327, 106] width 48 height 20
select select "0"
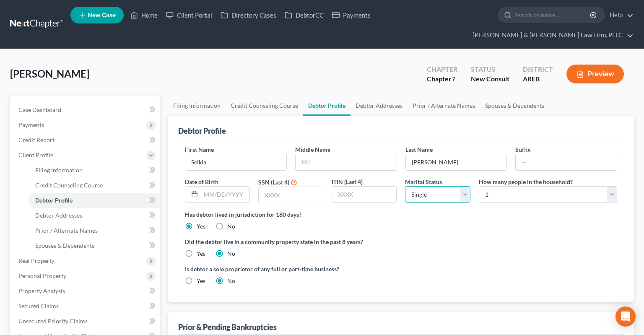
click at [405, 186] on select "Select Single Married Separated Divorced Widowed" at bounding box center [437, 194] width 65 height 17
select select "2"
click option "Separated" at bounding box center [0, 0] width 0 height 0
click at [478, 186] on select "Select 1 2 3 4 5 6 7 8 9 10 11 12 13 14 15 16 17 18 19 20" at bounding box center [547, 194] width 138 height 17
select select "1"
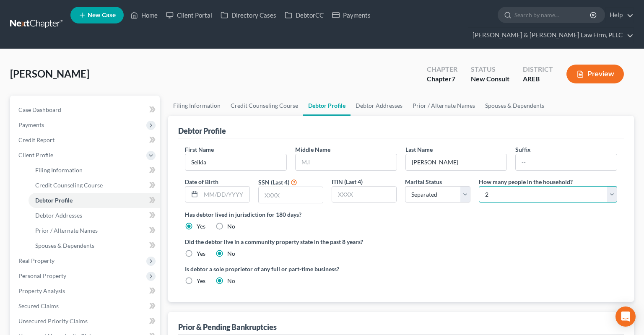
click option "2" at bounding box center [0, 0] width 0 height 0
click at [494, 96] on link "Spouses & Dependents" at bounding box center [514, 106] width 69 height 20
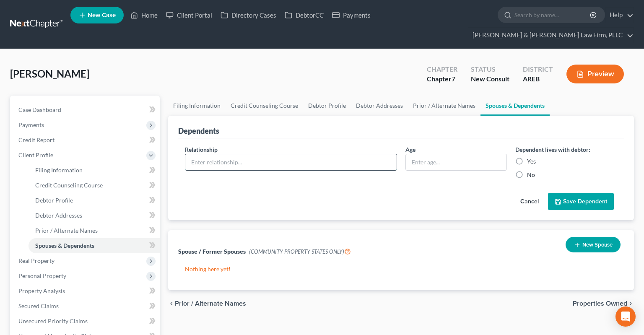
drag, startPoint x: 323, startPoint y: 144, endPoint x: 316, endPoint y: 150, distance: 9.2
click at [323, 154] on input "text" at bounding box center [290, 162] width 211 height 16
type input "Daughter"
type input "5 yrs"
click at [556, 199] on icon "submit" at bounding box center [557, 201] width 5 height 5
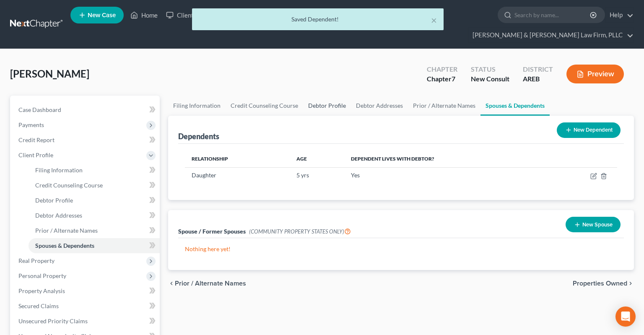
click at [321, 96] on link "Debtor Profile" at bounding box center [327, 106] width 48 height 20
select select "2"
select select "1"
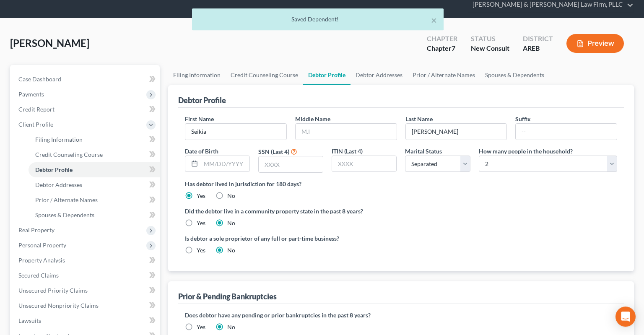
scroll to position [44, 0]
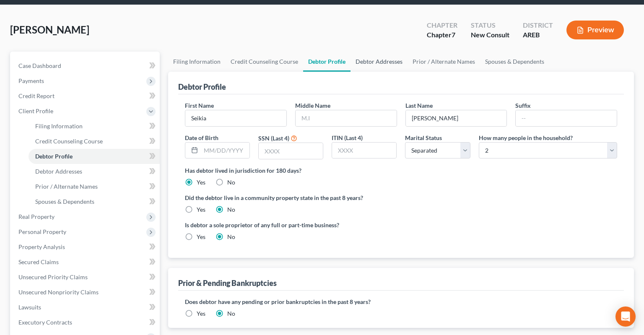
click at [372, 52] on link "Debtor Addresses" at bounding box center [378, 62] width 57 height 20
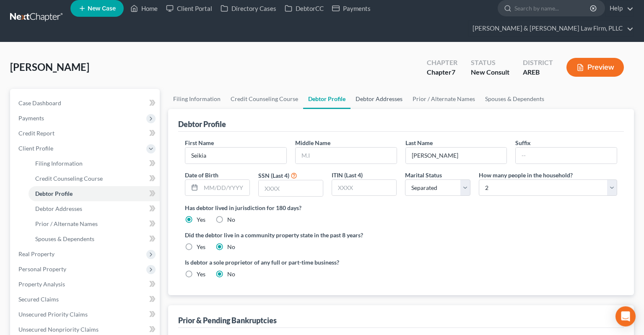
select select "0"
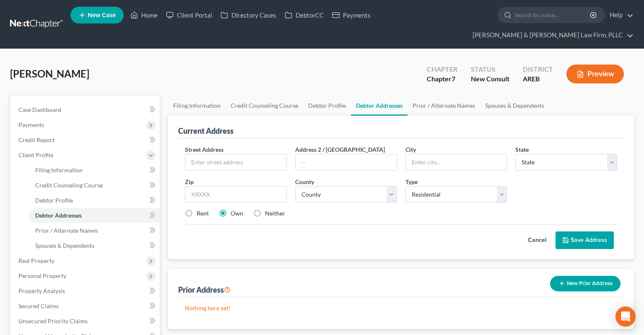
click at [246, 154] on input "text" at bounding box center [235, 162] width 101 height 16
type input "[STREET_ADDRESS][PERSON_NAME]"
type input "Apt 10"
type input "72207"
type input "Little Rock"
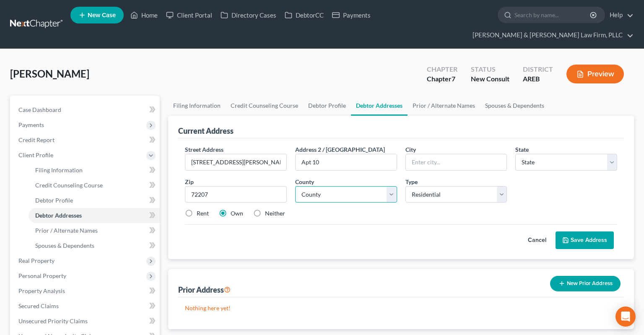
select select "2"
select select "59"
click at [196, 209] on label "Rent" at bounding box center [202, 213] width 12 height 8
click at [200, 209] on input "Rent" at bounding box center [202, 211] width 5 height 5
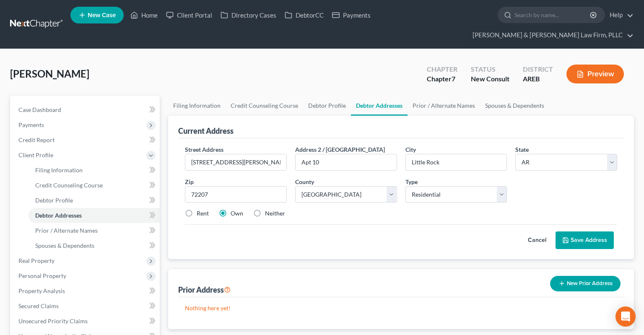
radio input "true"
click at [573, 231] on button "Save Address" at bounding box center [584, 240] width 58 height 18
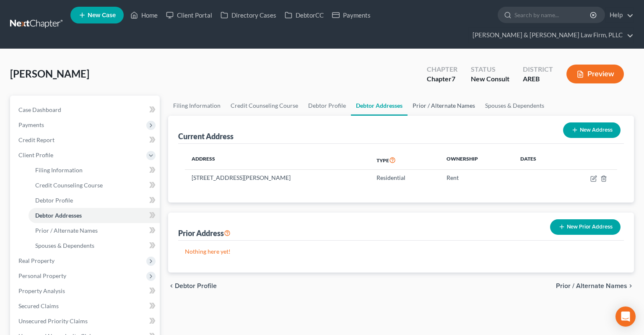
click at [451, 96] on link "Prior / Alternate Names" at bounding box center [443, 106] width 72 height 20
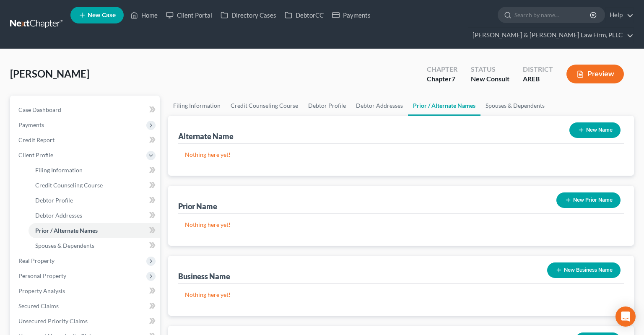
click at [569, 196] on icon "button" at bounding box center [567, 199] width 7 height 7
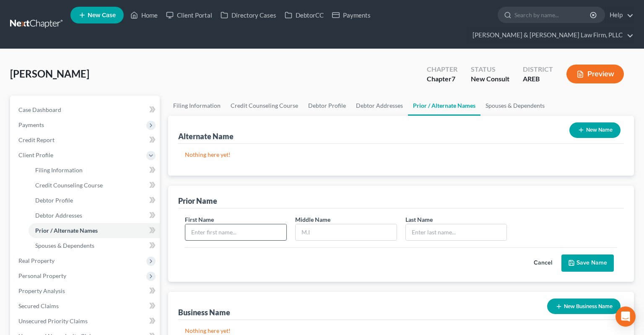
click at [251, 224] on input "text" at bounding box center [235, 232] width 101 height 16
type input "Seikia"
type input "[PERSON_NAME]"
click at [596, 254] on button "Save Name" at bounding box center [587, 263] width 52 height 18
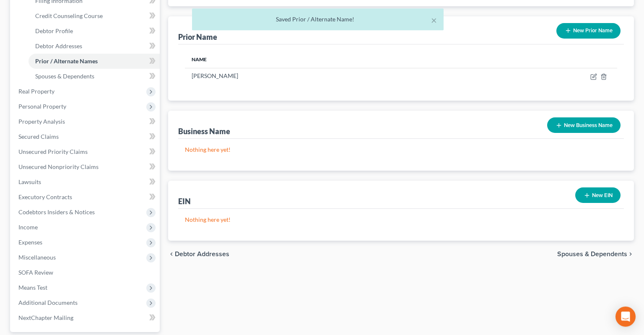
scroll to position [177, 0]
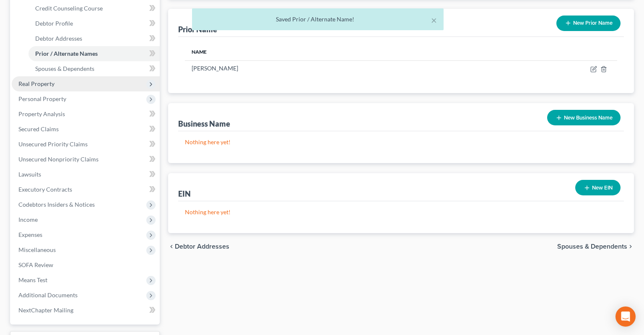
click at [84, 76] on span "Real Property" at bounding box center [86, 83] width 148 height 15
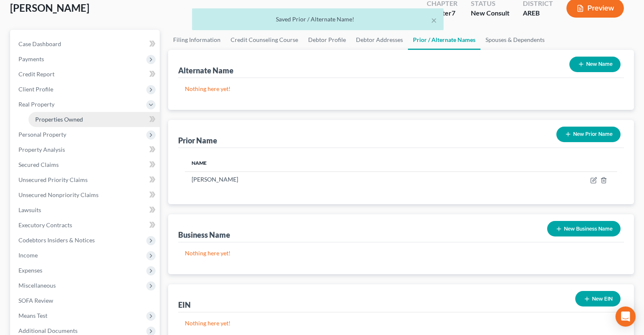
click at [89, 112] on link "Properties Owned" at bounding box center [93, 119] width 131 height 15
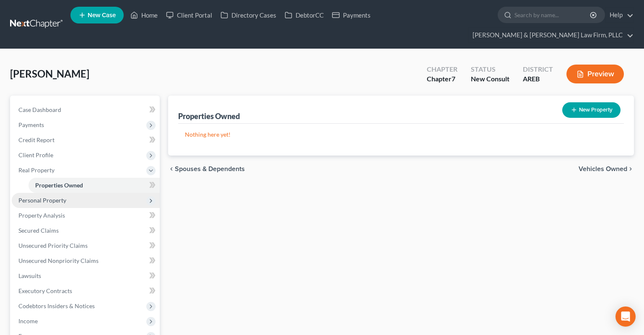
click at [69, 193] on span "Personal Property" at bounding box center [86, 200] width 148 height 15
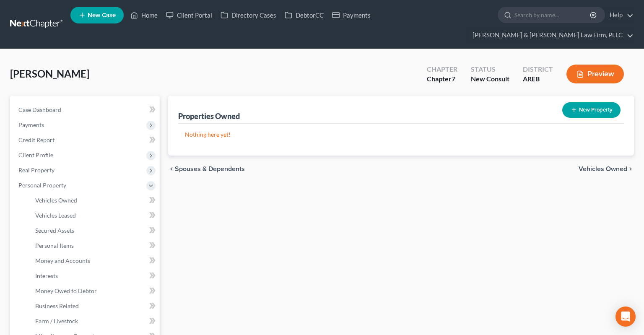
click at [579, 102] on button "New Property" at bounding box center [591, 110] width 58 height 16
select select "2"
select select "59"
select select "0"
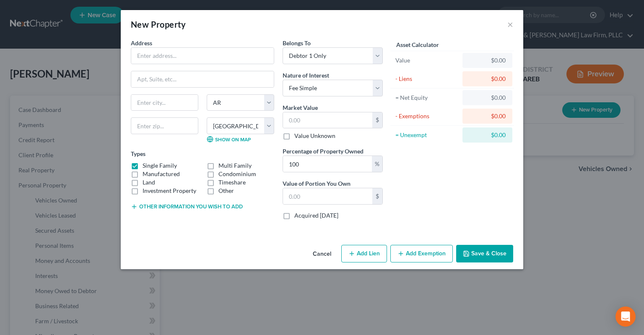
click at [322, 254] on button "Cancel" at bounding box center [322, 254] width 32 height 17
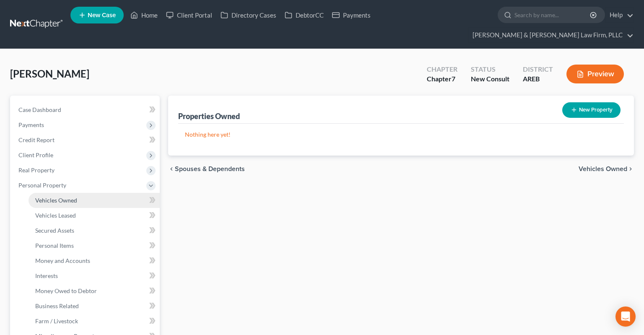
click at [106, 193] on link "Vehicles Owned" at bounding box center [93, 200] width 131 height 15
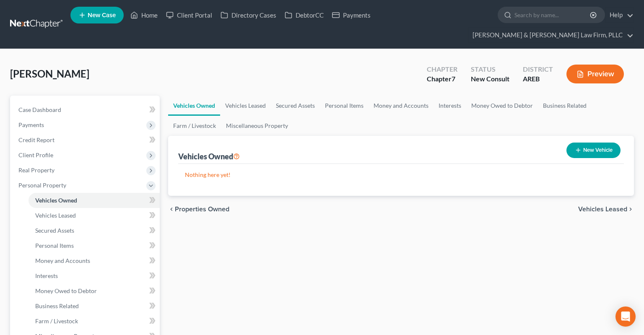
click at [598, 142] on button "New Vehicle" at bounding box center [593, 150] width 54 height 16
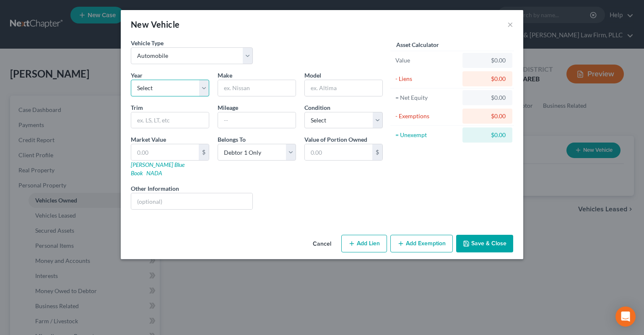
click at [131, 80] on select "Select 2026 2025 2024 2023 2022 2021 2020 2019 2018 2017 2016 2015 2014 2013 20…" at bounding box center [170, 88] width 78 height 17
click option "2014" at bounding box center [0, 0] width 0 height 0
click at [260, 92] on input "text" at bounding box center [257, 88] width 78 height 16
click at [249, 121] on input "text" at bounding box center [257, 120] width 78 height 16
click at [173, 151] on input "text" at bounding box center [164, 152] width 67 height 16
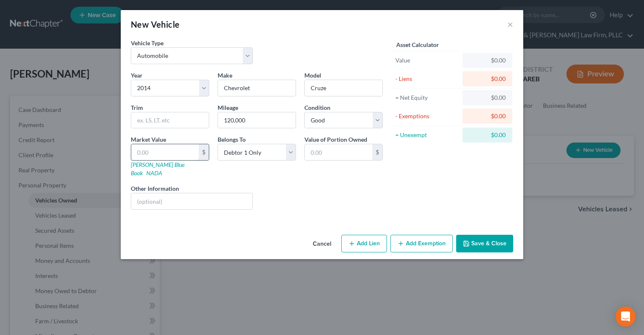
paste input "$7,800"
drag, startPoint x: 330, startPoint y: 204, endPoint x: 334, endPoint y: 201, distance: 5.2
click at [332, 203] on div "Year Select 2026 2025 2024 2023 2022 2021 2020 2019 2018 2017 2016 2015 2014 20…" at bounding box center [257, 143] width 260 height 145
click at [375, 235] on button "Add Lien" at bounding box center [364, 244] width 46 height 18
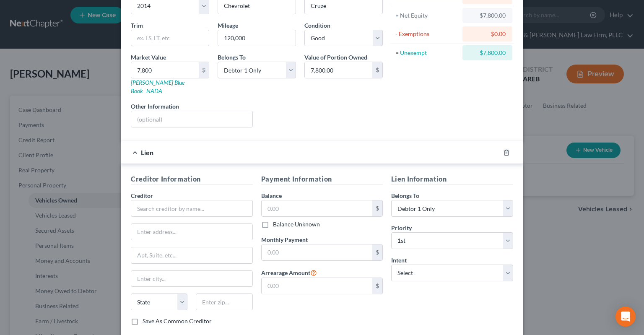
scroll to position [84, 0]
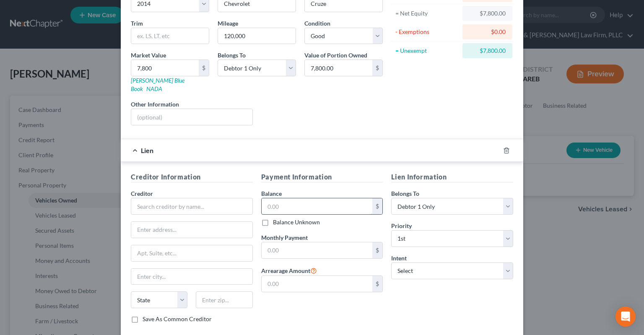
click at [286, 198] on input "text" at bounding box center [316, 206] width 111 height 16
click at [228, 200] on input "text" at bounding box center [192, 206] width 122 height 17
drag, startPoint x: 292, startPoint y: 235, endPoint x: 289, endPoint y: 241, distance: 6.6
click at [289, 242] on input "text" at bounding box center [316, 250] width 111 height 16
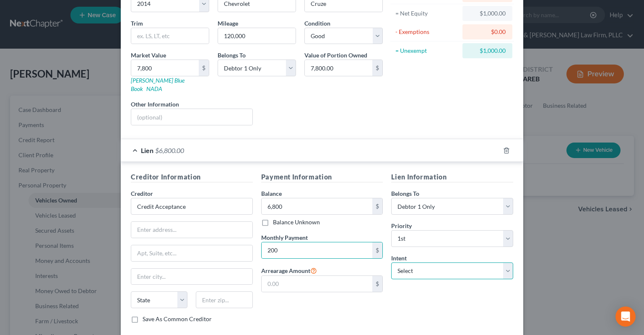
click at [391, 262] on select "Select Surrender Redeem Reaffirm Avoid Other" at bounding box center [452, 270] width 122 height 17
click option "Reaffirm" at bounding box center [0, 0] width 0 height 0
click at [413, 294] on div "Lien Information Belongs To * Select Debtor 1 Only Debtor 2 Only Debtor 1 And D…" at bounding box center [452, 251] width 130 height 158
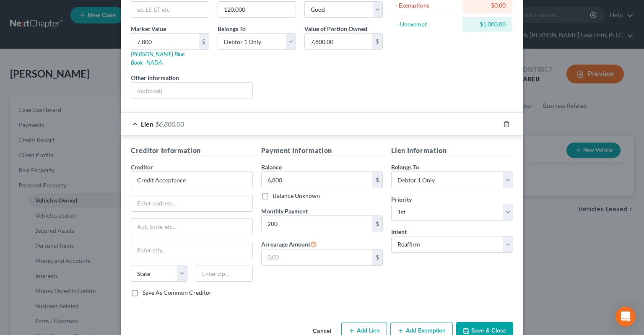
scroll to position [121, 0]
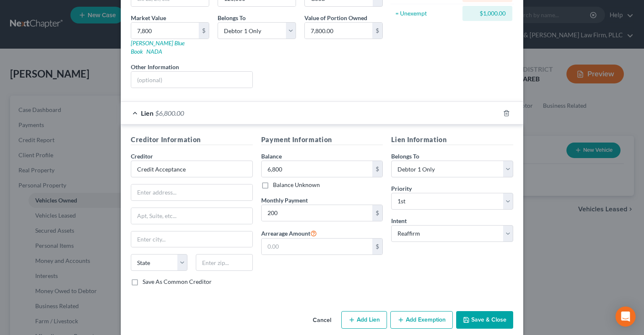
click at [409, 244] on div "Lien Information Belongs To * Select Debtor 1 Only Debtor 2 Only Debtor 1 And D…" at bounding box center [452, 213] width 130 height 158
click at [476, 311] on button "Save & Close" at bounding box center [484, 320] width 57 height 18
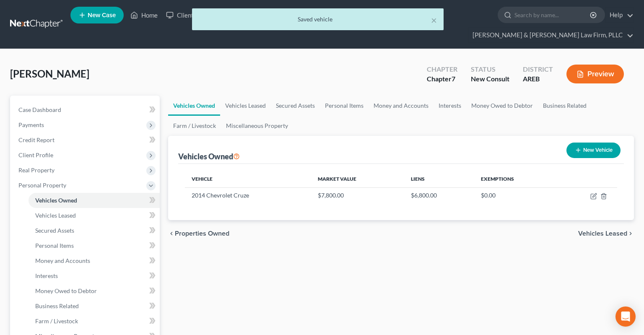
click at [362, 229] on div "chevron_left Properties Owned Vehicles Leased chevron_right" at bounding box center [400, 233] width 465 height 27
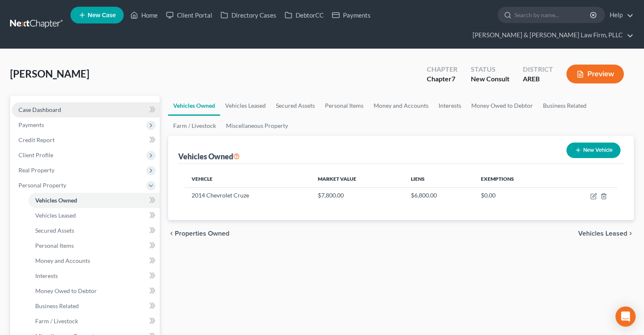
click at [68, 102] on link "Case Dashboard" at bounding box center [86, 109] width 148 height 15
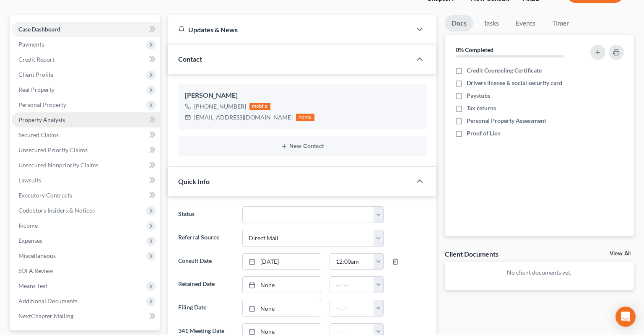
scroll to position [49, 0]
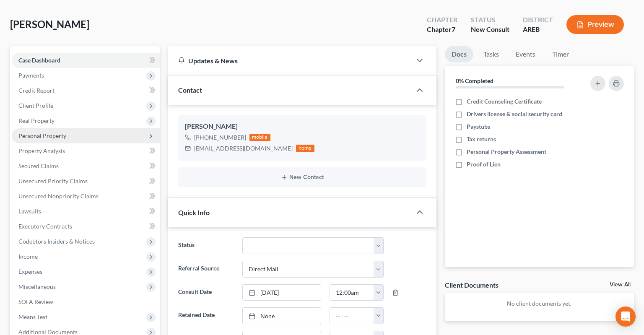
click at [78, 128] on span "Personal Property" at bounding box center [86, 135] width 148 height 15
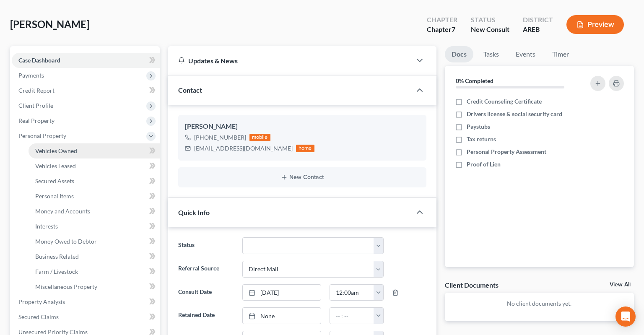
click at [83, 143] on link "Vehicles Owned" at bounding box center [93, 150] width 131 height 15
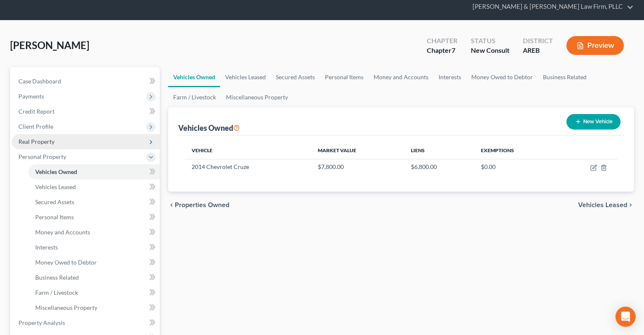
scroll to position [25, 0]
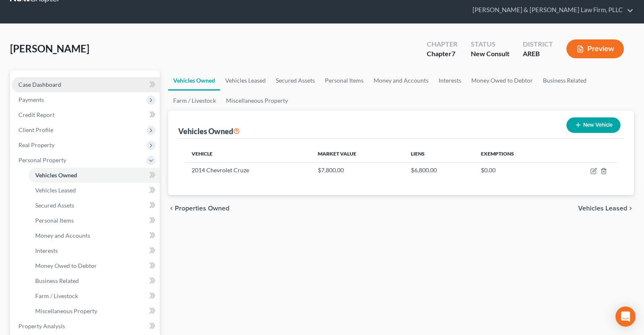
click at [83, 77] on link "Case Dashboard" at bounding box center [86, 84] width 148 height 15
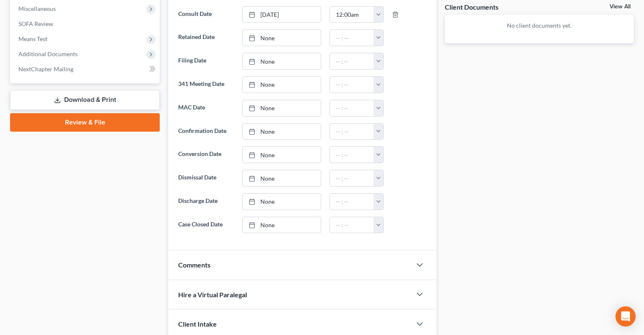
scroll to position [403, 0]
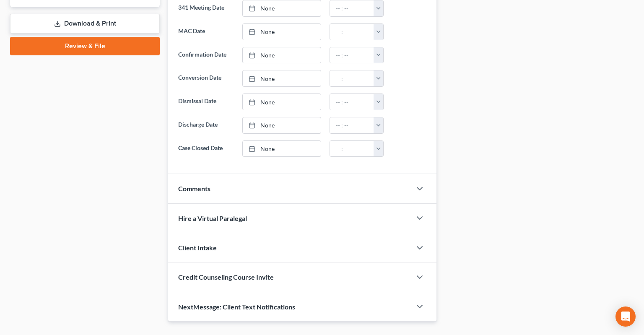
click at [233, 174] on div "Comments" at bounding box center [289, 188] width 243 height 29
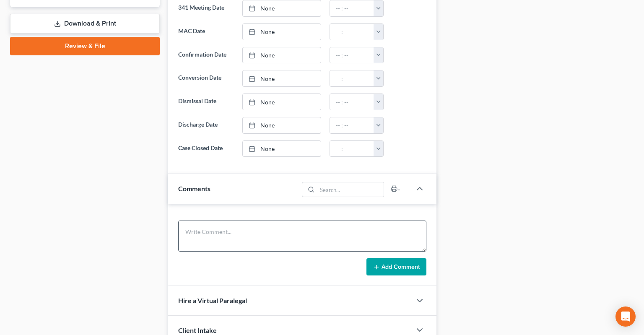
drag, startPoint x: 282, startPoint y: 238, endPoint x: 282, endPoint y: 227, distance: 10.9
click at [282, 235] on form "Add Comment" at bounding box center [302, 247] width 248 height 55
click at [282, 224] on textarea at bounding box center [302, 235] width 248 height 31
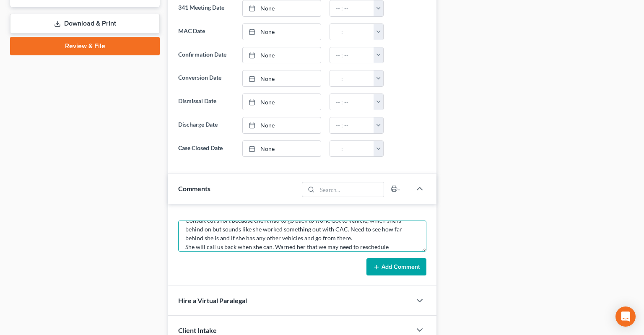
scroll to position [19, 0]
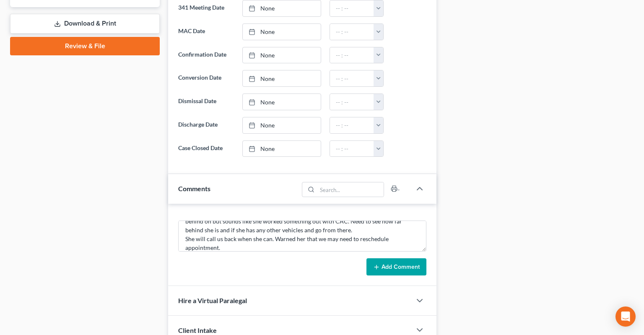
click at [402, 258] on button "Add Comment" at bounding box center [396, 267] width 60 height 18
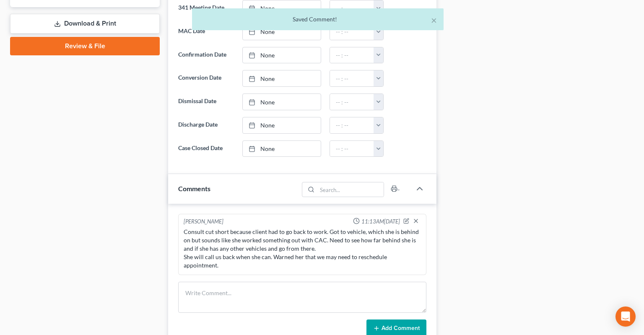
scroll to position [0, 0]
